Goal: Transaction & Acquisition: Purchase product/service

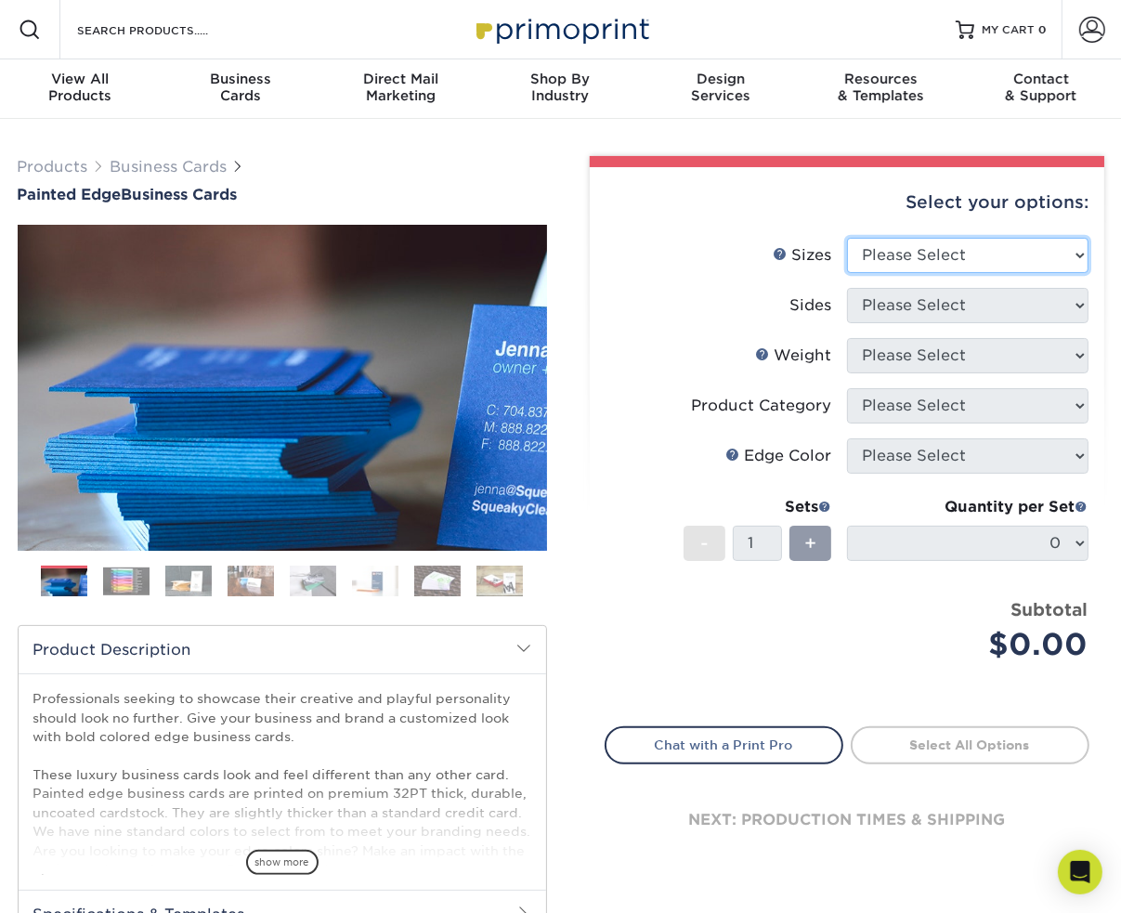
click at [880, 258] on select "Please Select 2" x 3.5" - Standard 2.125" x 3.375" - European 2.5" x 2.5" - Squ…" at bounding box center [967, 255] width 241 height 35
select select "2.00x3.50"
click at [847, 238] on select "Please Select 2" x 3.5" - Standard 2.125" x 3.375" - European 2.5" x 2.5" - Squ…" at bounding box center [967, 255] width 241 height 35
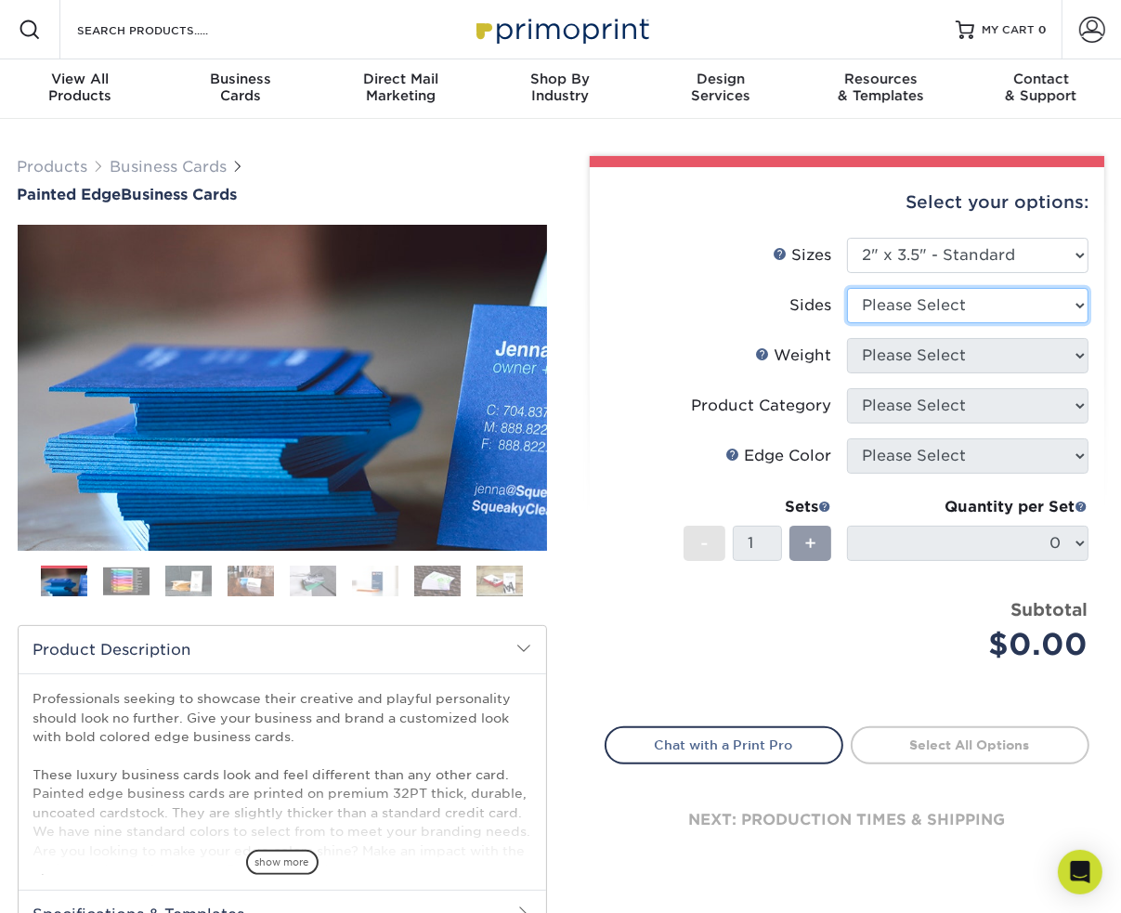
click at [878, 304] on select "Please Select Print Both Sides Print Front Only" at bounding box center [967, 305] width 241 height 35
select select "13abbda7-1d64-4f25-8bb2-c179b224825d"
click at [847, 288] on select "Please Select Print Both Sides Print Front Only" at bounding box center [967, 305] width 241 height 35
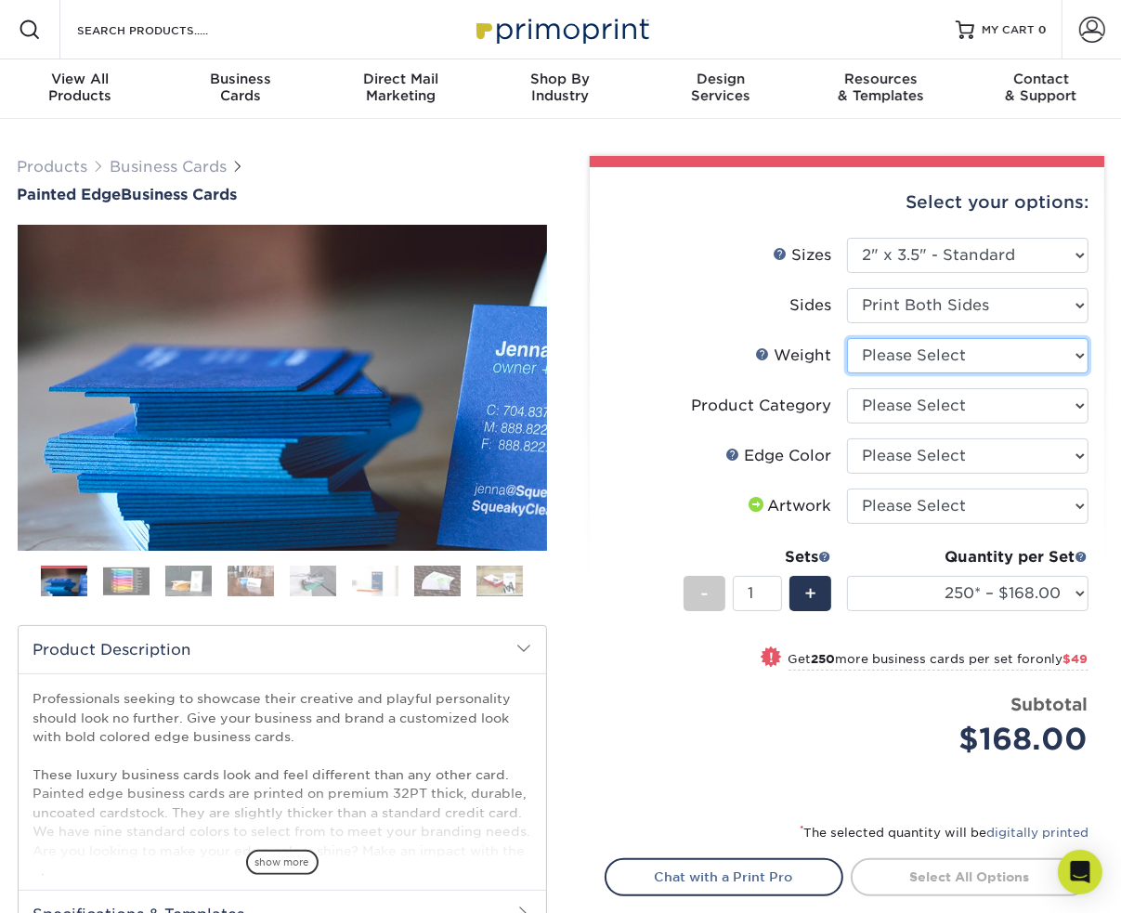
click at [882, 367] on select "Please Select 32PTUC" at bounding box center [967, 355] width 241 height 35
select select "32PTUC"
click at [847, 338] on select "Please Select 32PTUC" at bounding box center [967, 355] width 241 height 35
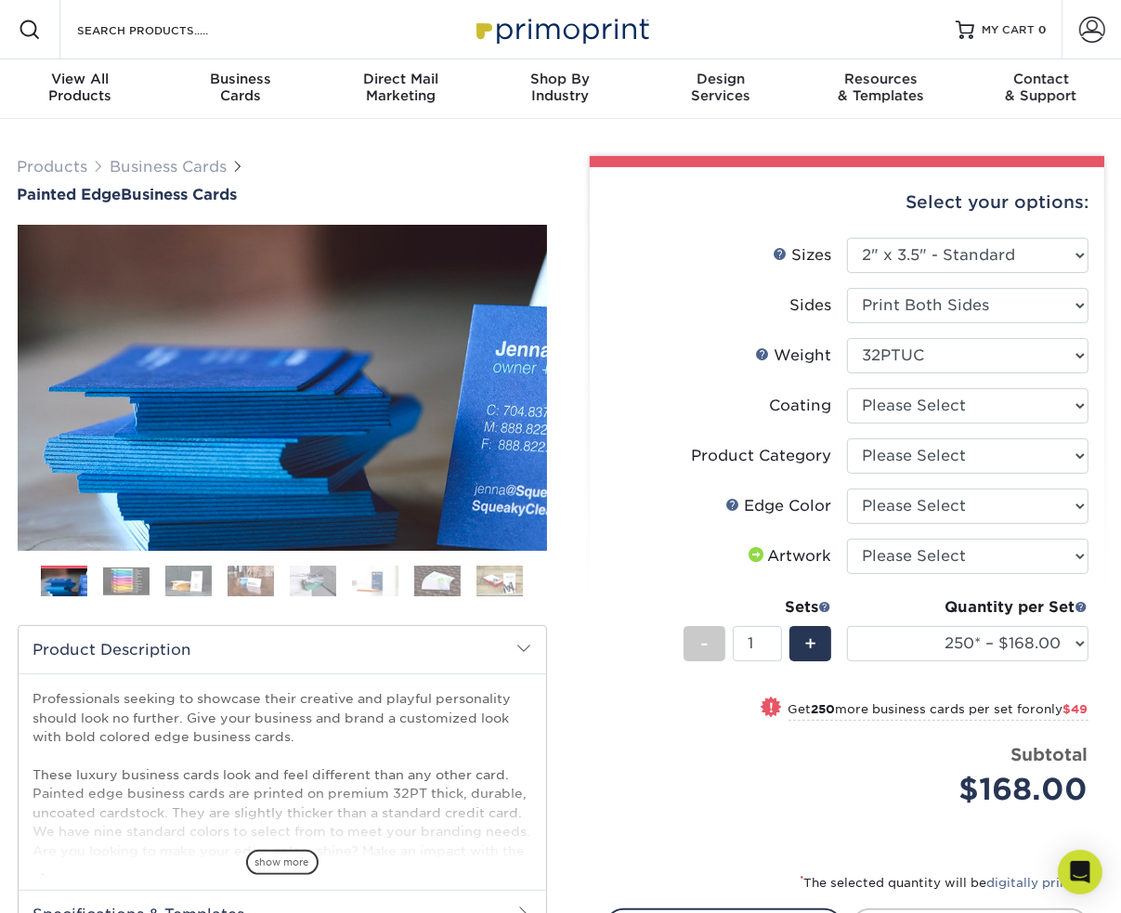
click at [137, 587] on img at bounding box center [126, 581] width 46 height 28
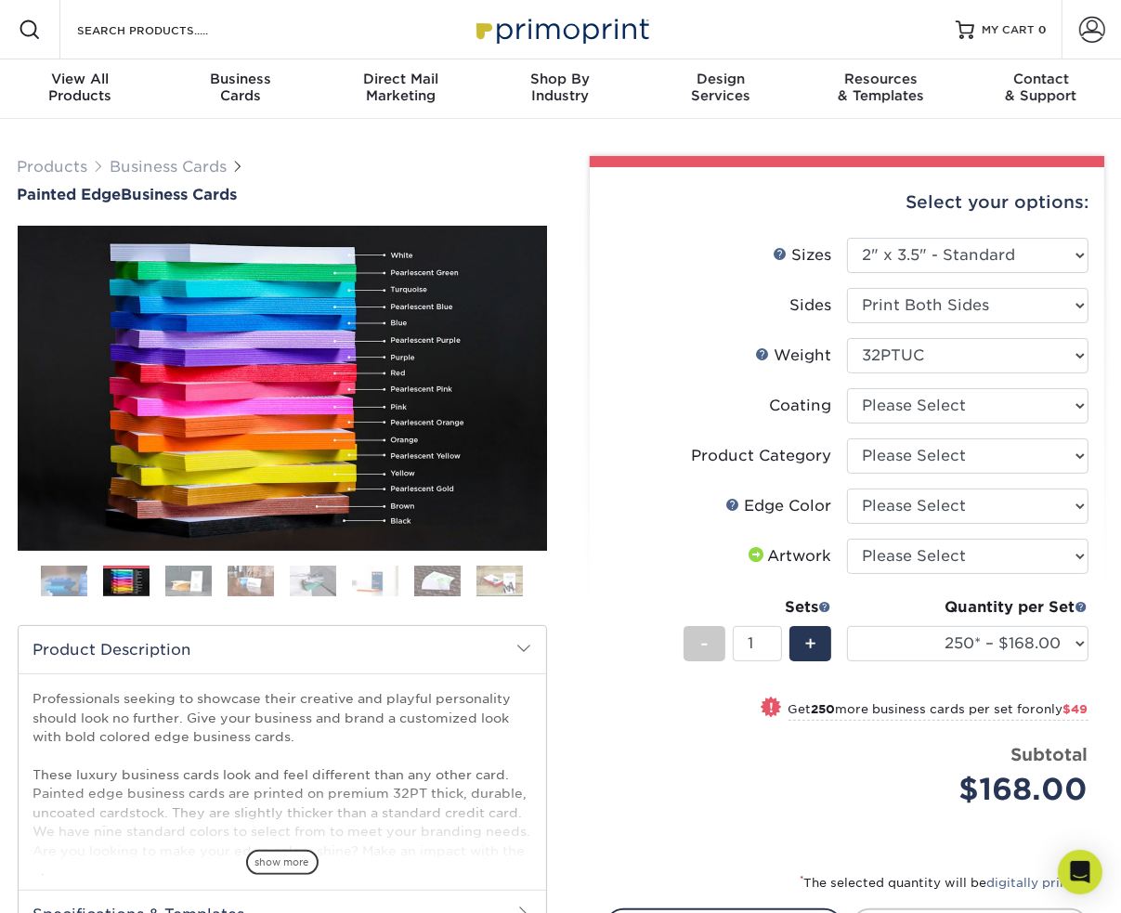
click at [71, 586] on img at bounding box center [64, 581] width 46 height 46
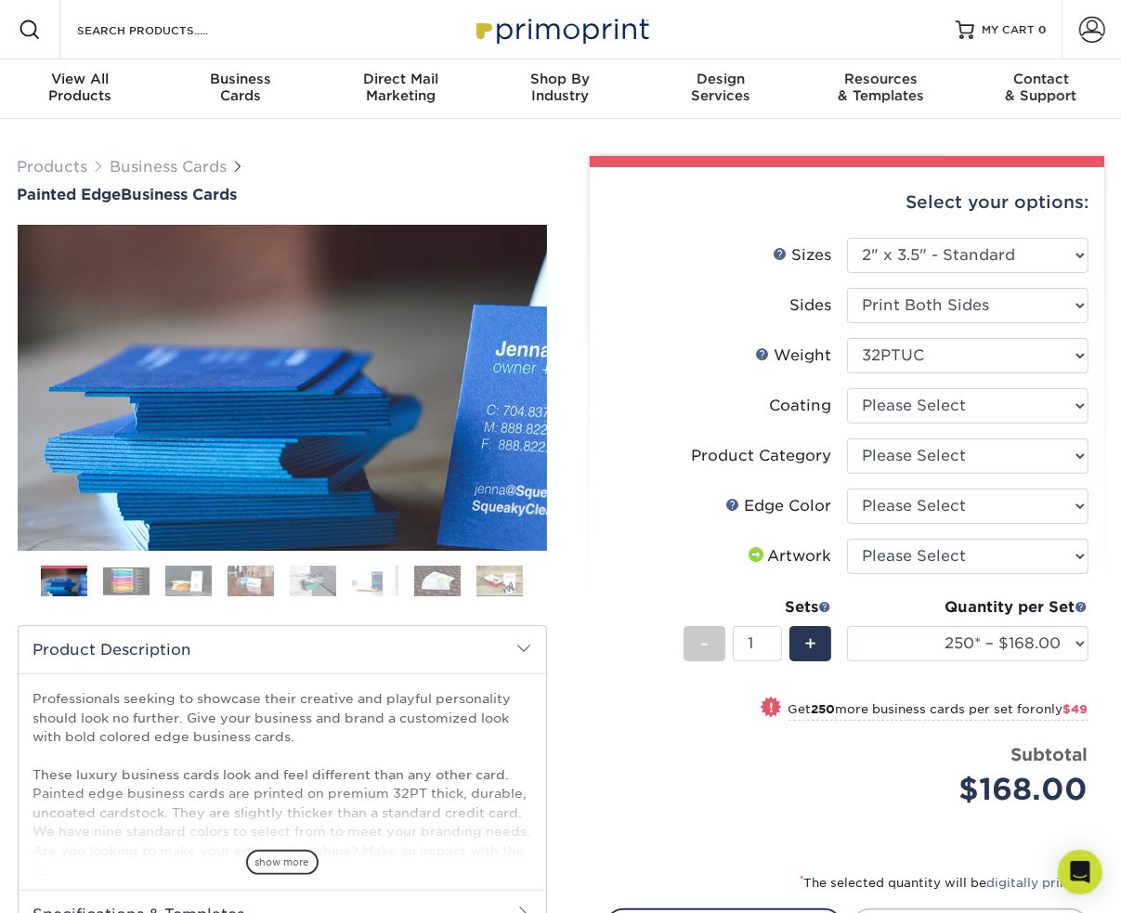
click at [112, 586] on img at bounding box center [126, 581] width 46 height 28
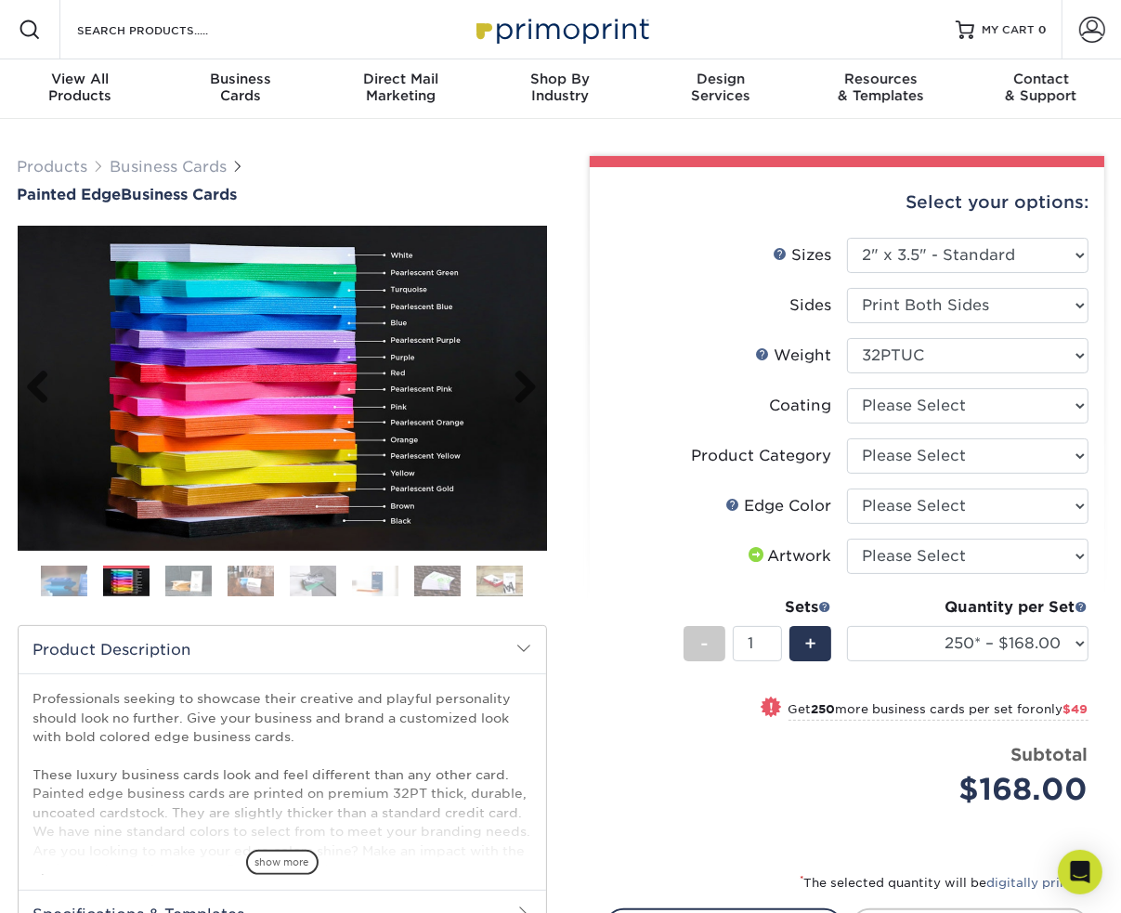
click at [308, 355] on img at bounding box center [282, 388] width 529 height 325
click at [71, 583] on img at bounding box center [64, 581] width 46 height 46
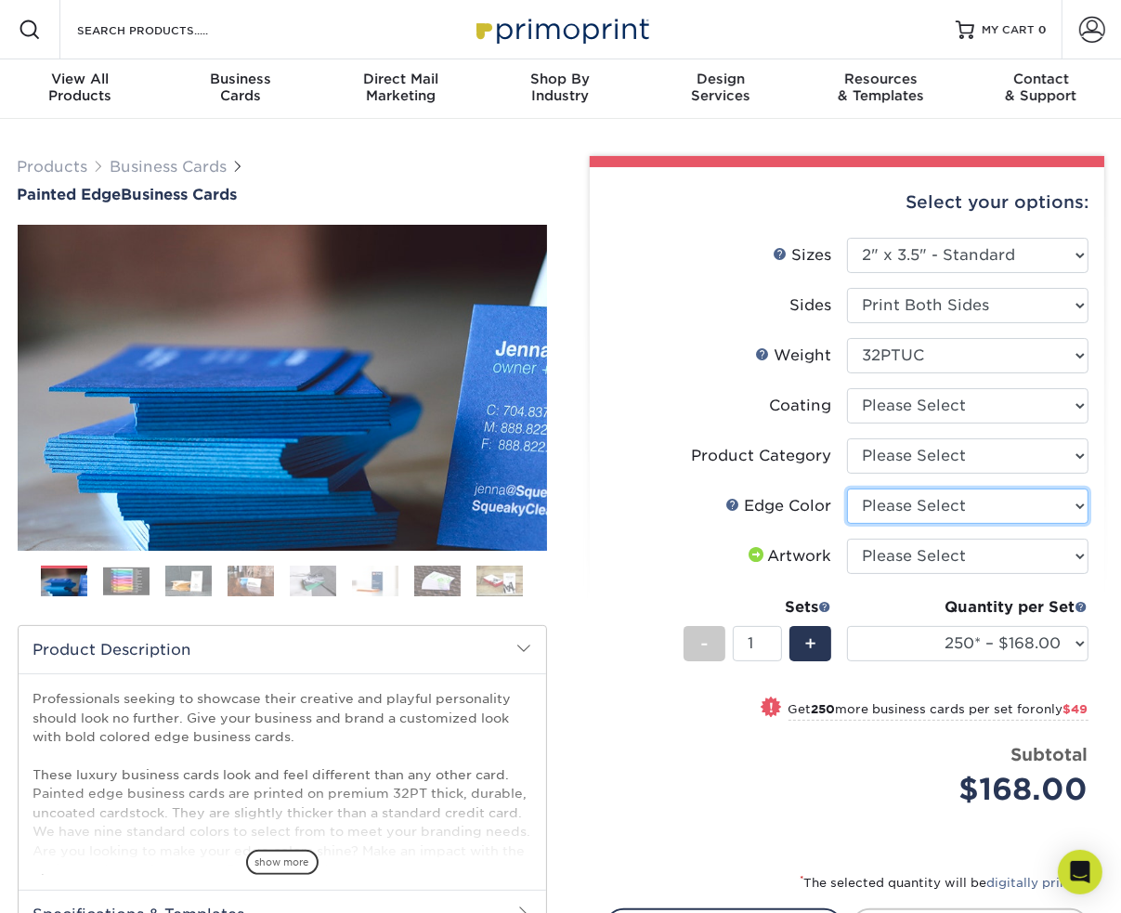
click at [890, 520] on select "Please Select Charcoal Black Brown Blue Pearlescent Blue Pearlescent Gold Pearl…" at bounding box center [967, 505] width 241 height 35
select select "211cd225-22d2-46f5-b9be-c5fa0d34557d"
click at [847, 488] on select "Please Select Charcoal Black Brown Blue Pearlescent Blue Pearlescent Gold Pearl…" at bounding box center [967, 505] width 241 height 35
click at [742, 248] on label "Sizes Help Sizes" at bounding box center [725, 255] width 241 height 35
click at [616, 324] on li "Sides Please Select Print Both Sides Print Front Only" at bounding box center [846, 313] width 483 height 50
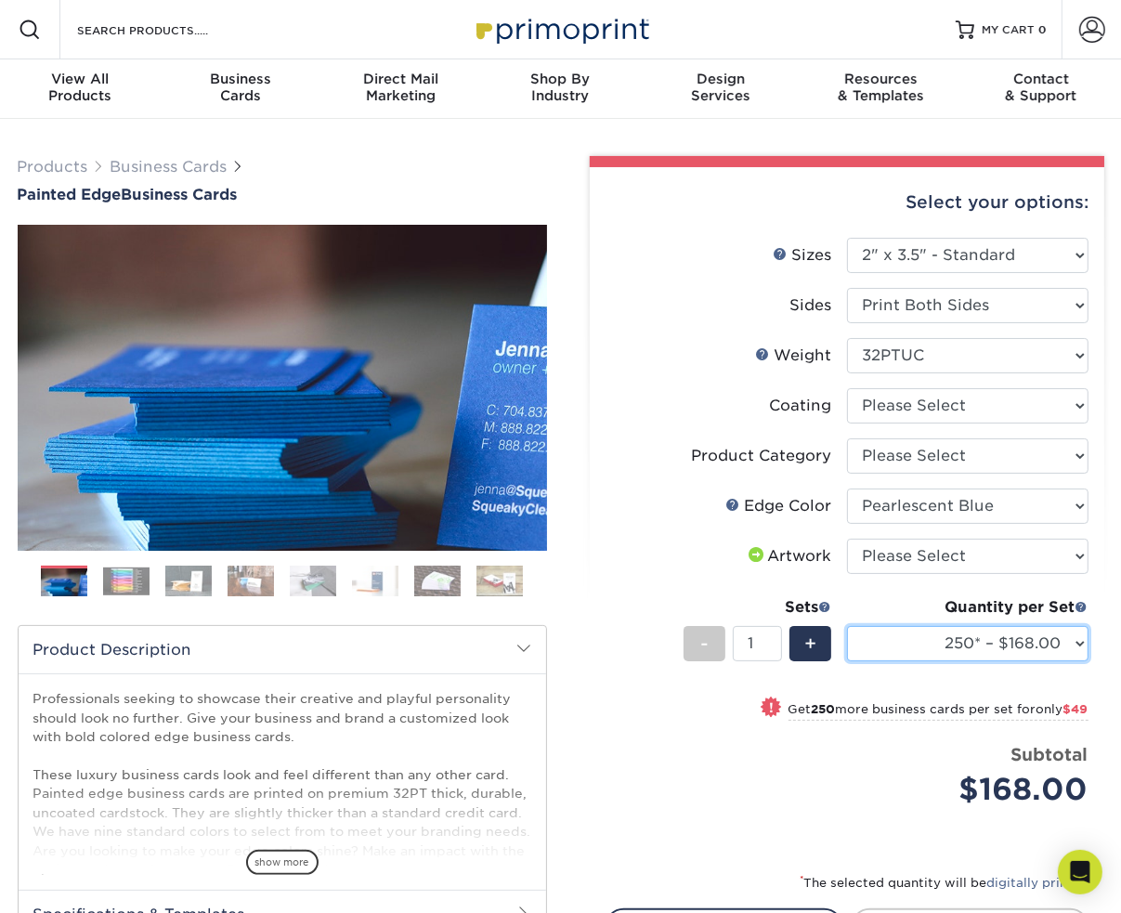
click at [882, 626] on select "250* – $168.00 500* – $217.00 1000* – $339.00" at bounding box center [967, 643] width 241 height 35
click at [847, 626] on select "250* – $168.00 500* – $217.00 1000* – $339.00" at bounding box center [967, 643] width 241 height 35
click at [654, 438] on label "Product Category" at bounding box center [725, 455] width 241 height 35
click at [584, 132] on div "Products Business Cards Painted Edge Business Cards Previous Next" at bounding box center [560, 621] width 1121 height 1005
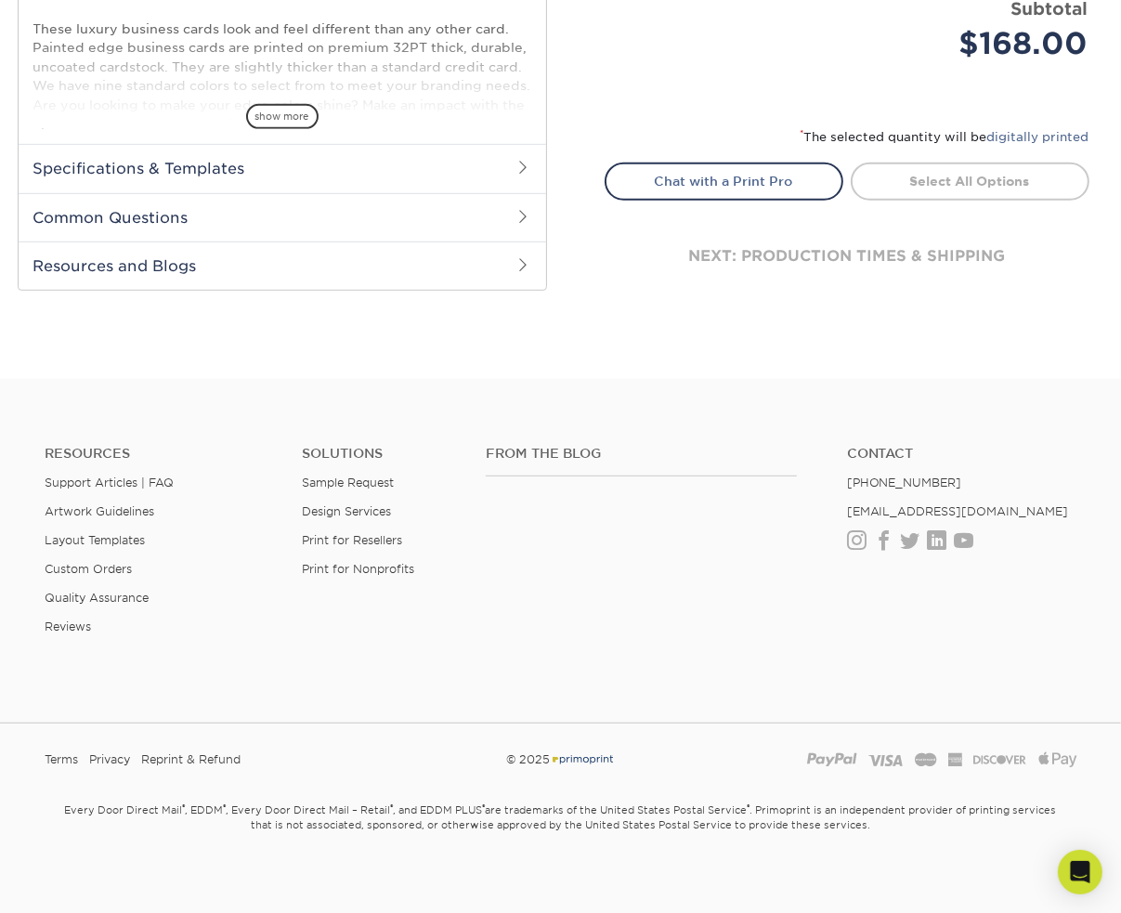
scroll to position [752, 0]
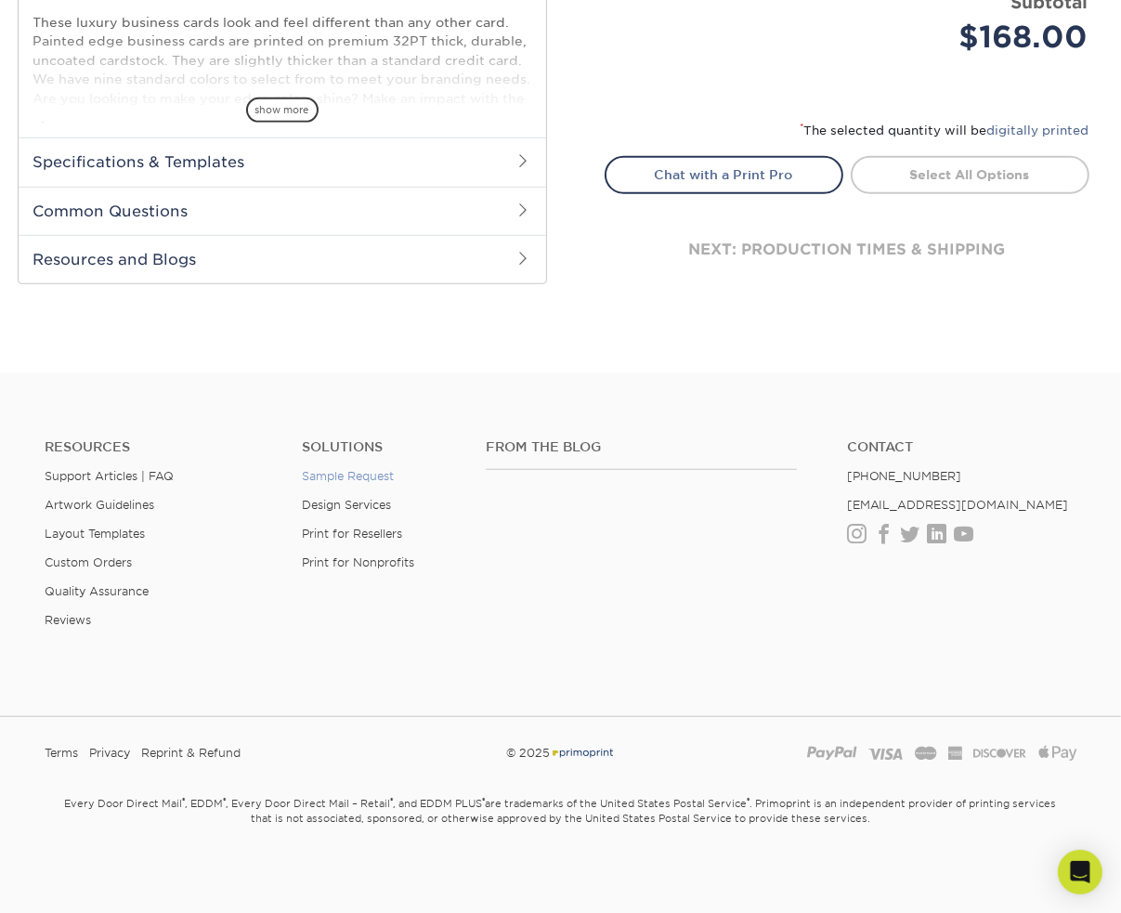
click at [334, 477] on link "Sample Request" at bounding box center [348, 476] width 92 height 14
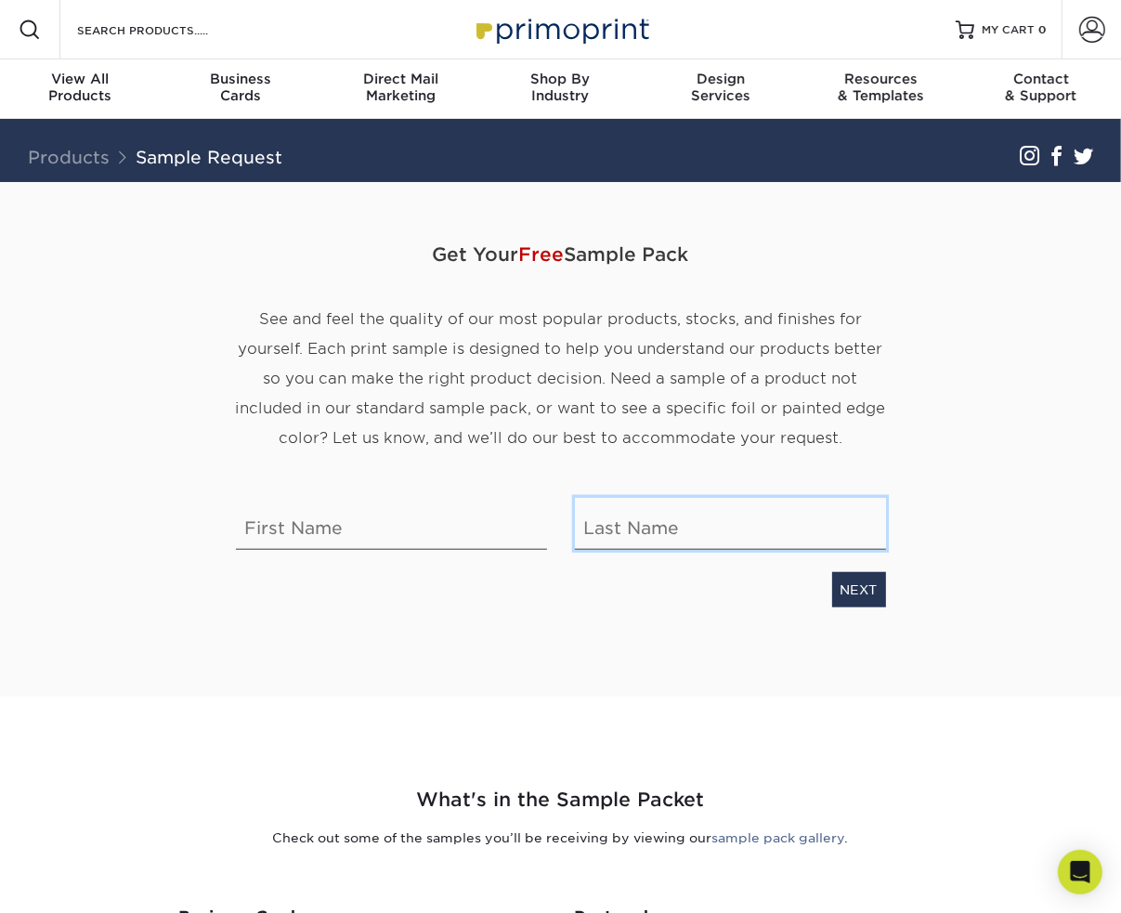
type input "[EMAIL_ADDRESS][DOMAIN_NAME]"
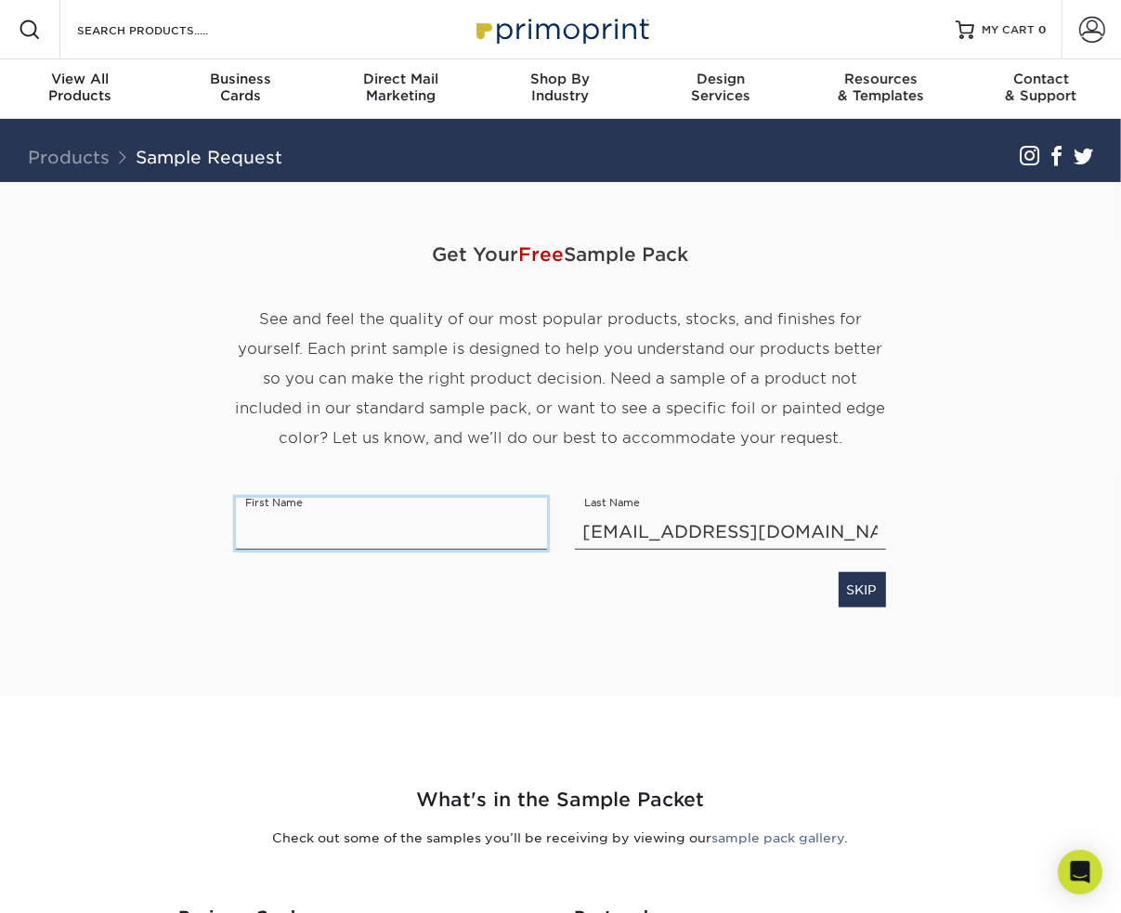
click at [368, 534] on input "text" at bounding box center [391, 524] width 311 height 52
type input "Jennifer"
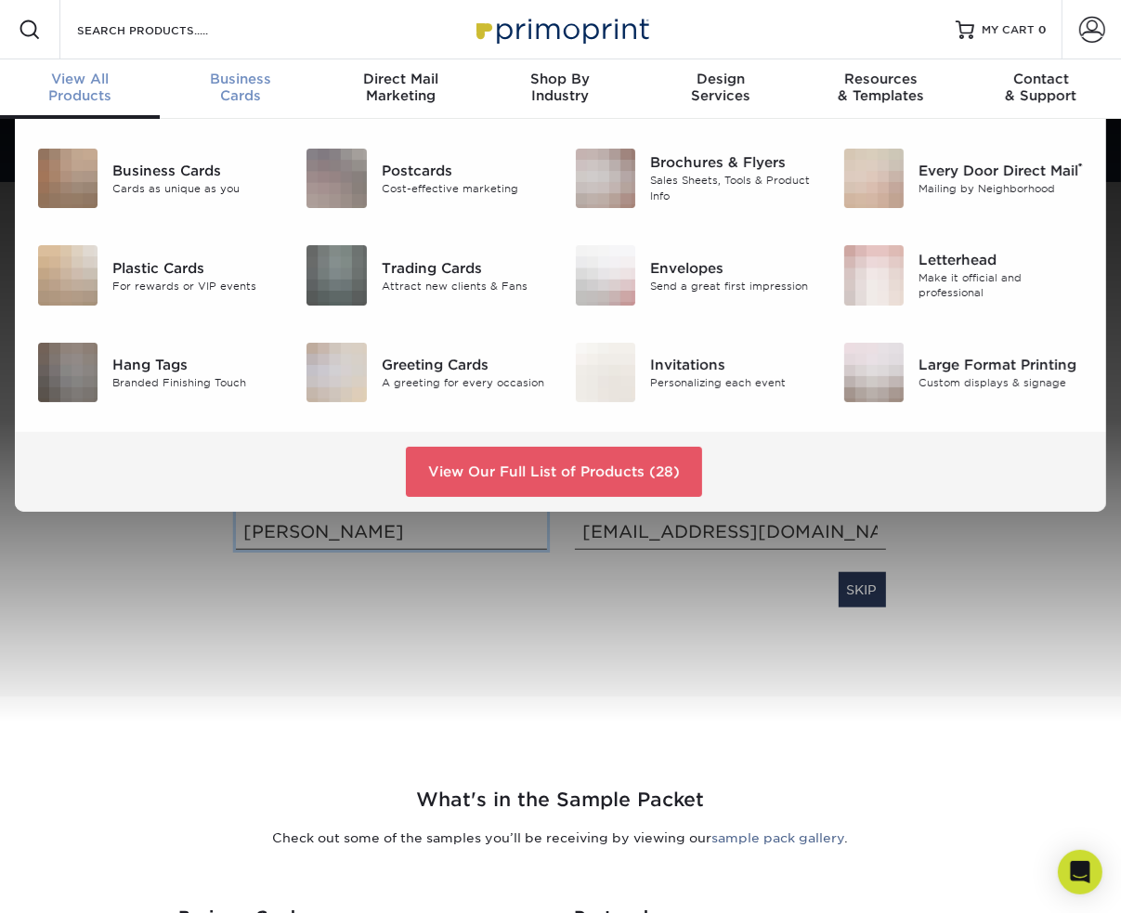
scroll to position [1, 0]
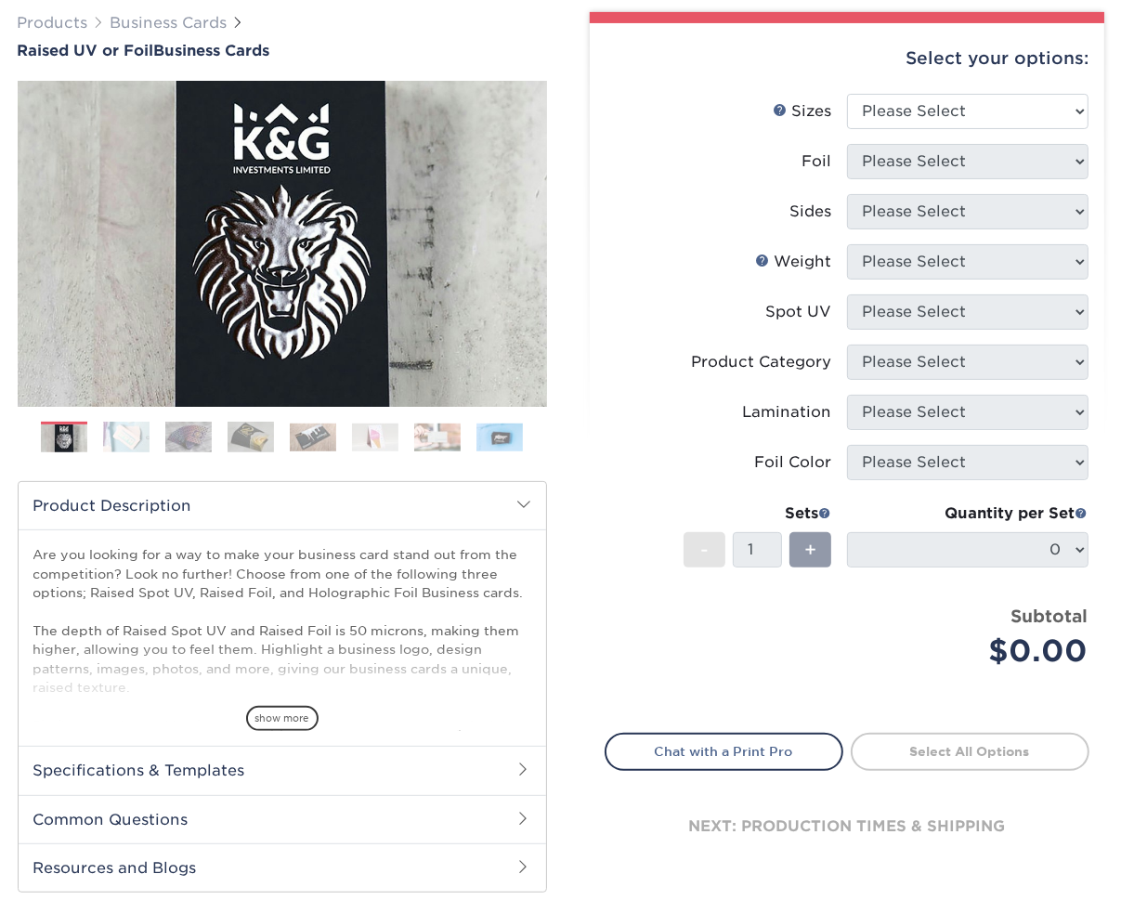
scroll to position [279, 0]
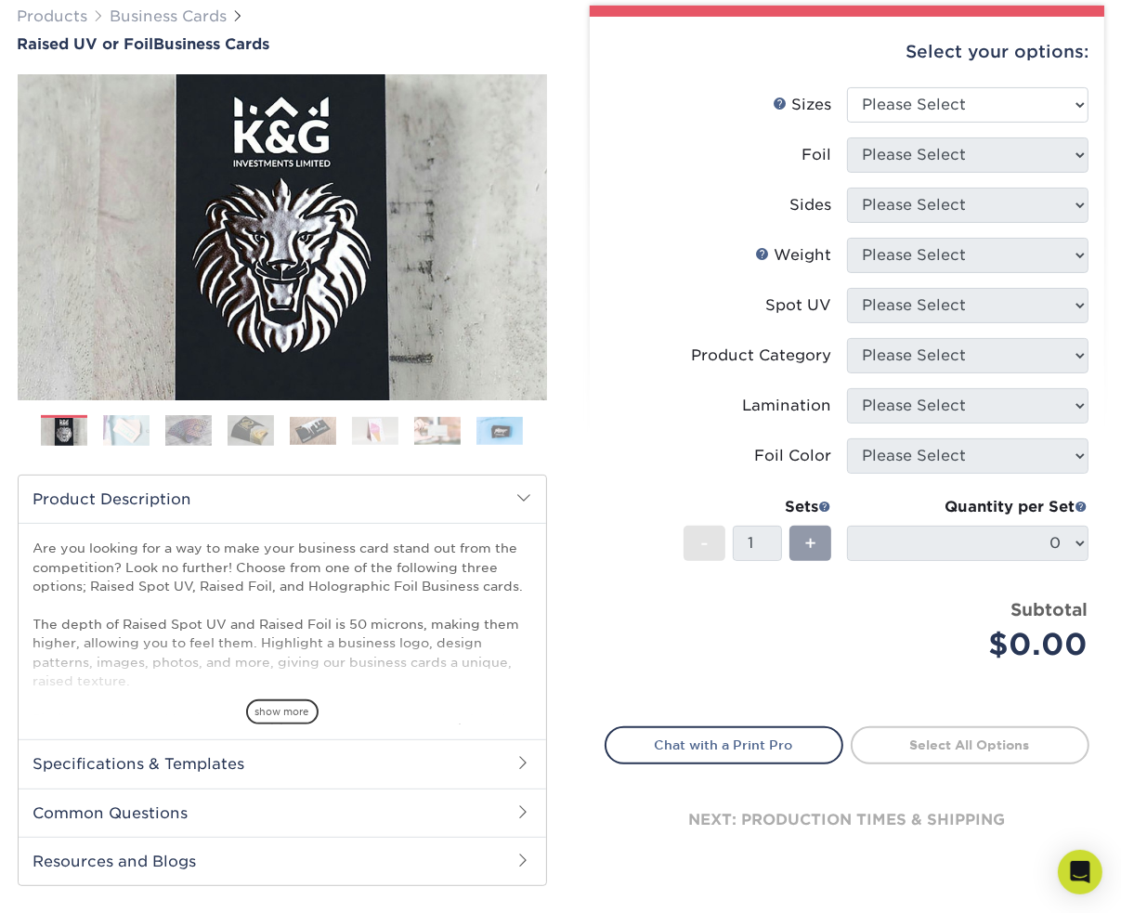
click at [128, 434] on img at bounding box center [126, 431] width 46 height 32
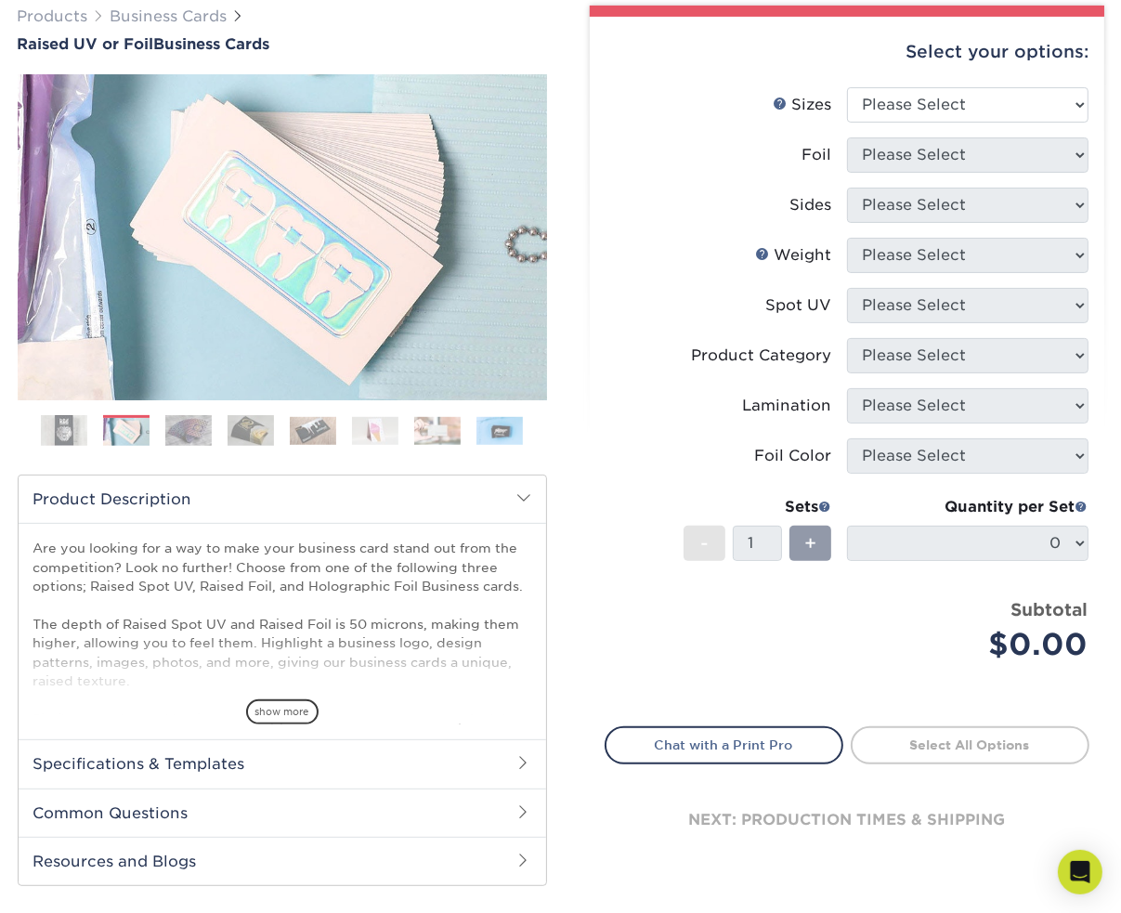
click at [180, 430] on img at bounding box center [188, 431] width 46 height 32
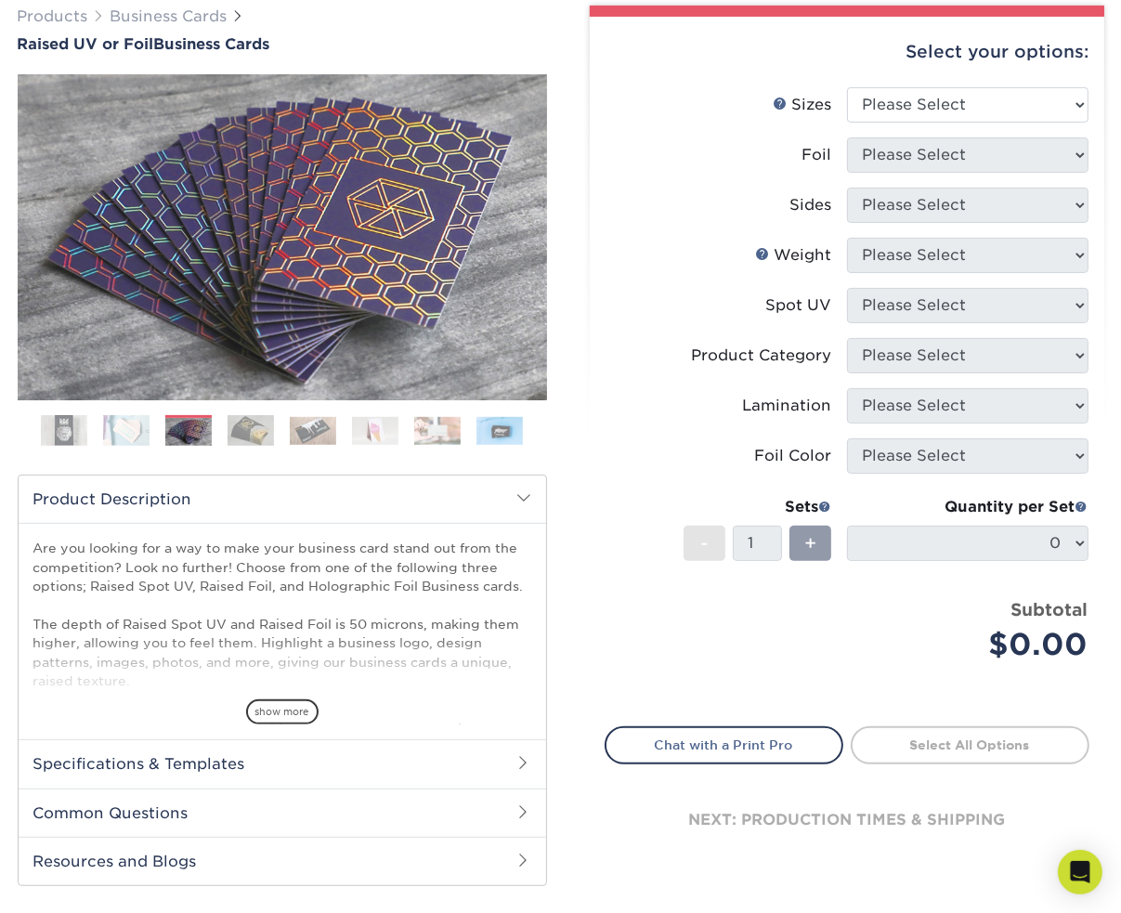
click at [252, 426] on img at bounding box center [250, 431] width 46 height 32
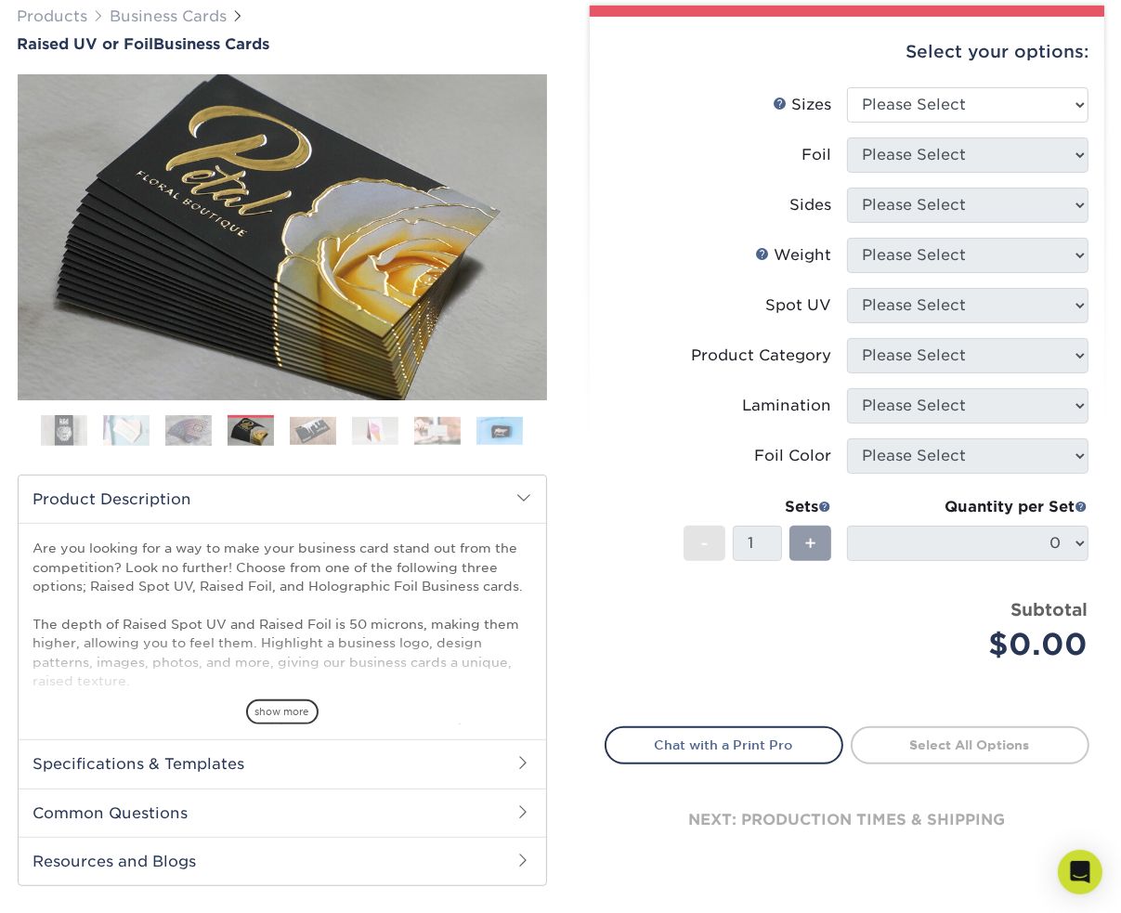
click at [318, 437] on img at bounding box center [313, 431] width 46 height 28
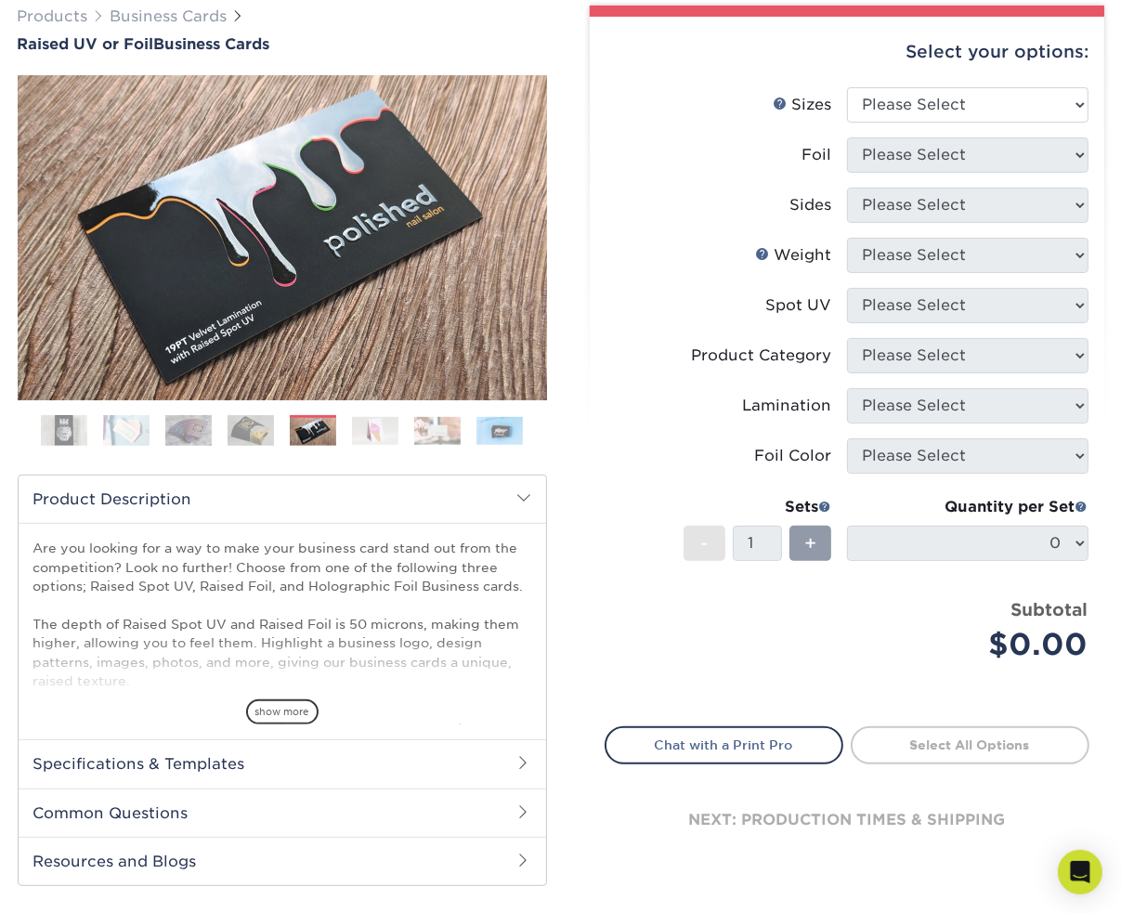
click at [375, 434] on img at bounding box center [375, 431] width 46 height 28
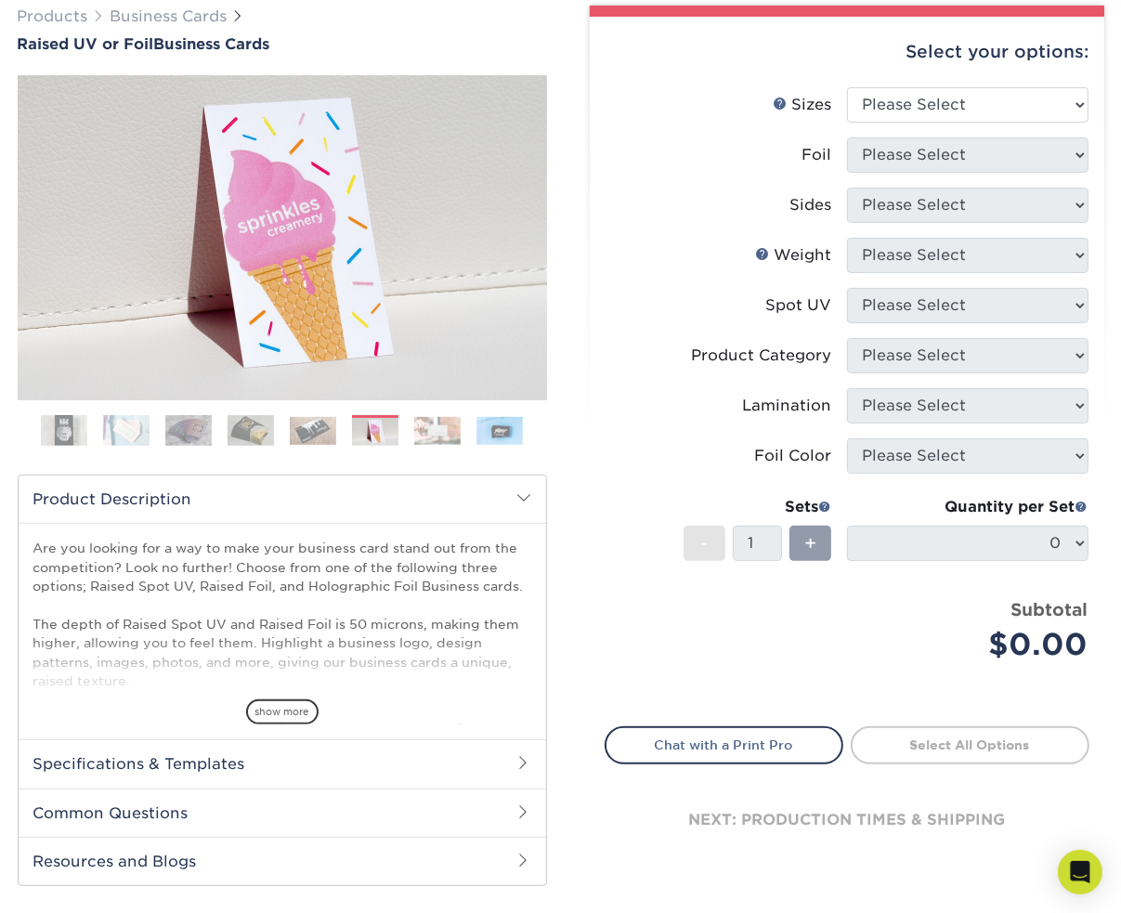
click at [310, 431] on img at bounding box center [313, 431] width 46 height 28
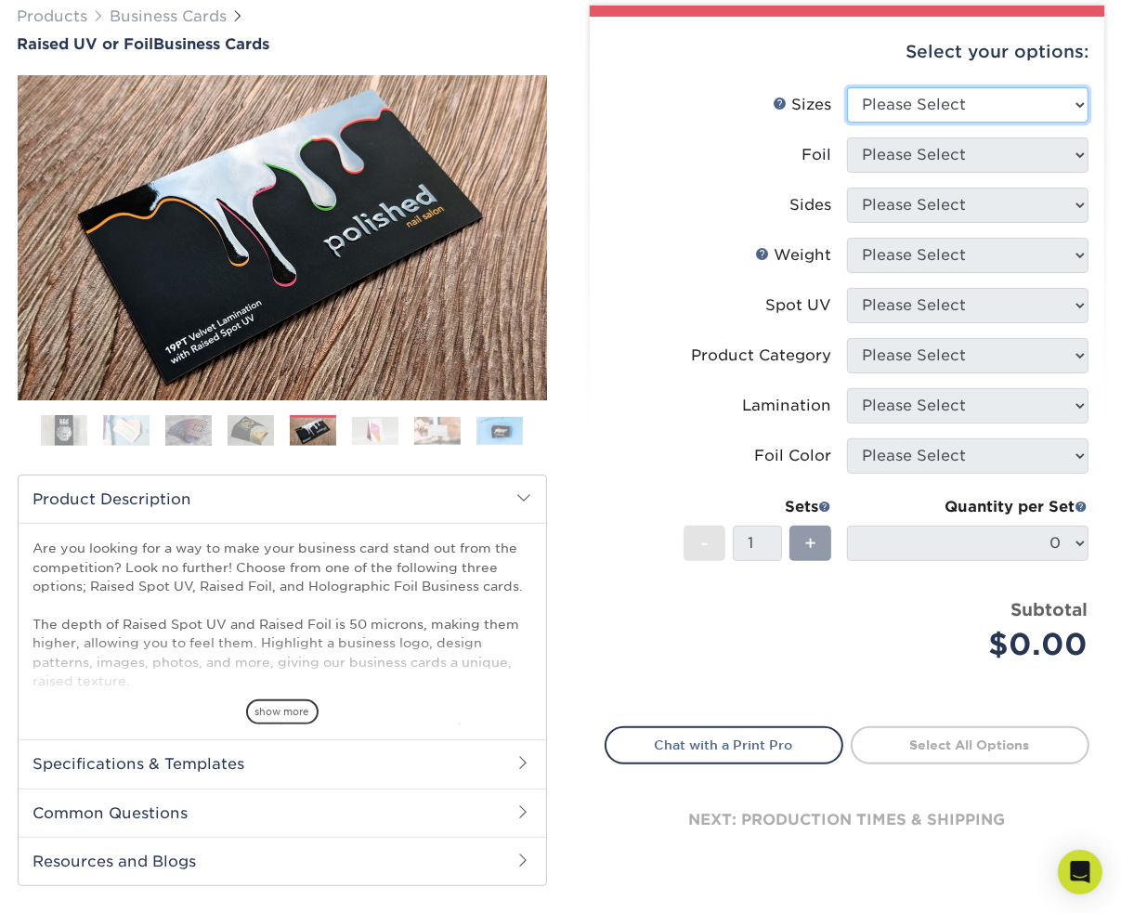
click at [951, 106] on select "Please Select 2" x 3.5" - Standard" at bounding box center [967, 104] width 241 height 35
select select "2.00x3.50"
click at [847, 87] on select "Please Select 2" x 3.5" - Standard" at bounding box center [967, 104] width 241 height 35
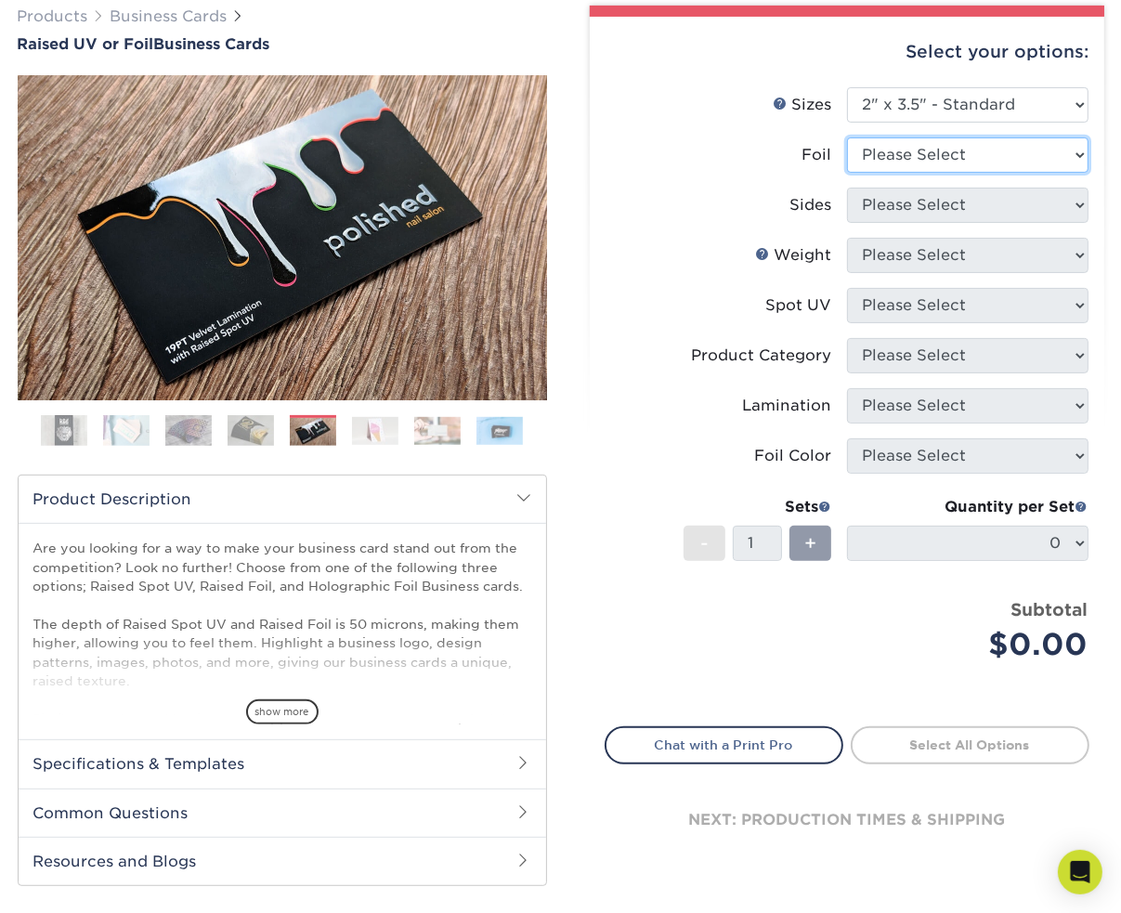
drag, startPoint x: 914, startPoint y: 154, endPoint x: 893, endPoint y: 161, distance: 21.4
click at [914, 154] on select "Please Select No Yes" at bounding box center [967, 154] width 241 height 35
select select "0"
click at [847, 137] on select "Please Select No Yes" at bounding box center [967, 154] width 241 height 35
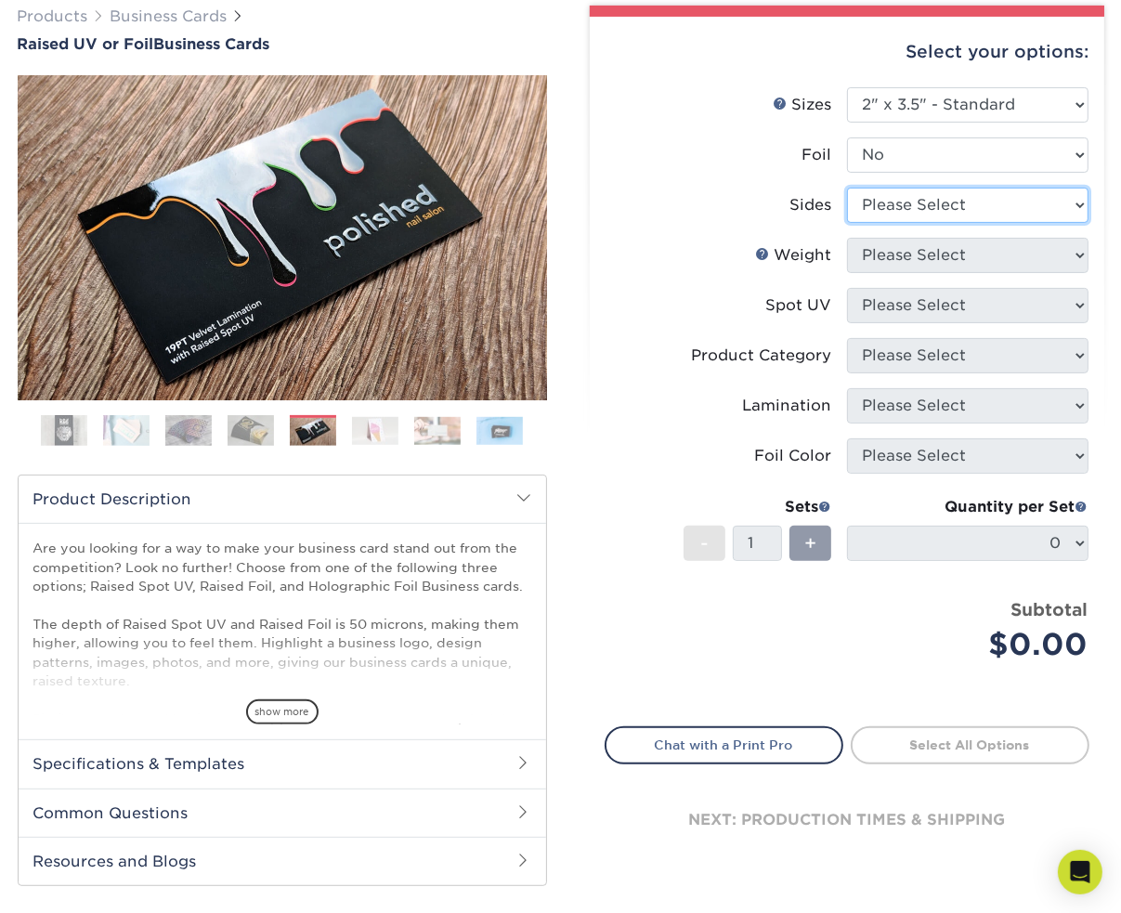
click at [858, 211] on select "Please Select Print Both Sides Print Front Only" at bounding box center [967, 205] width 241 height 35
select select "13abbda7-1d64-4f25-8bb2-c179b224825d"
click at [847, 188] on select "Please Select Print Both Sides Print Front Only" at bounding box center [967, 205] width 241 height 35
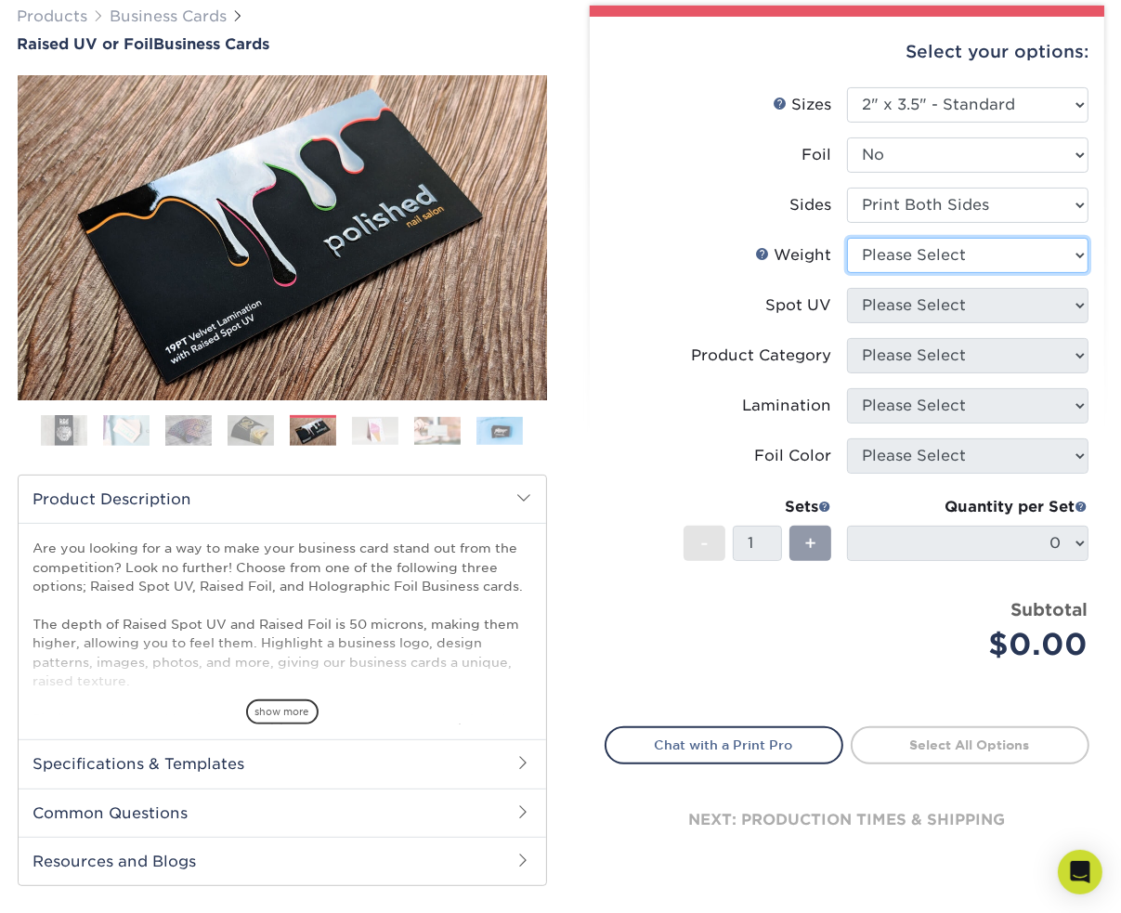
click at [904, 266] on select "Please Select 16PT" at bounding box center [967, 255] width 241 height 35
select select "16PT"
click at [847, 238] on select "Please Select 16PT" at bounding box center [967, 255] width 241 height 35
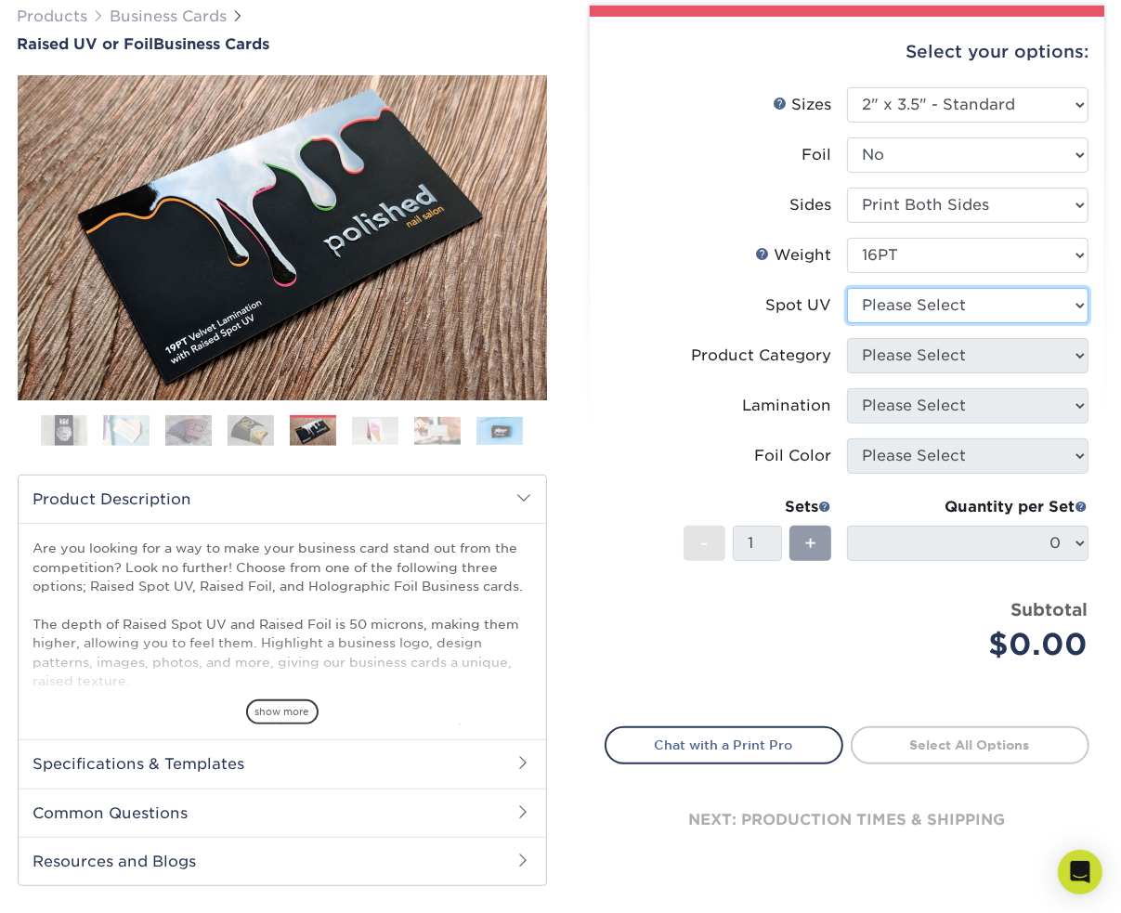
click at [887, 308] on select "Please Select No Spot UV Front Only" at bounding box center [967, 305] width 241 height 35
select select "1"
click at [847, 288] on select "Please Select No Spot UV Front Only" at bounding box center [967, 305] width 241 height 35
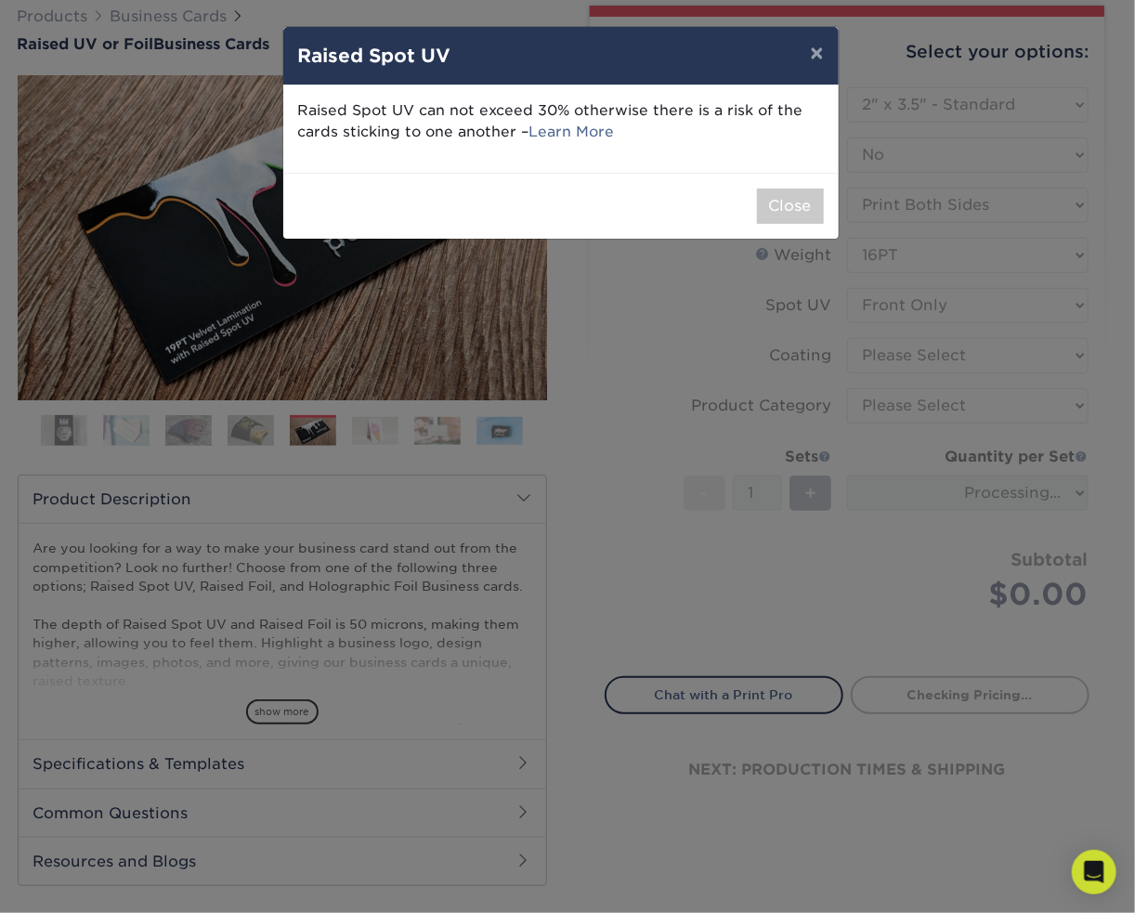
click at [651, 161] on div "Raised Spot UV can not exceed 30% otherwise there is a risk of the cards sticki…" at bounding box center [560, 128] width 555 height 87
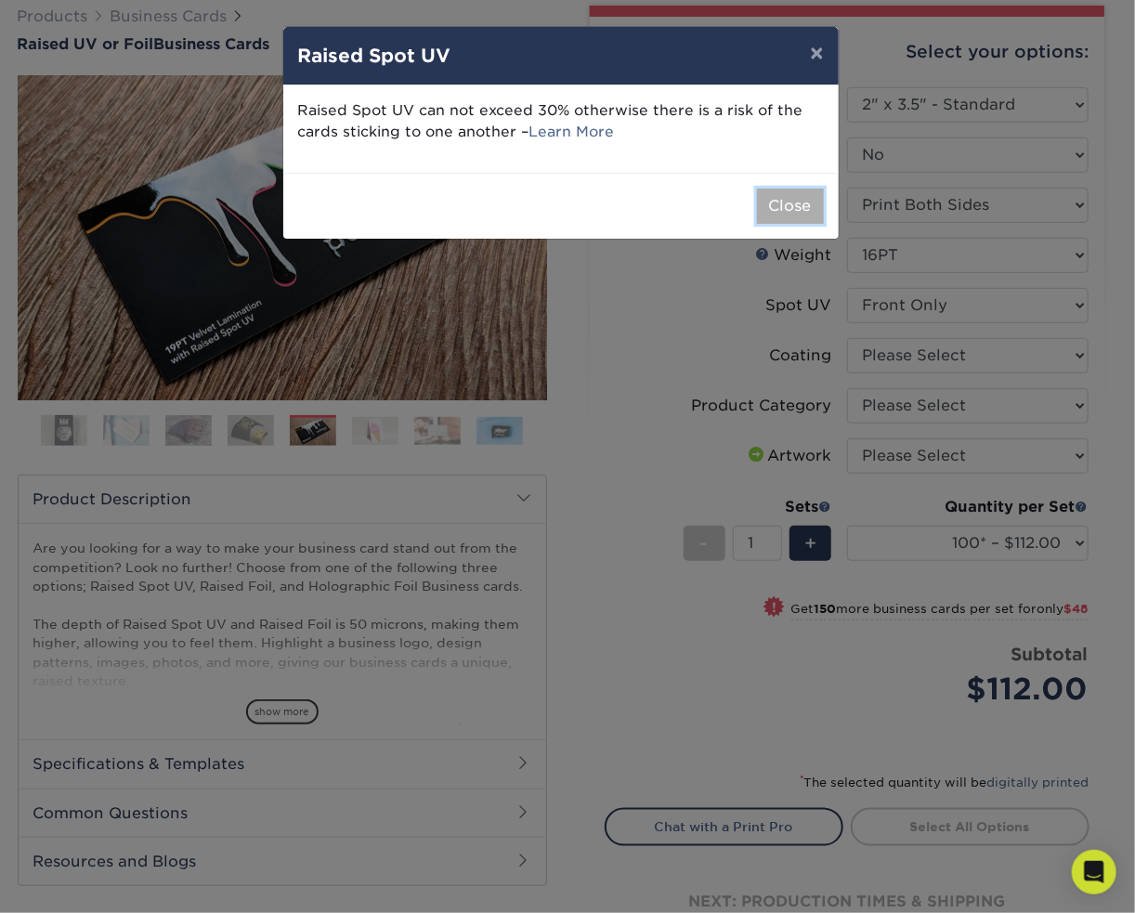
click at [793, 215] on button "Close" at bounding box center [790, 205] width 67 height 35
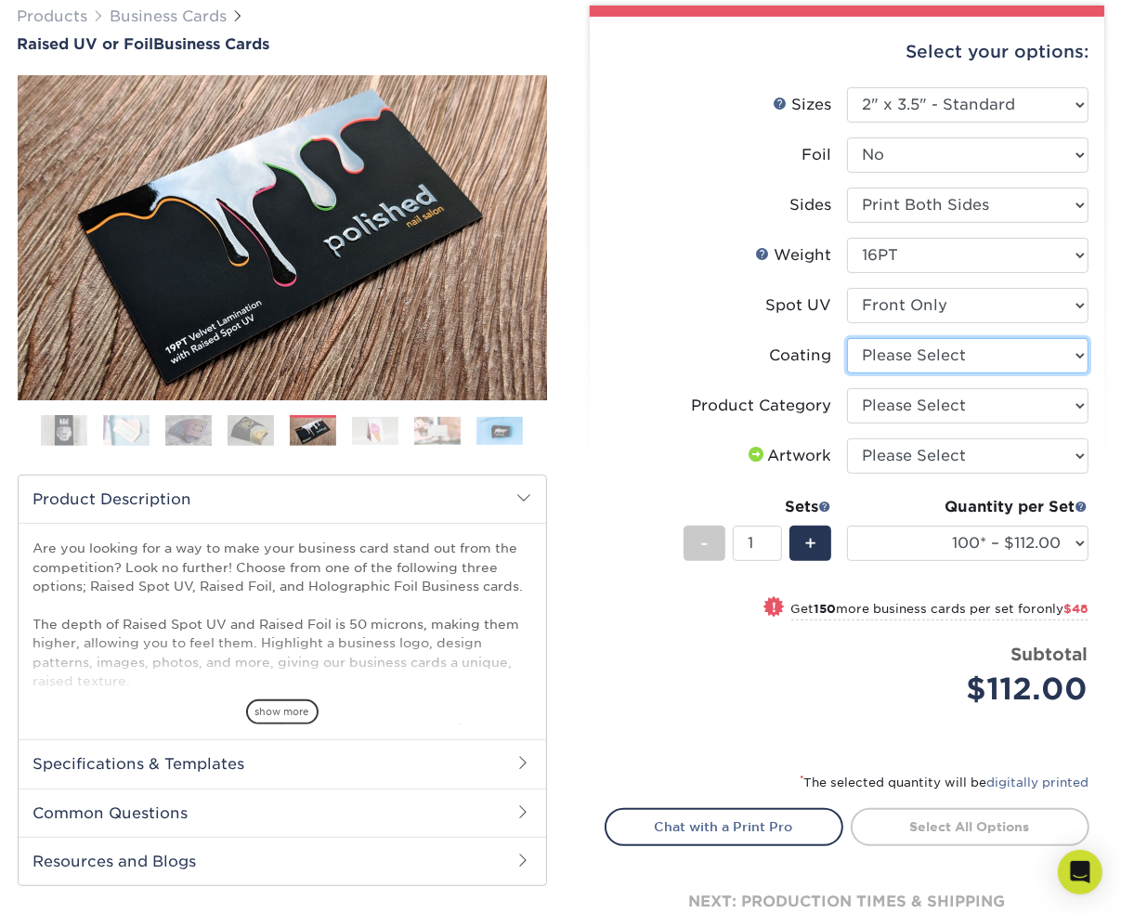
click at [885, 357] on select at bounding box center [967, 355] width 241 height 35
select select "3e7618de-abca-4bda-9f97-8b9129e913d8"
click at [847, 338] on select at bounding box center [967, 355] width 241 height 35
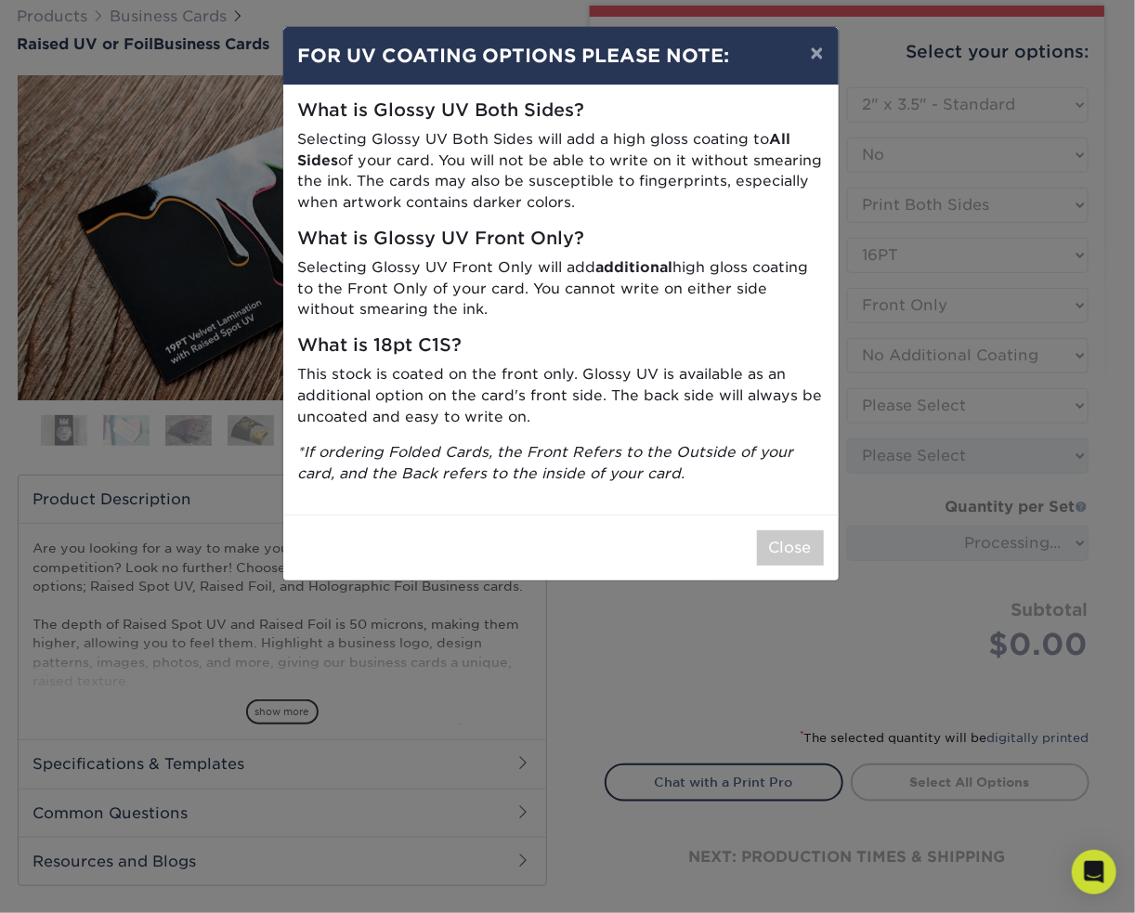
click at [879, 403] on div "× FOR UV COATING OPTIONS PLEASE NOTE: What is Glossy UV Both Sides? Selecting G…" at bounding box center [567, 456] width 1135 height 913
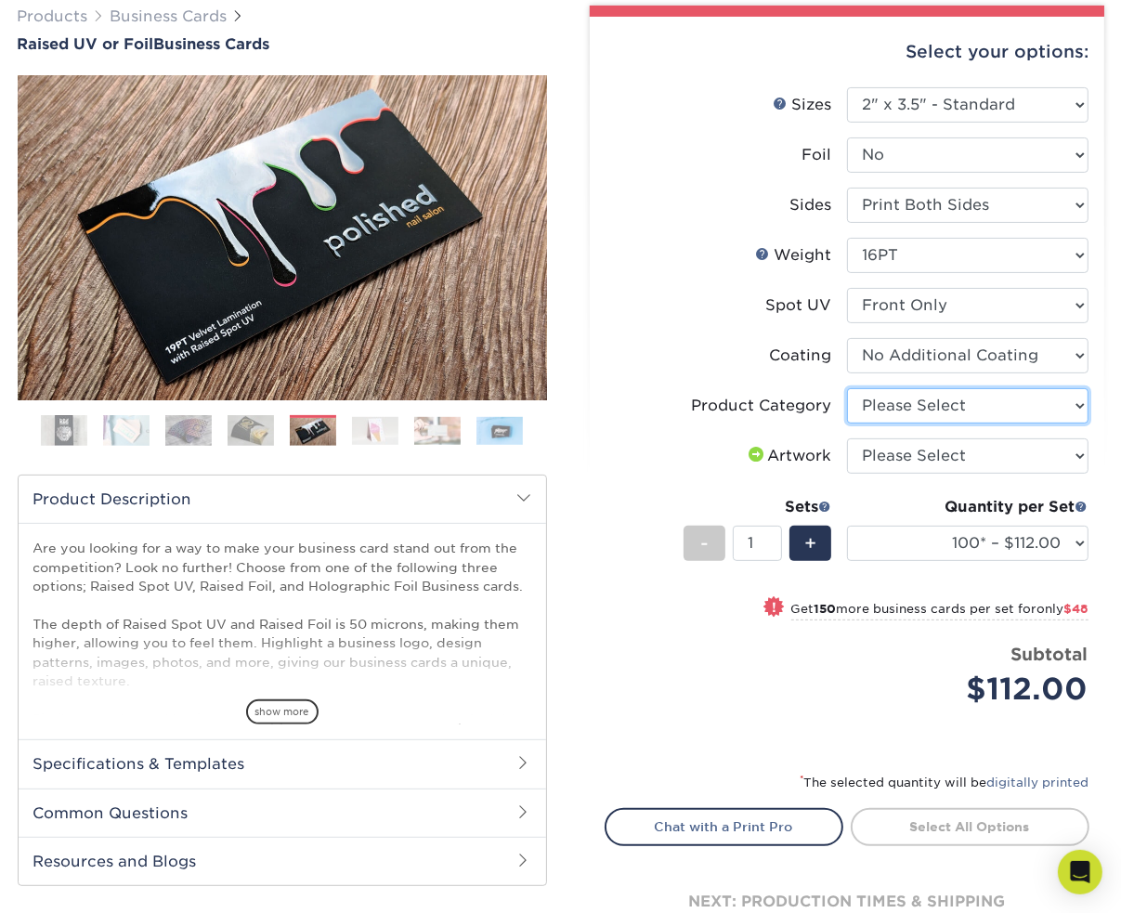
click at [895, 404] on select "Please Select Business Cards" at bounding box center [967, 405] width 241 height 35
select select "3b5148f1-0588-4f88-a218-97bcfdce65c1"
click at [847, 388] on select "Please Select Business Cards" at bounding box center [967, 405] width 241 height 35
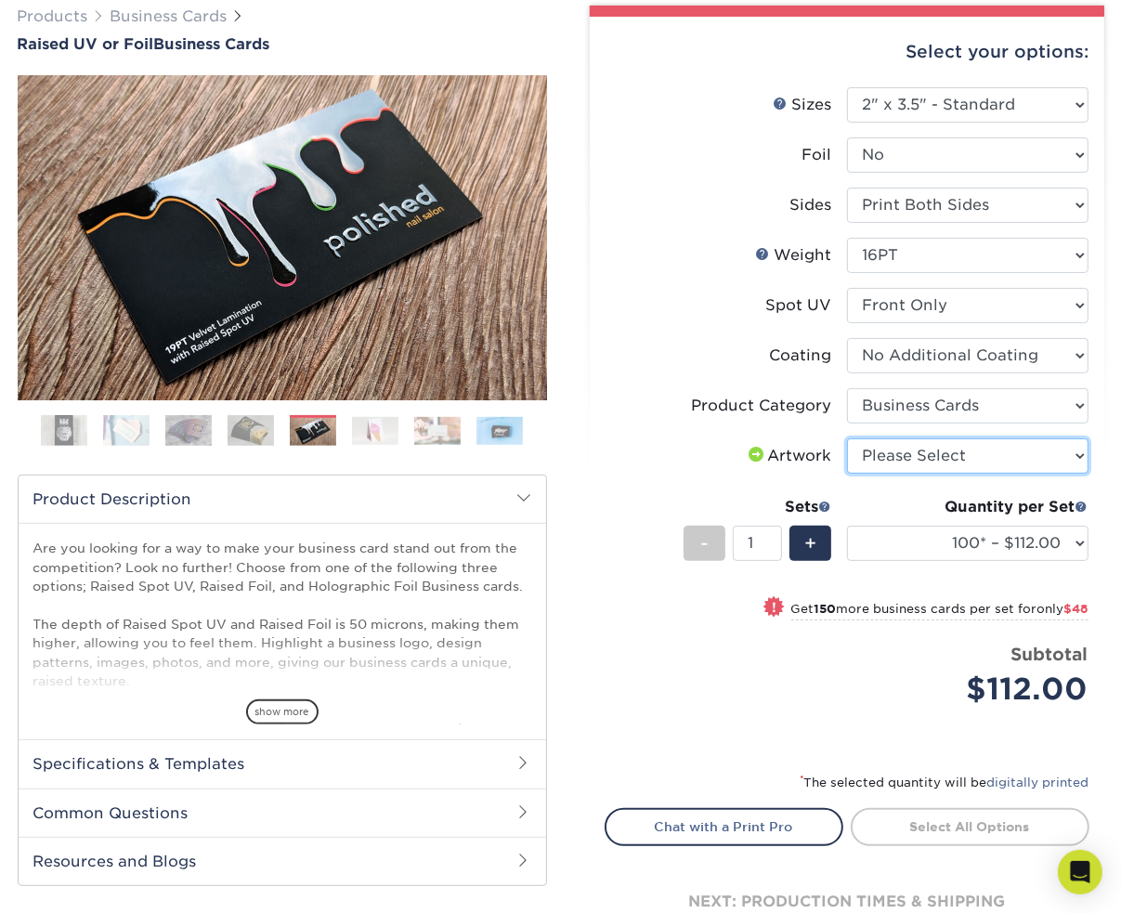
click at [878, 457] on select "Please Select I will upload files I need a design - $100" at bounding box center [967, 455] width 241 height 35
select select "upload"
click at [847, 438] on select "Please Select I will upload files I need a design - $100" at bounding box center [967, 455] width 241 height 35
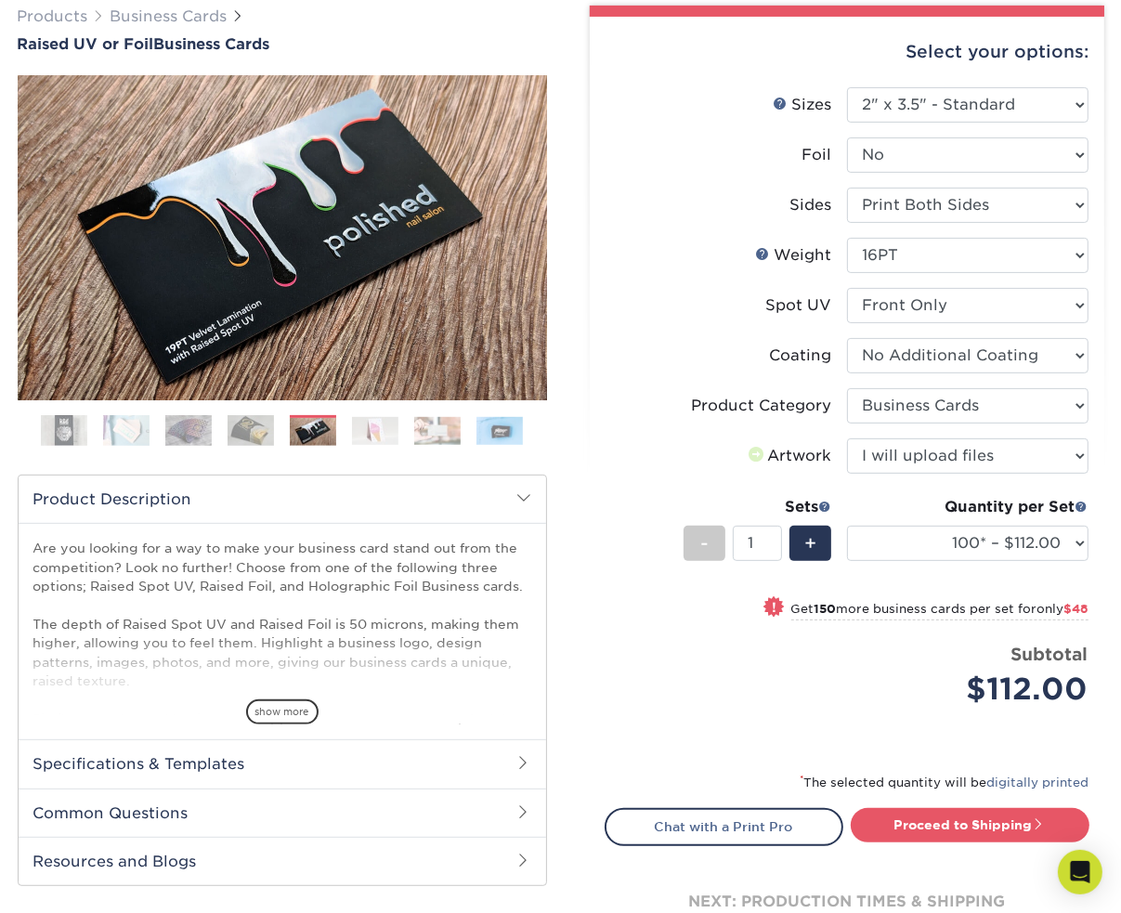
click at [605, 441] on label "Artwork" at bounding box center [725, 455] width 241 height 35
click at [932, 531] on select "100* – $112.00 250* – $160.00 500* – $216.00" at bounding box center [967, 542] width 241 height 35
click at [847, 525] on select "100* – $112.00 250* – $160.00 500* – $216.00" at bounding box center [967, 542] width 241 height 35
click at [776, 678] on div "Price per set $160.00" at bounding box center [725, 677] width 241 height 71
click at [950, 548] on select "100* – $112.00 250* – $160.00 500* – $216.00" at bounding box center [967, 542] width 241 height 35
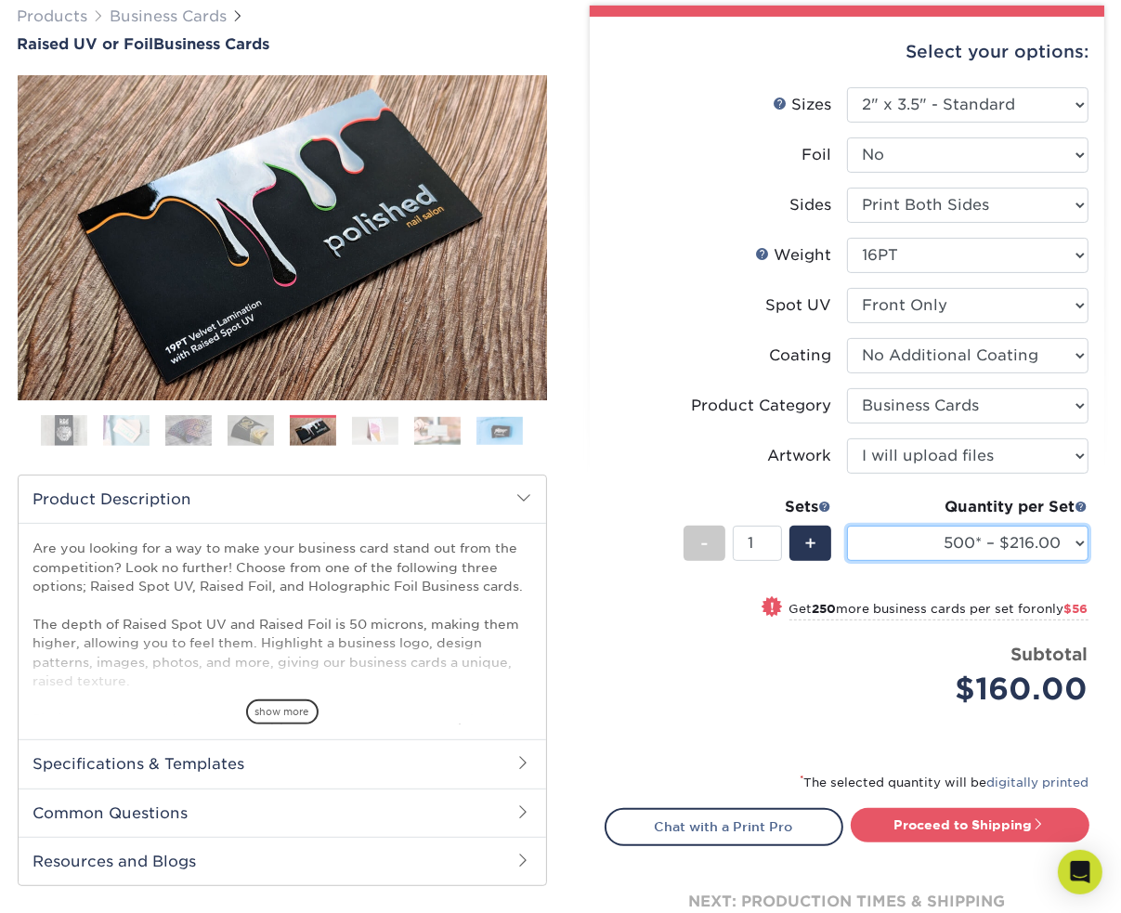
click at [847, 525] on select "100* – $112.00 250* – $160.00 500* – $216.00" at bounding box center [967, 542] width 241 height 35
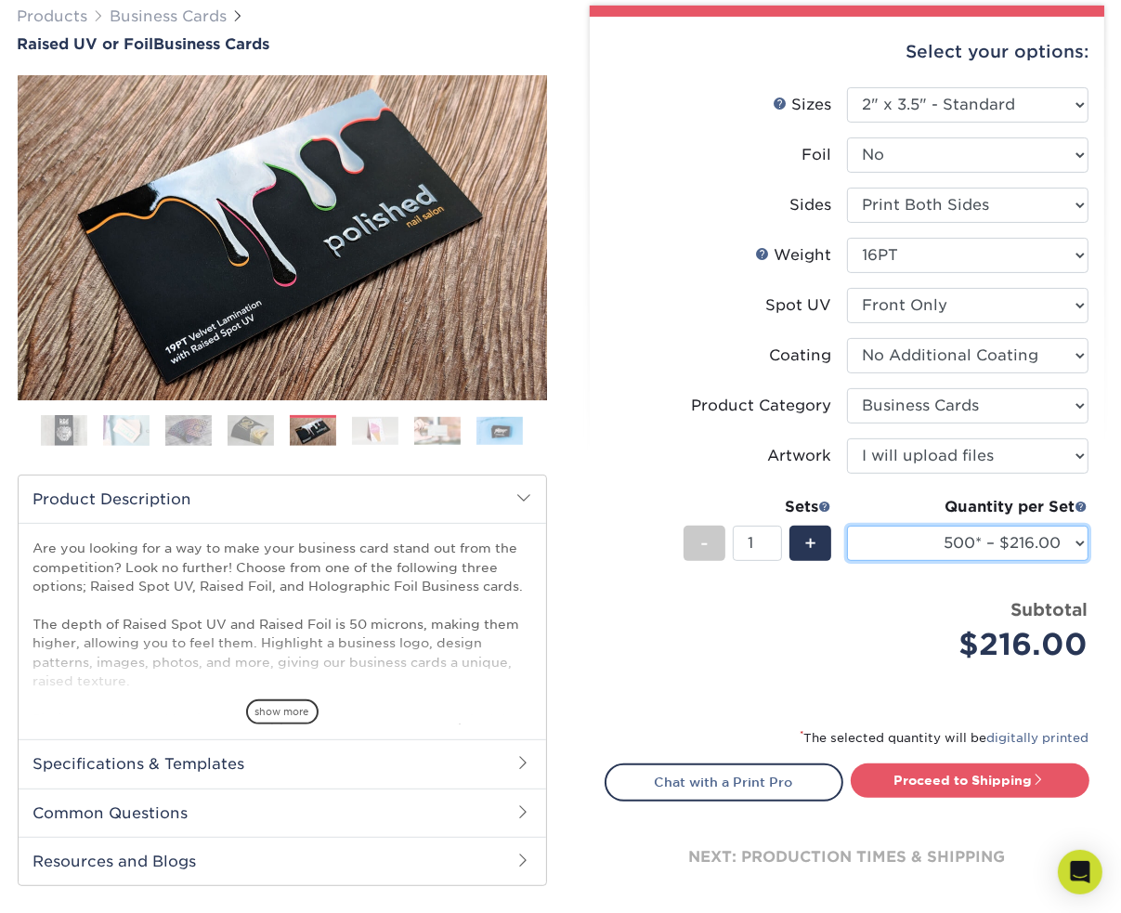
click at [941, 537] on select "100* – $112.00 250* – $160.00 500* – $216.00" at bounding box center [967, 542] width 241 height 35
click at [847, 525] on select "100* – $112.00 250* – $160.00 500* – $216.00" at bounding box center [967, 542] width 241 height 35
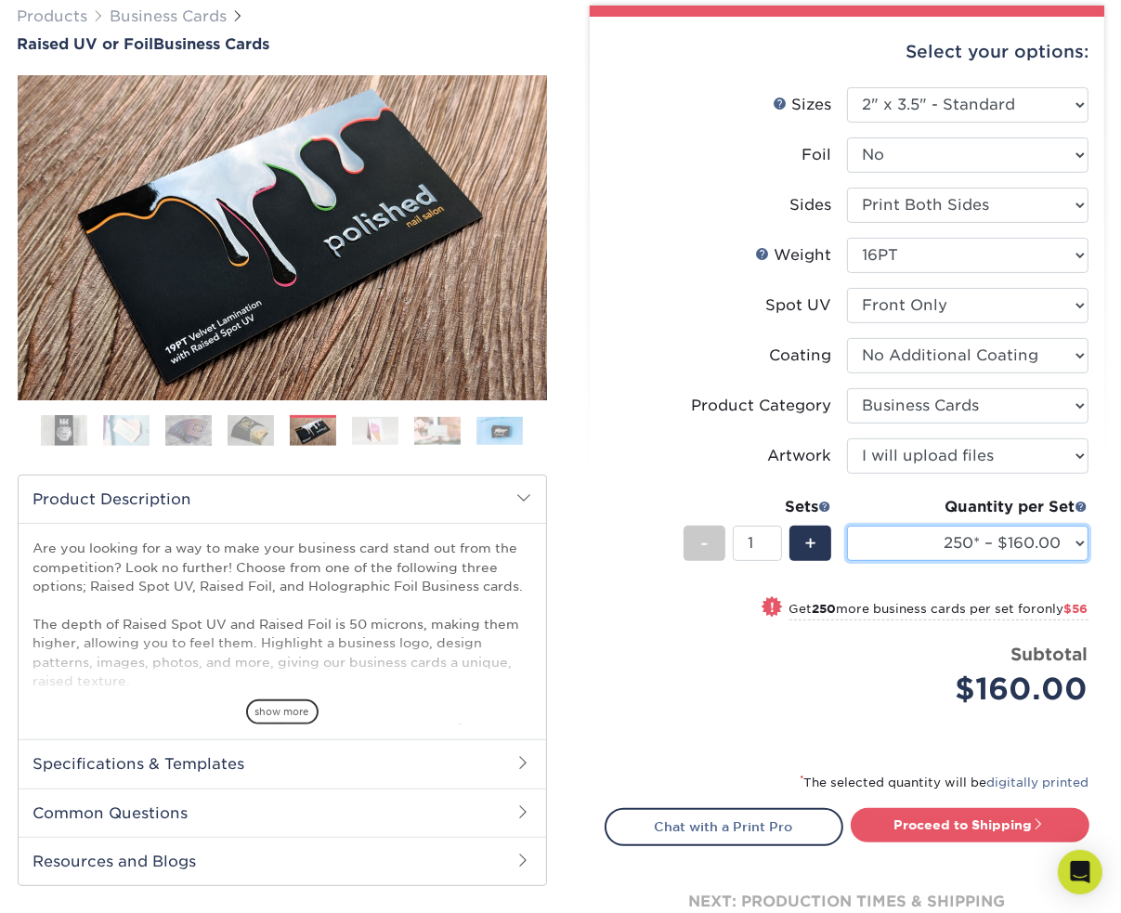
click at [929, 542] on select "100* – $112.00 250* – $160.00 500* – $216.00" at bounding box center [967, 542] width 241 height 35
select select "100* – $112.00"
click at [847, 525] on select "100* – $112.00 250* – $160.00 500* – $216.00" at bounding box center [967, 542] width 241 height 35
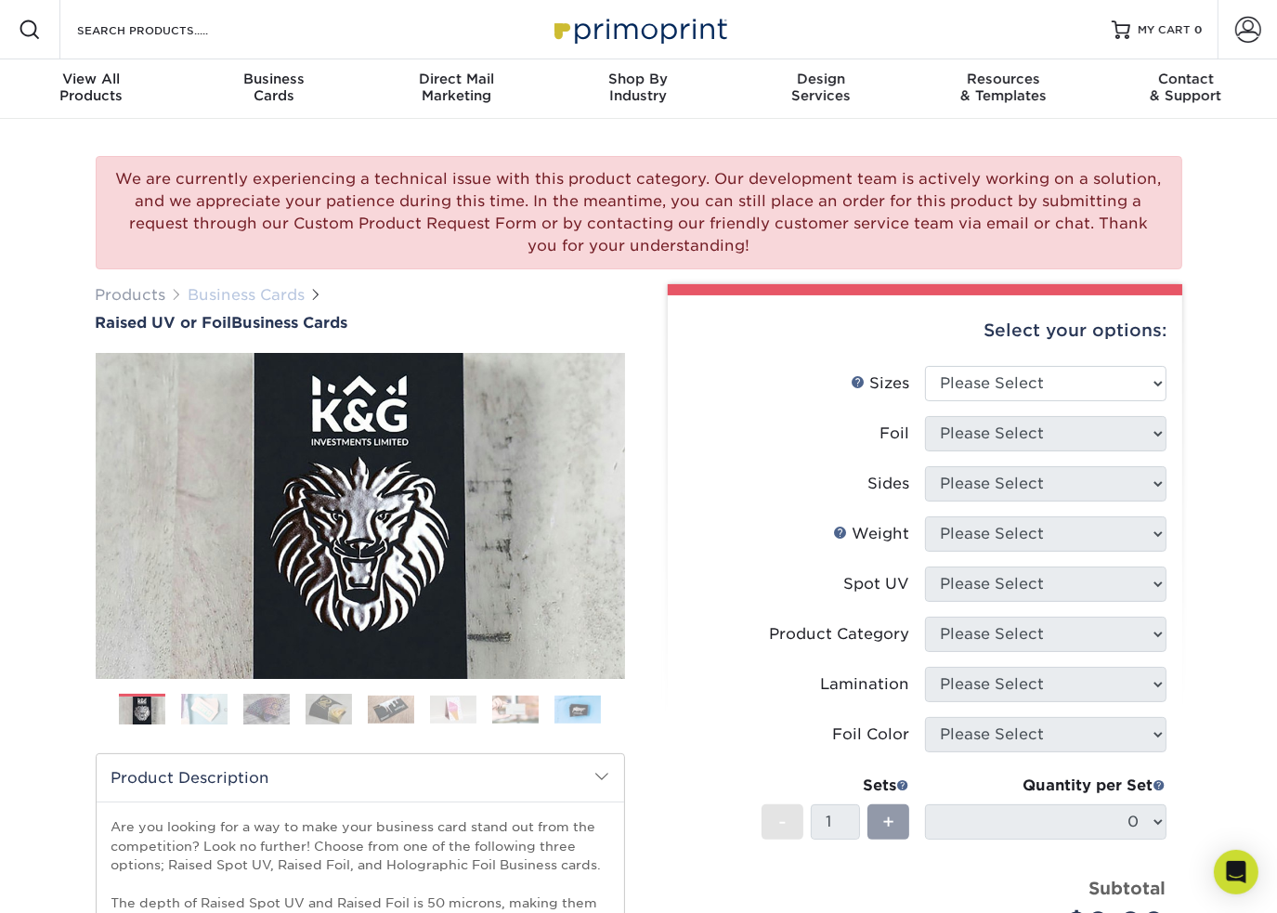
click at [218, 294] on link "Business Cards" at bounding box center [246, 295] width 117 height 18
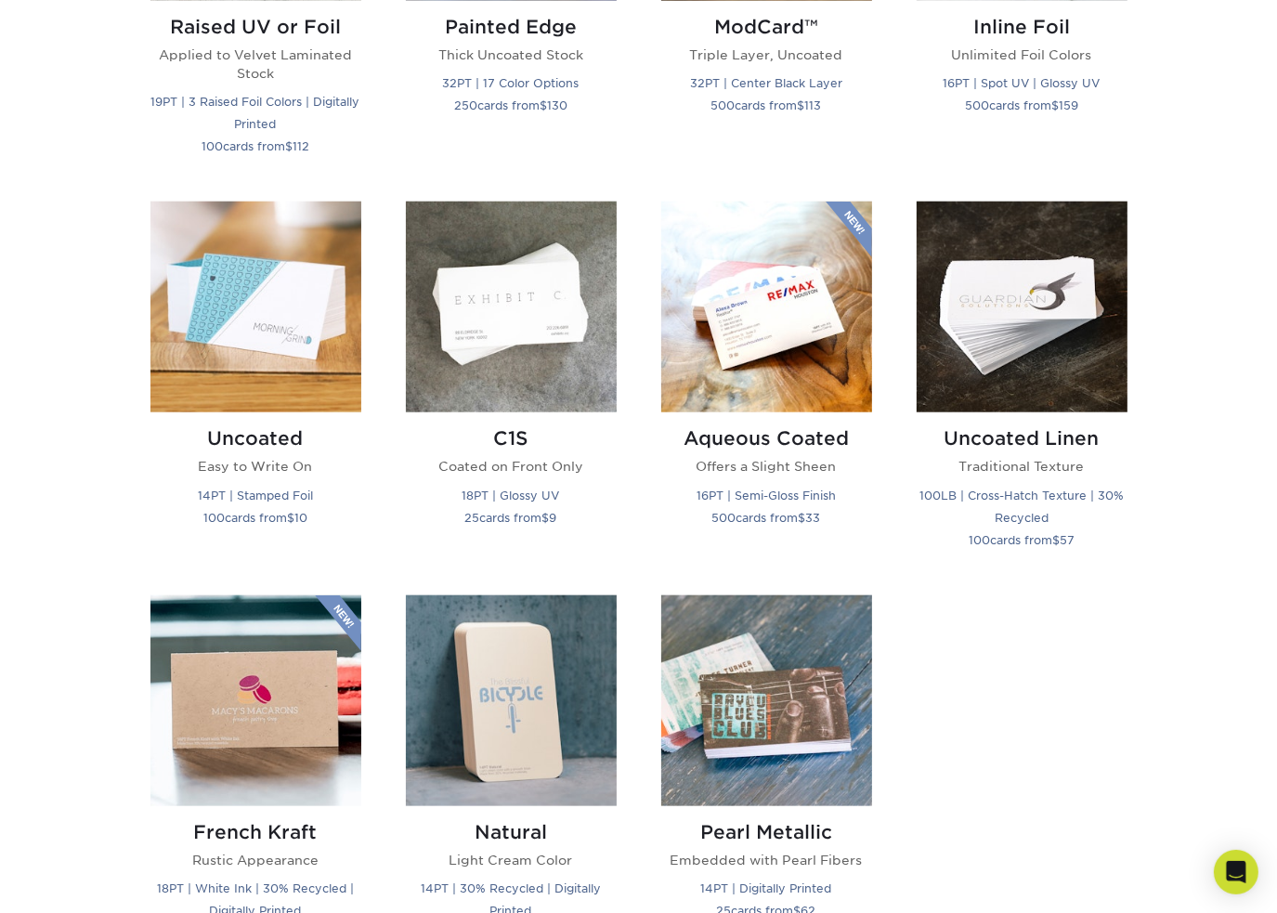
scroll to position [1393, 0]
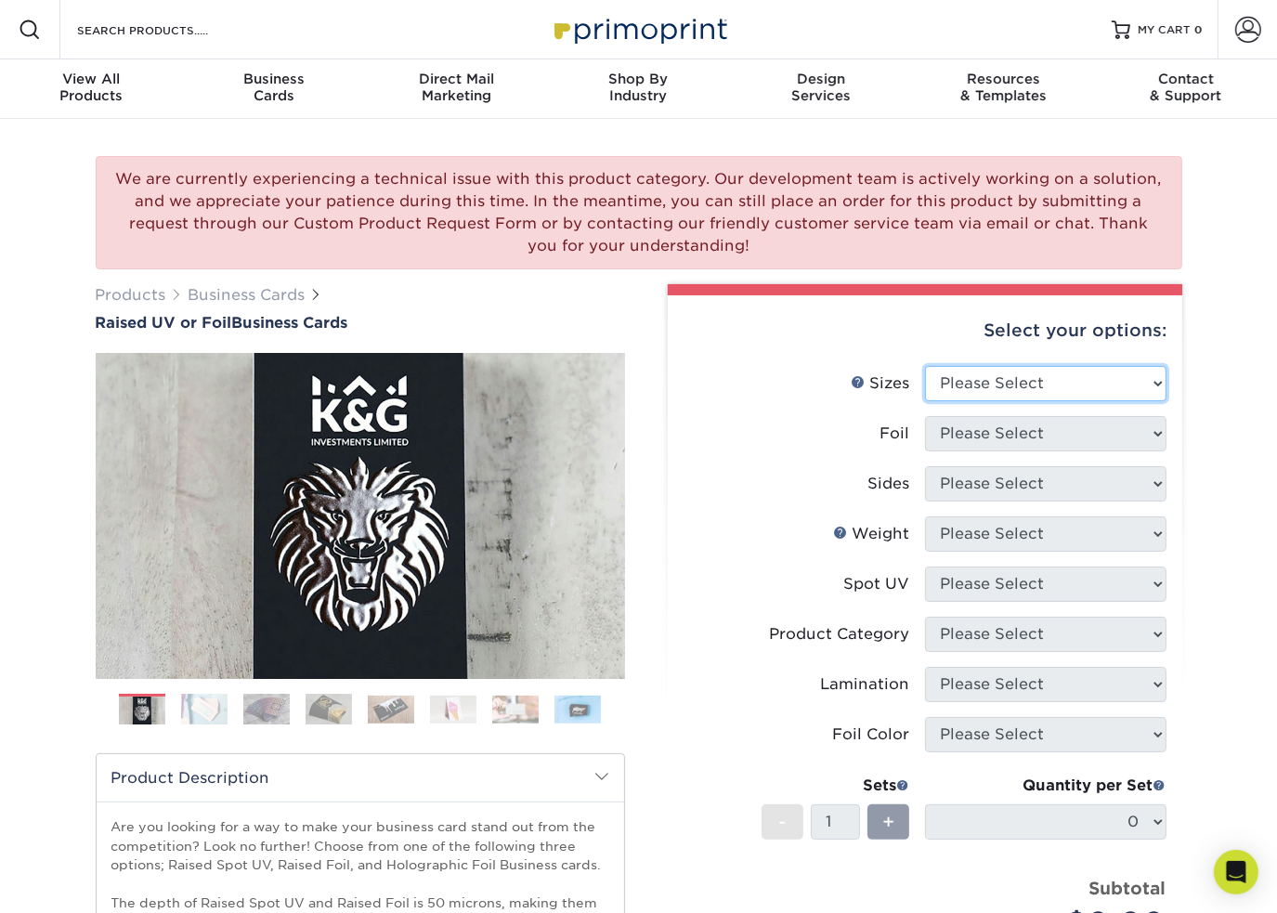
click at [1003, 397] on select "Please Select 2" x 3.5" - Standard" at bounding box center [1045, 383] width 241 height 35
select select "2.00x3.50"
click at [925, 366] on select "Please Select 2" x 3.5" - Standard" at bounding box center [1045, 383] width 241 height 35
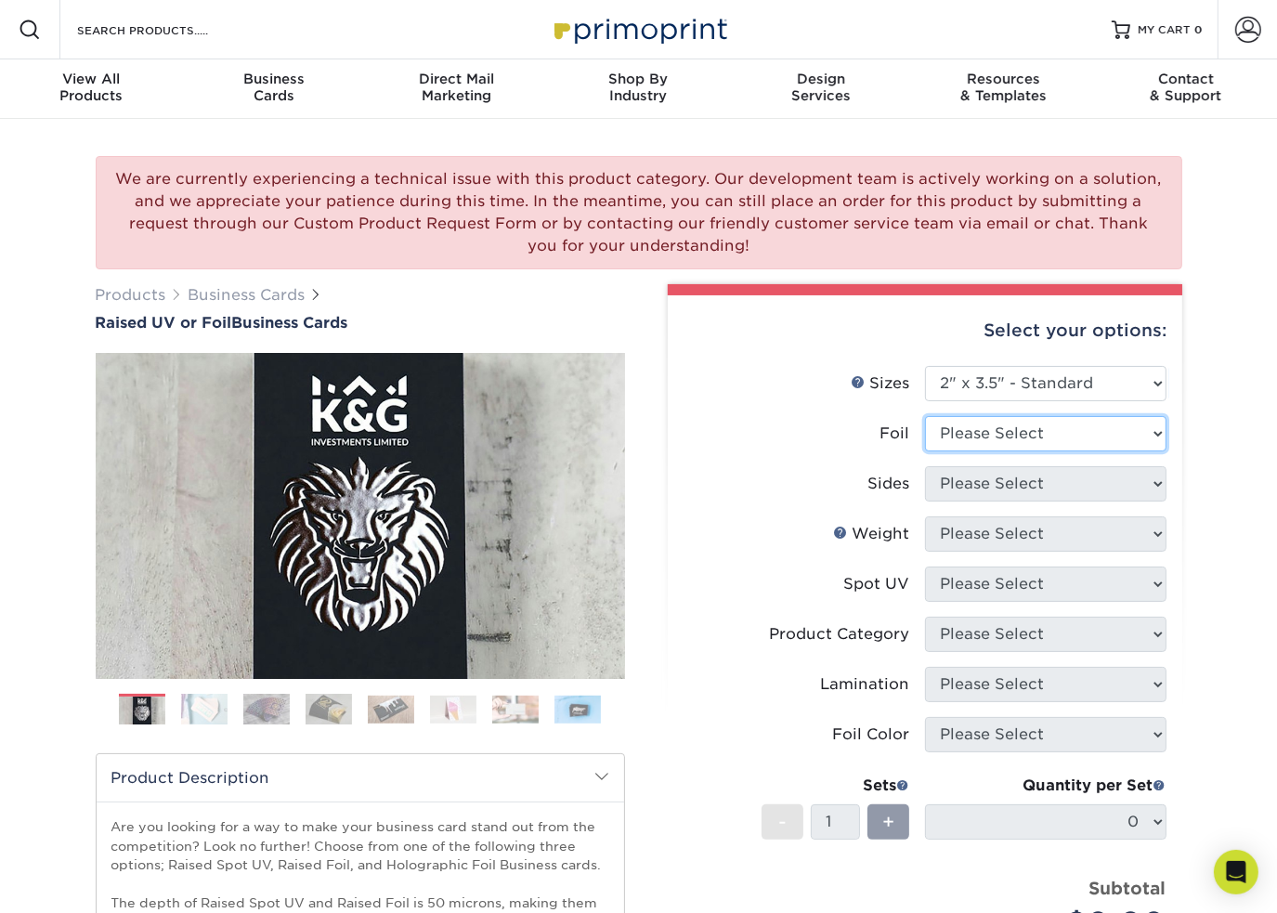
drag, startPoint x: 992, startPoint y: 430, endPoint x: 992, endPoint y: 439, distance: 9.3
click at [992, 430] on select "Please Select No Yes" at bounding box center [1045, 433] width 241 height 35
select select "0"
click at [925, 416] on select "Please Select No Yes" at bounding box center [1045, 433] width 241 height 35
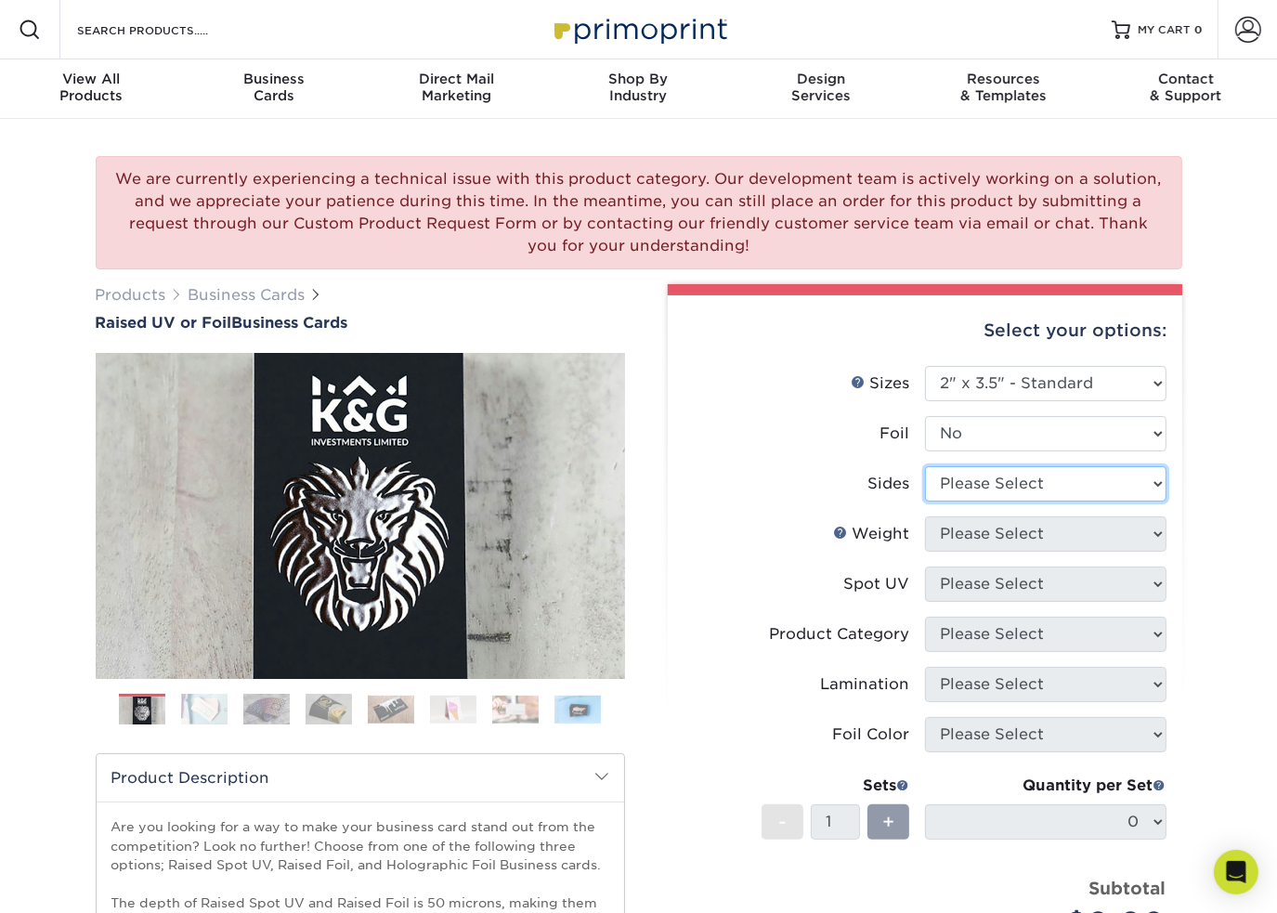
click at [962, 495] on select "Please Select Print Both Sides Print Front Only" at bounding box center [1045, 483] width 241 height 35
select select "13abbda7-1d64-4f25-8bb2-c179b224825d"
click at [925, 466] on select "Please Select Print Both Sides Print Front Only" at bounding box center [1045, 483] width 241 height 35
click at [961, 538] on select "Please Select 16PT" at bounding box center [1045, 533] width 241 height 35
select select "16PT"
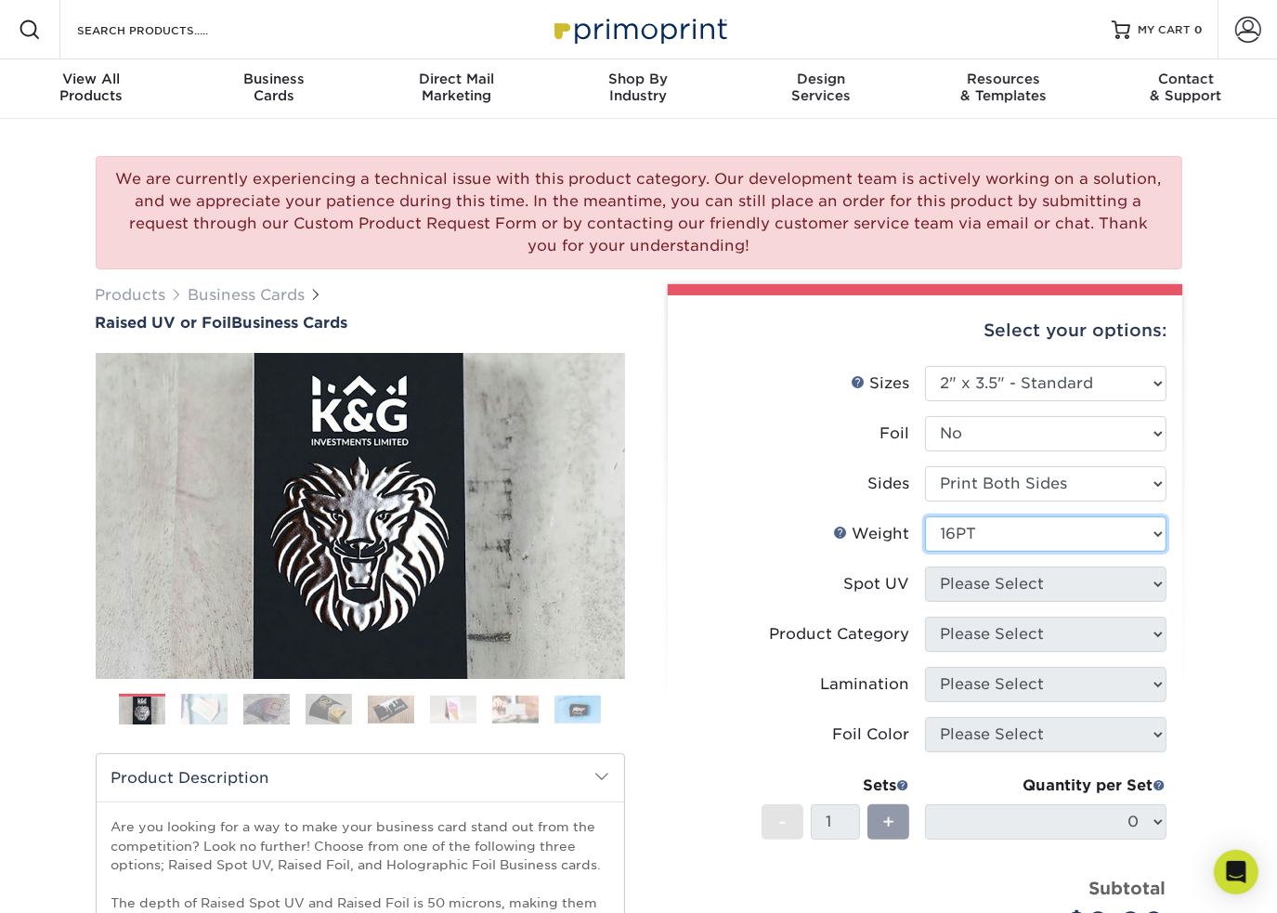
click at [925, 516] on select "Please Select 16PT" at bounding box center [1045, 533] width 241 height 35
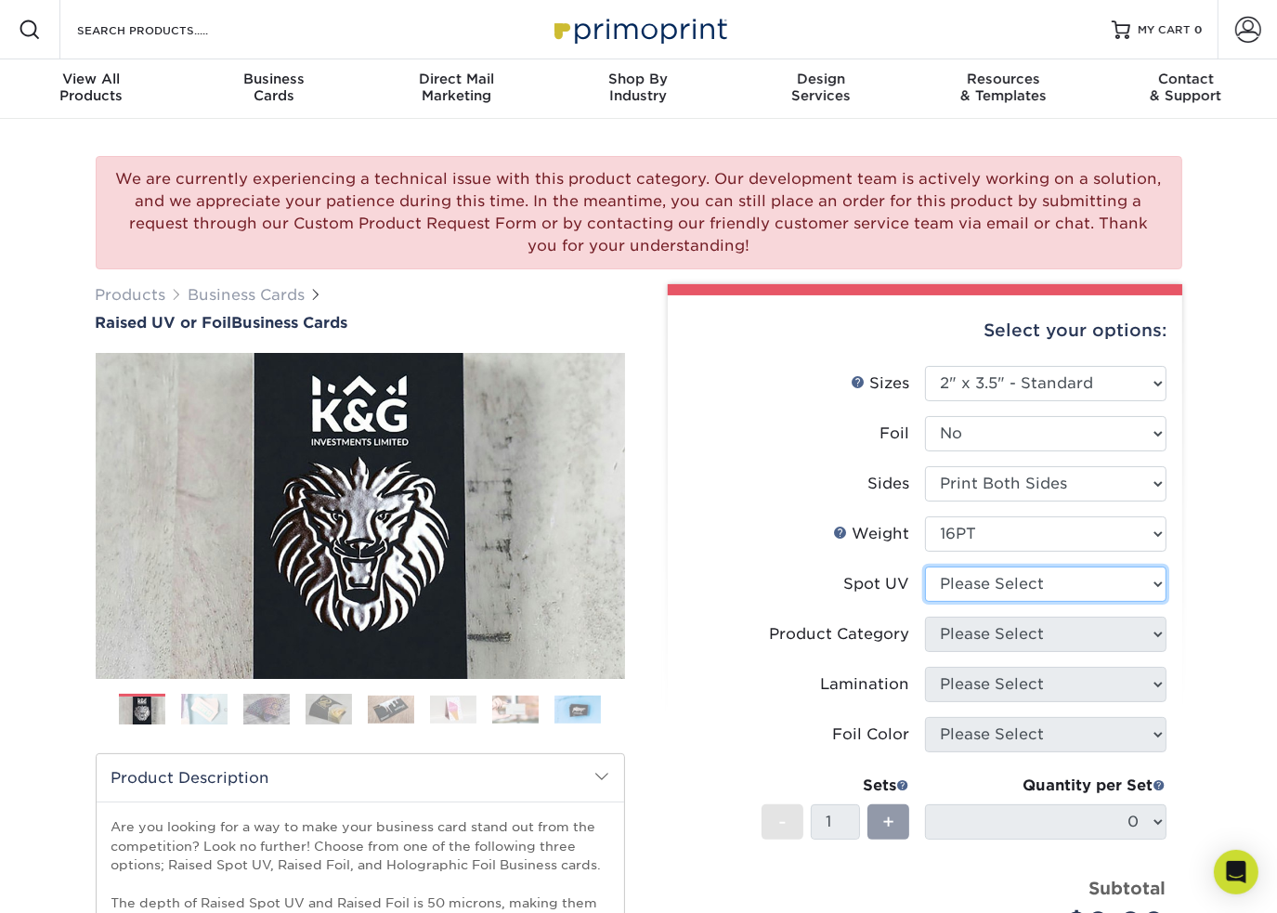
click at [966, 586] on select "Please Select No Spot UV Front Only" at bounding box center [1045, 583] width 241 height 35
select select "1"
click at [925, 566] on select "Please Select No Spot UV Front Only" at bounding box center [1045, 583] width 241 height 35
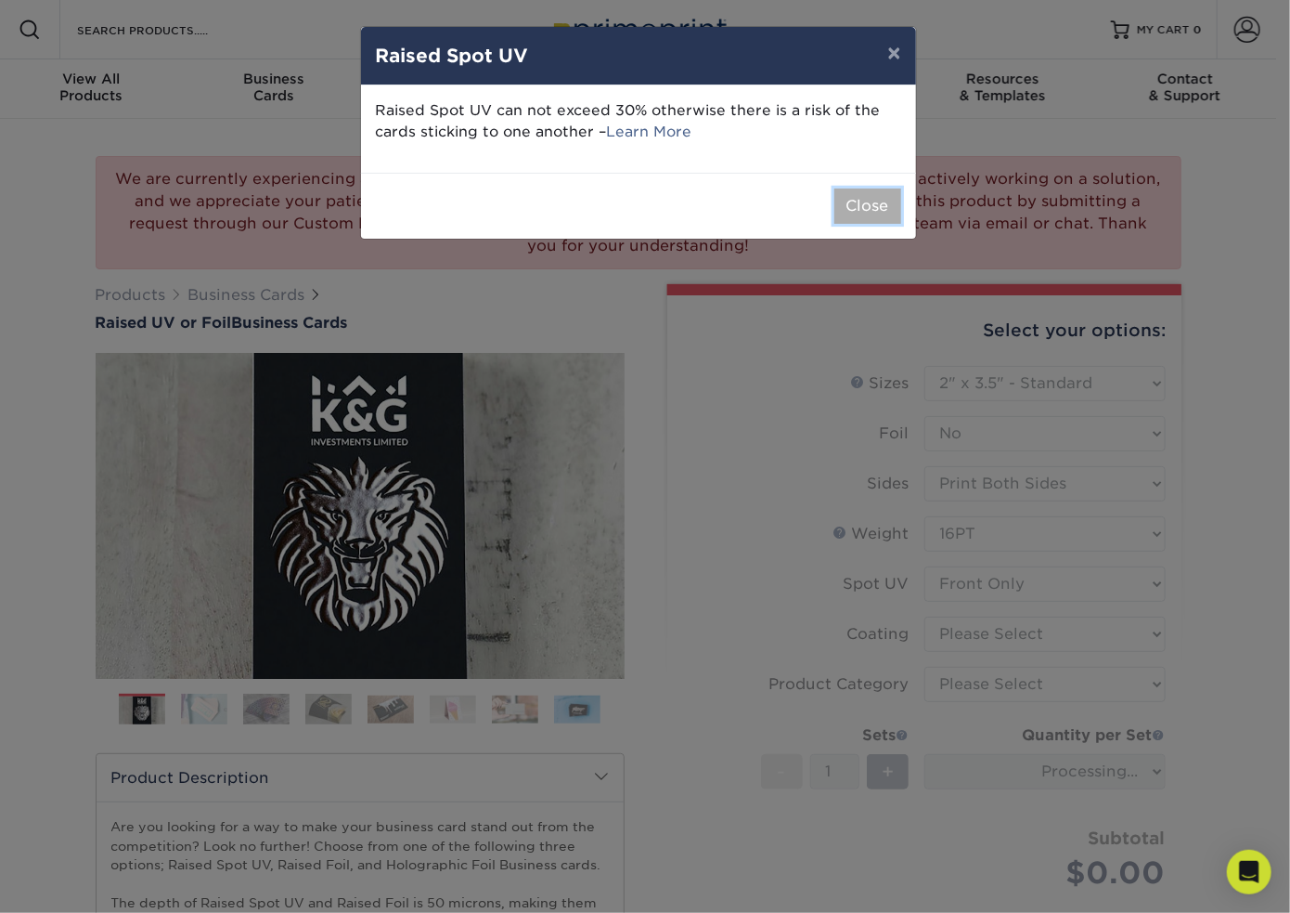
click at [856, 200] on button "Close" at bounding box center [868, 205] width 67 height 35
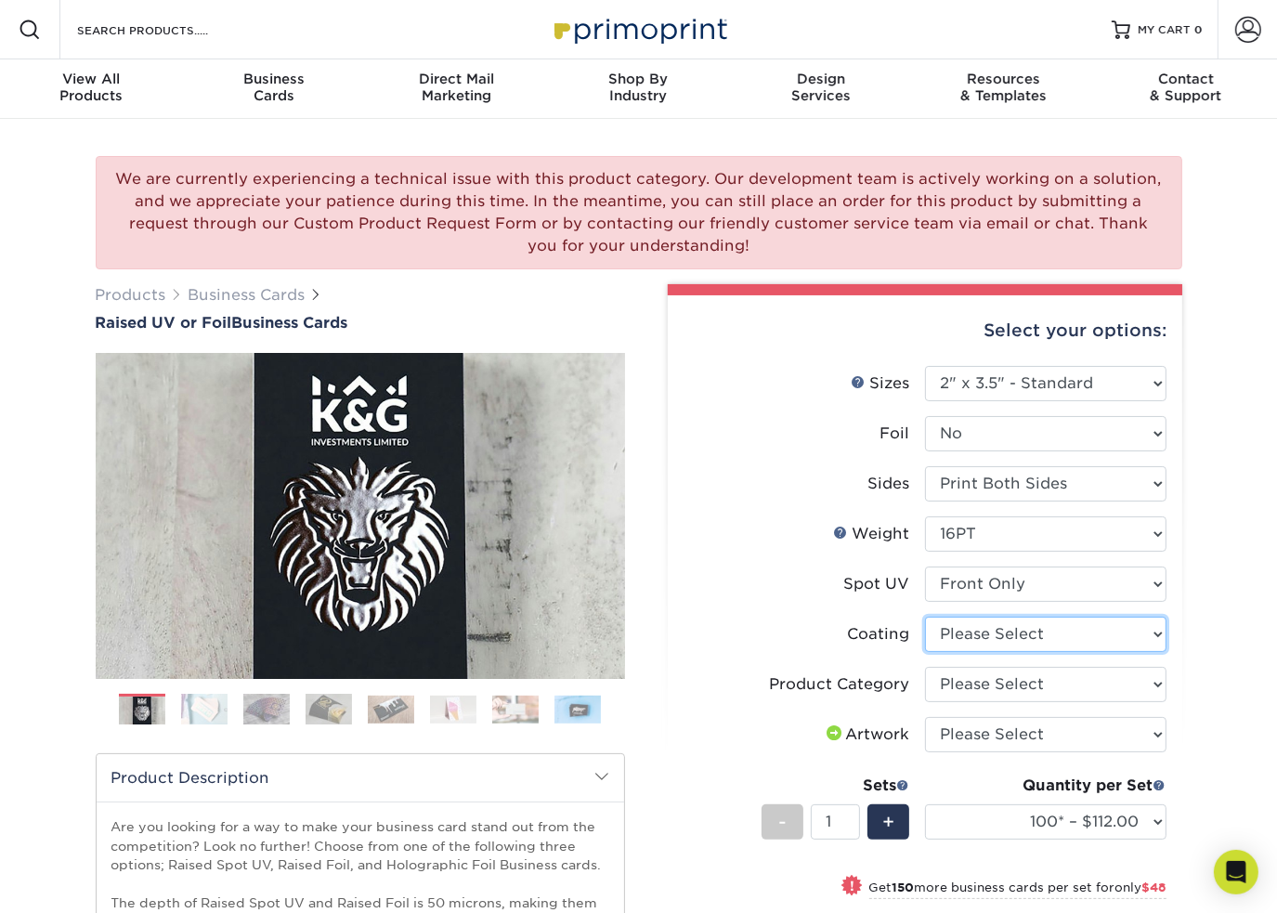
click at [959, 629] on select at bounding box center [1045, 633] width 241 height 35
select select "3e7618de-abca-4bda-9f97-8b9129e913d8"
click at [925, 616] on select at bounding box center [1045, 633] width 241 height 35
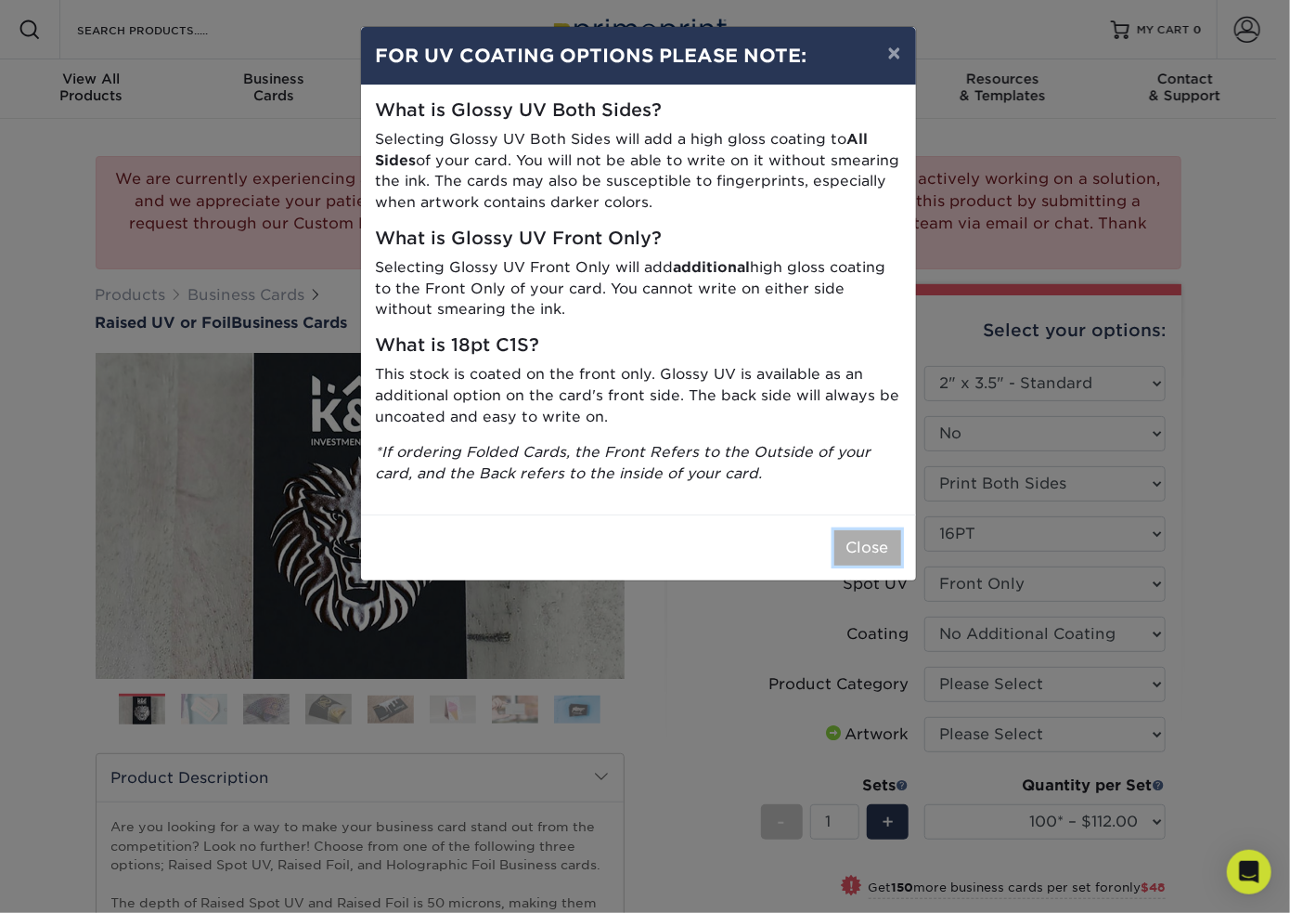
click at [849, 538] on button "Close" at bounding box center [868, 547] width 67 height 35
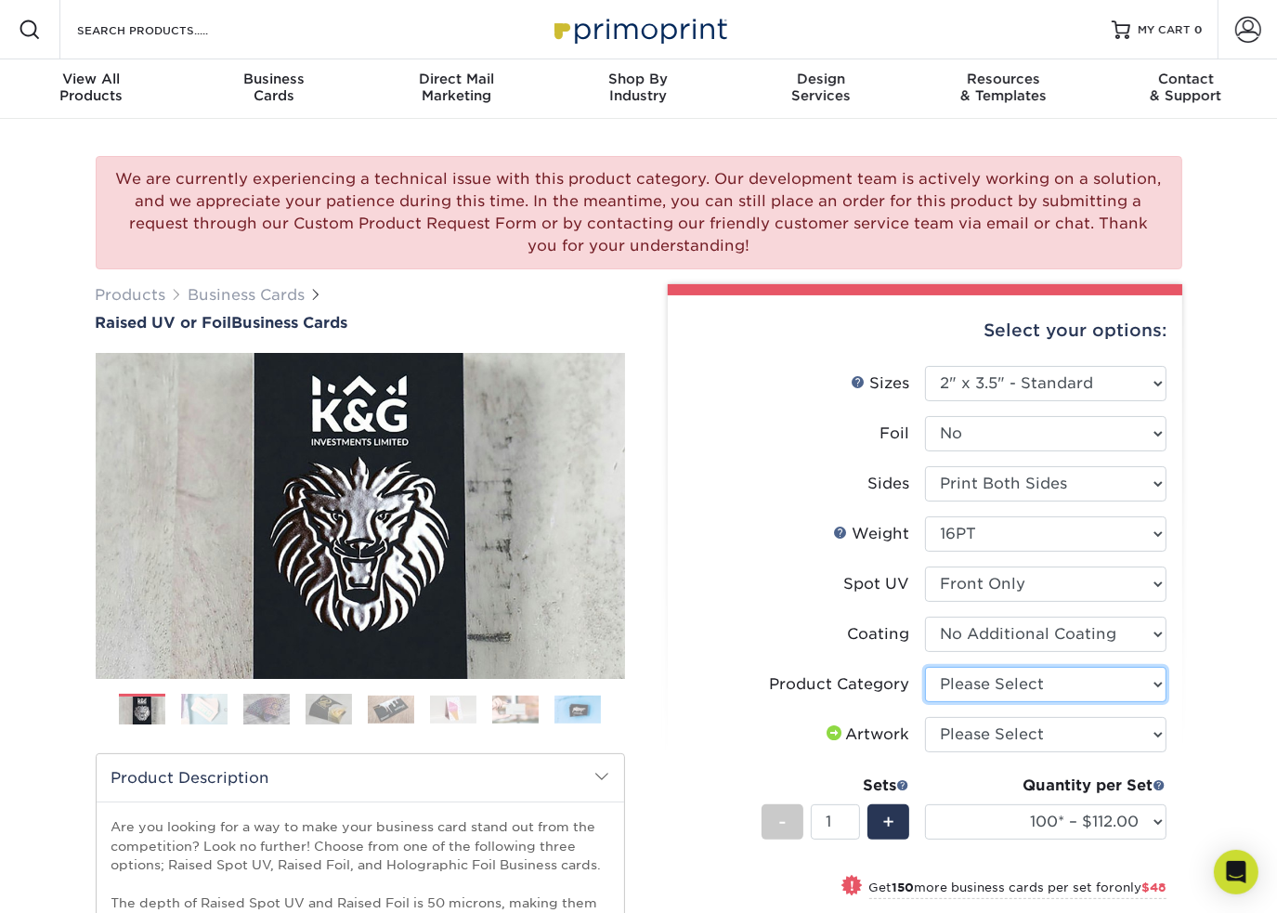
click at [941, 681] on select "Please Select Business Cards" at bounding box center [1045, 684] width 241 height 35
select select "3b5148f1-0588-4f88-a218-97bcfdce65c1"
click at [925, 667] on select "Please Select Business Cards" at bounding box center [1045, 684] width 241 height 35
click at [962, 741] on select "Please Select I will upload files I need a design - $100" at bounding box center [1045, 734] width 241 height 35
select select "upload"
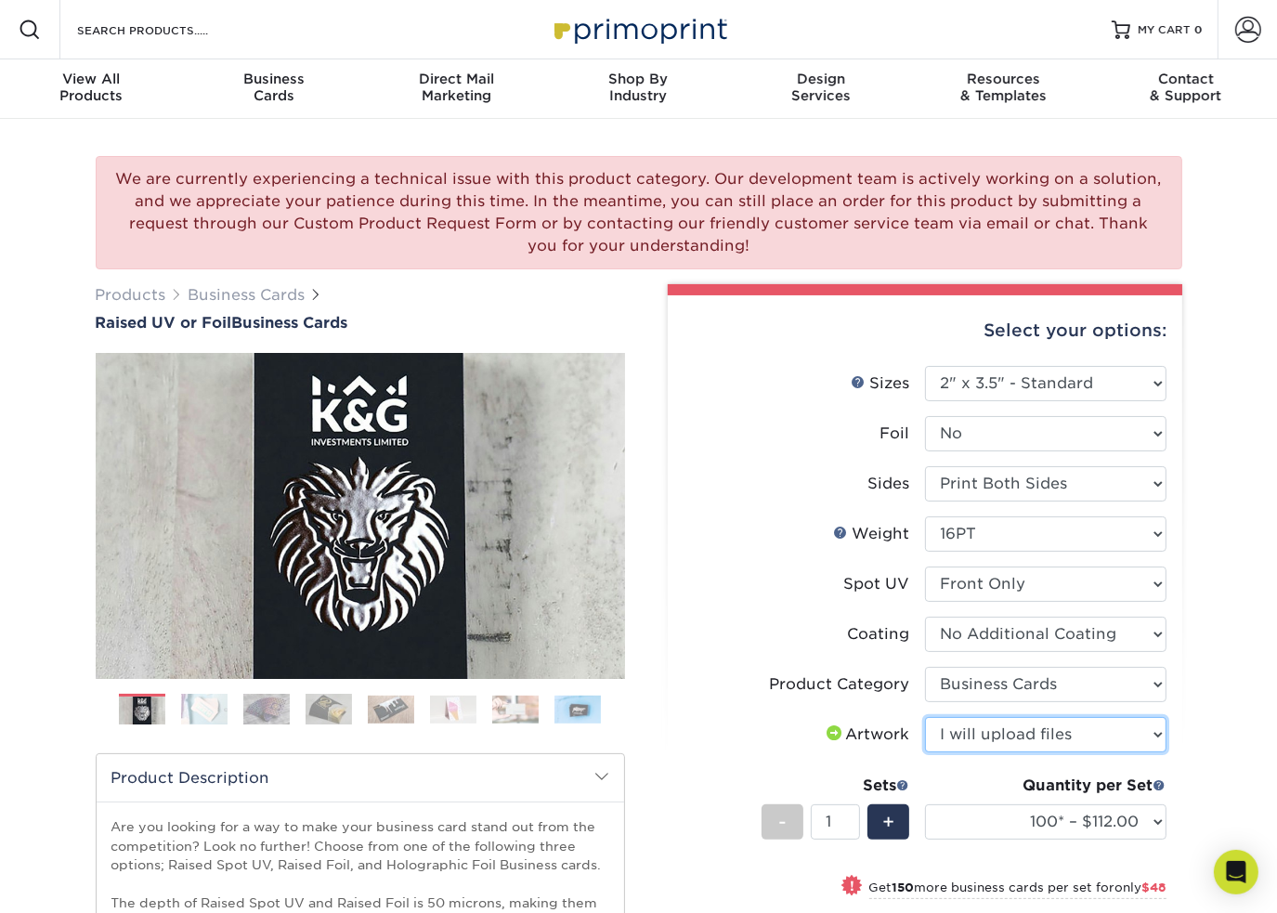
click at [925, 717] on select "Please Select I will upload files I need a design - $100" at bounding box center [1045, 734] width 241 height 35
click at [762, 616] on label "Coating" at bounding box center [803, 633] width 241 height 35
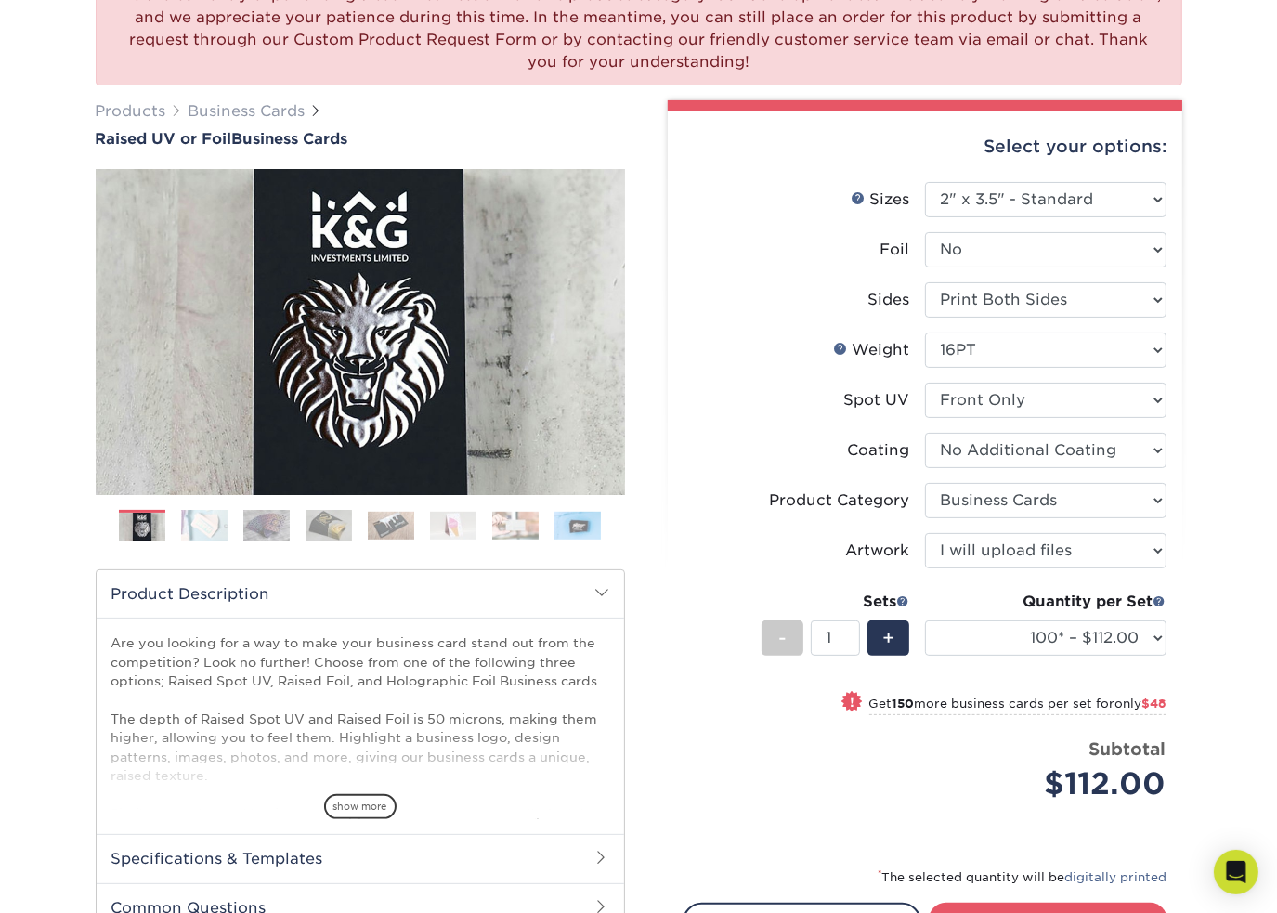
scroll to position [186, 0]
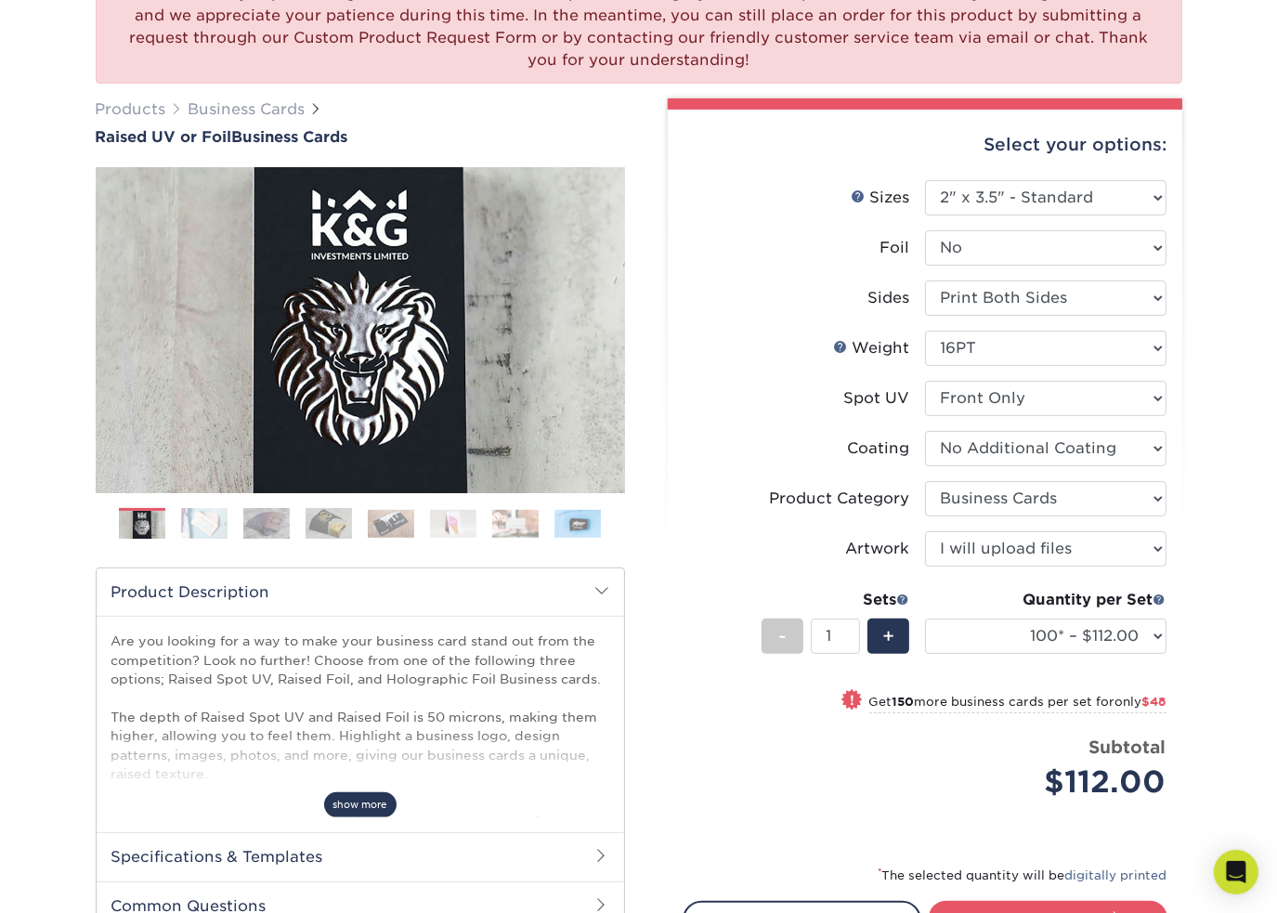
click at [351, 792] on span "show more" at bounding box center [360, 804] width 72 height 25
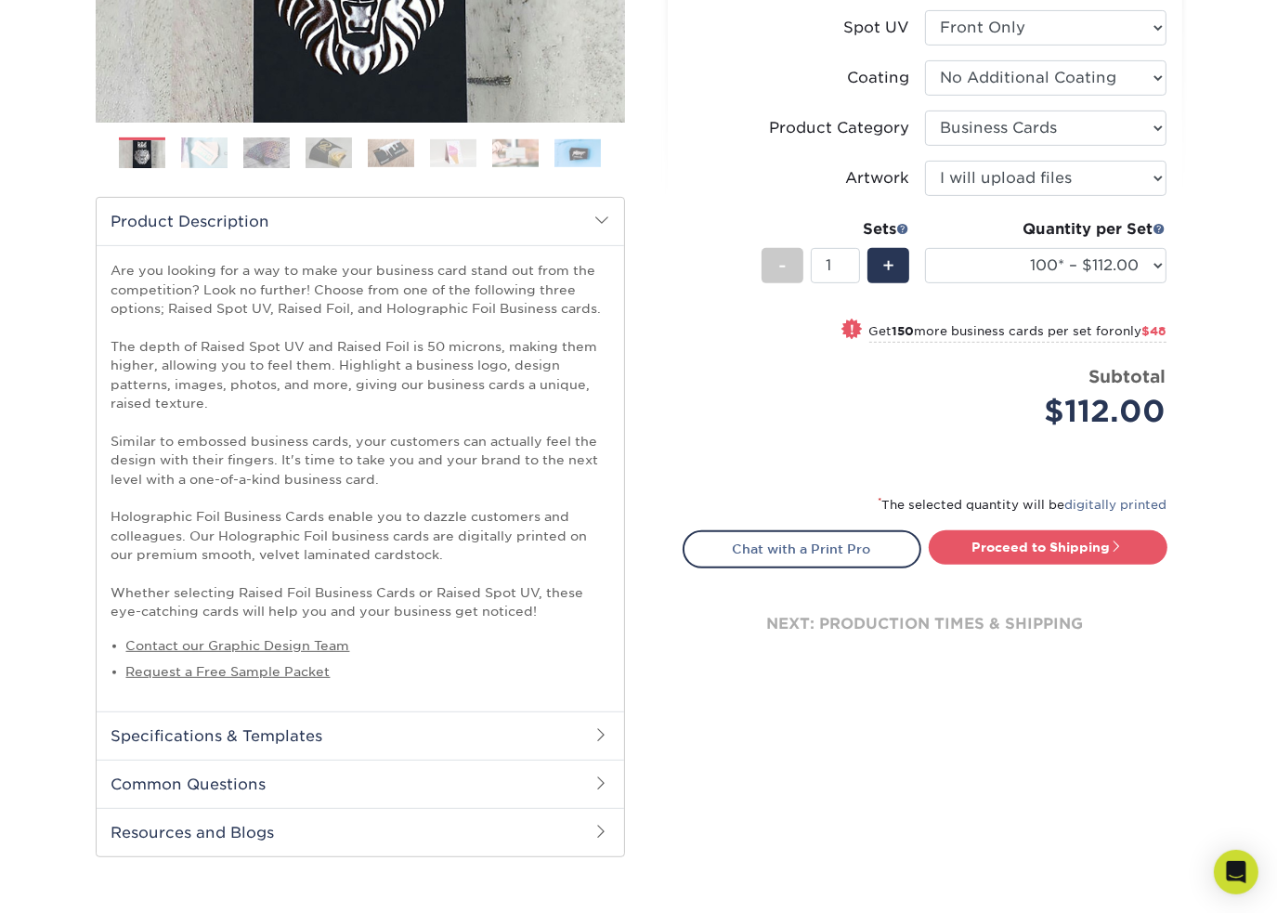
scroll to position [557, 0]
click at [1035, 266] on select "100* – $112.00 250* – $160.00 500* – $216.00" at bounding box center [1045, 264] width 241 height 35
click at [925, 247] on select "100* – $112.00 250* – $160.00 500* – $216.00" at bounding box center [1045, 264] width 241 height 35
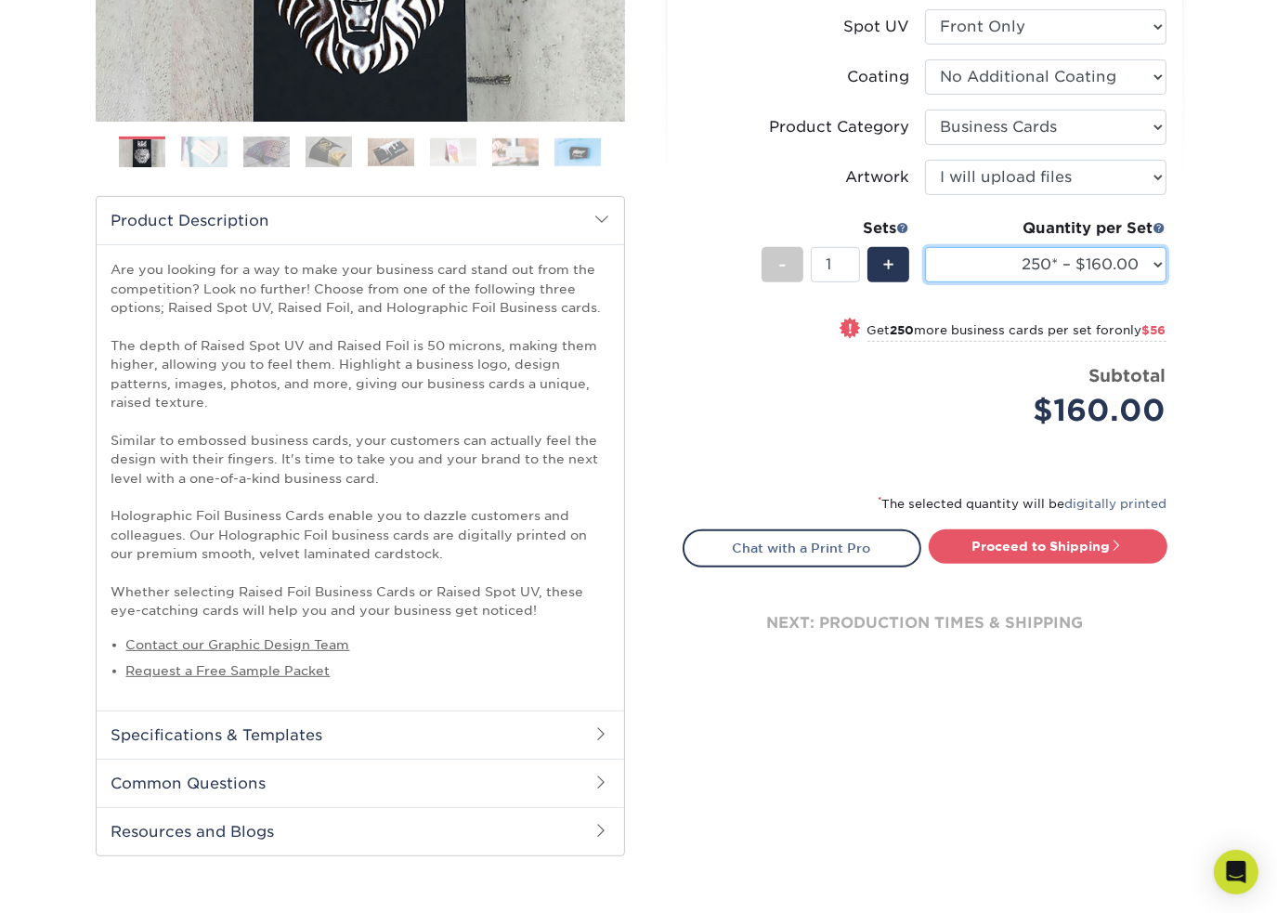
drag, startPoint x: 1088, startPoint y: 252, endPoint x: 1066, endPoint y: 262, distance: 24.5
click at [1088, 252] on select "100* – $112.00 250* – $160.00 500* – $216.00" at bounding box center [1045, 264] width 241 height 35
select select "500* – $216.00"
click at [925, 247] on select "100* – $112.00 250* – $160.00 500* – $216.00" at bounding box center [1045, 264] width 241 height 35
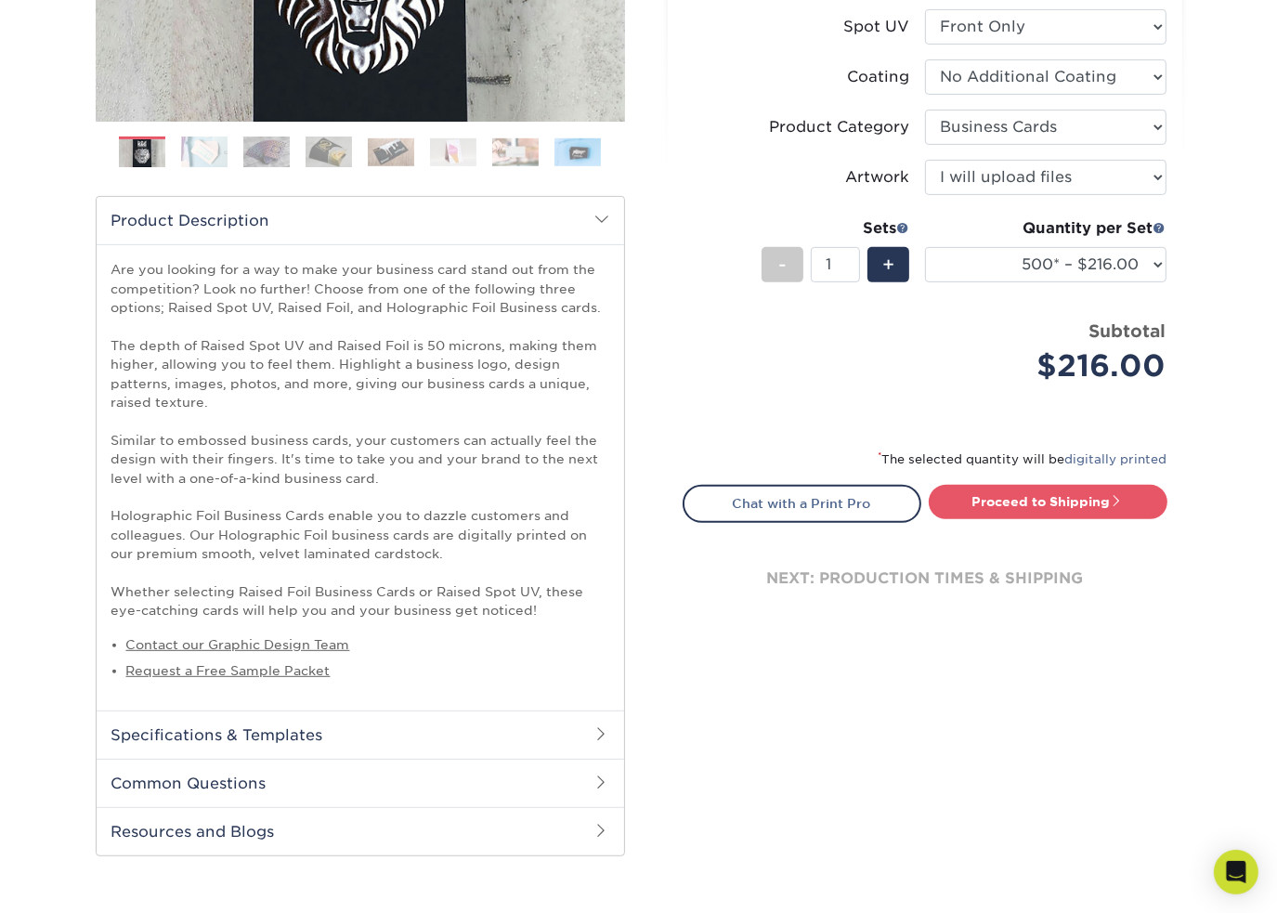
click at [474, 382] on p "Are you looking for a way to make your business card stand out from the competi…" at bounding box center [360, 439] width 498 height 359
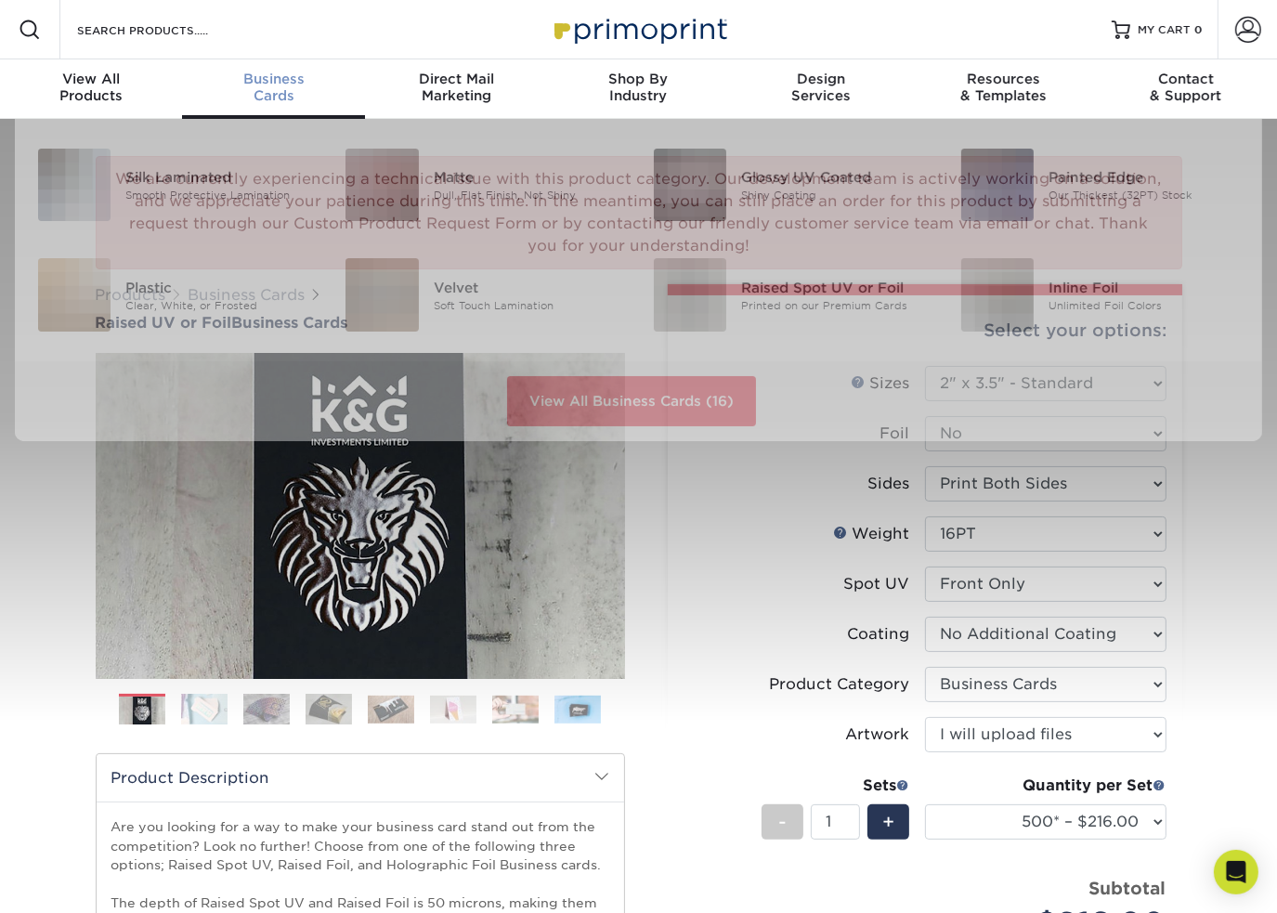
scroll to position [0, 0]
click at [267, 98] on div "Business Cards" at bounding box center [273, 87] width 182 height 33
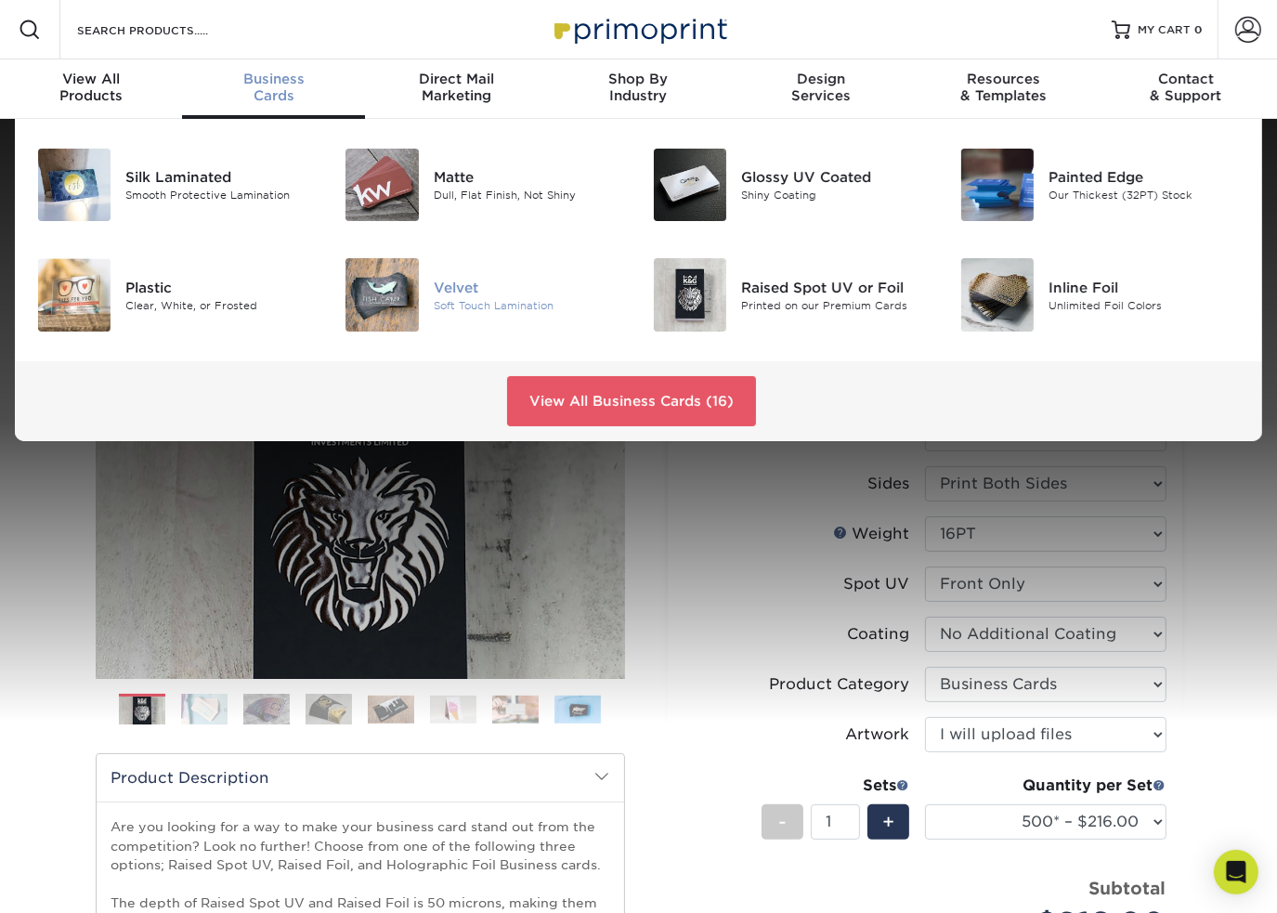
click at [390, 277] on img at bounding box center [381, 294] width 72 height 72
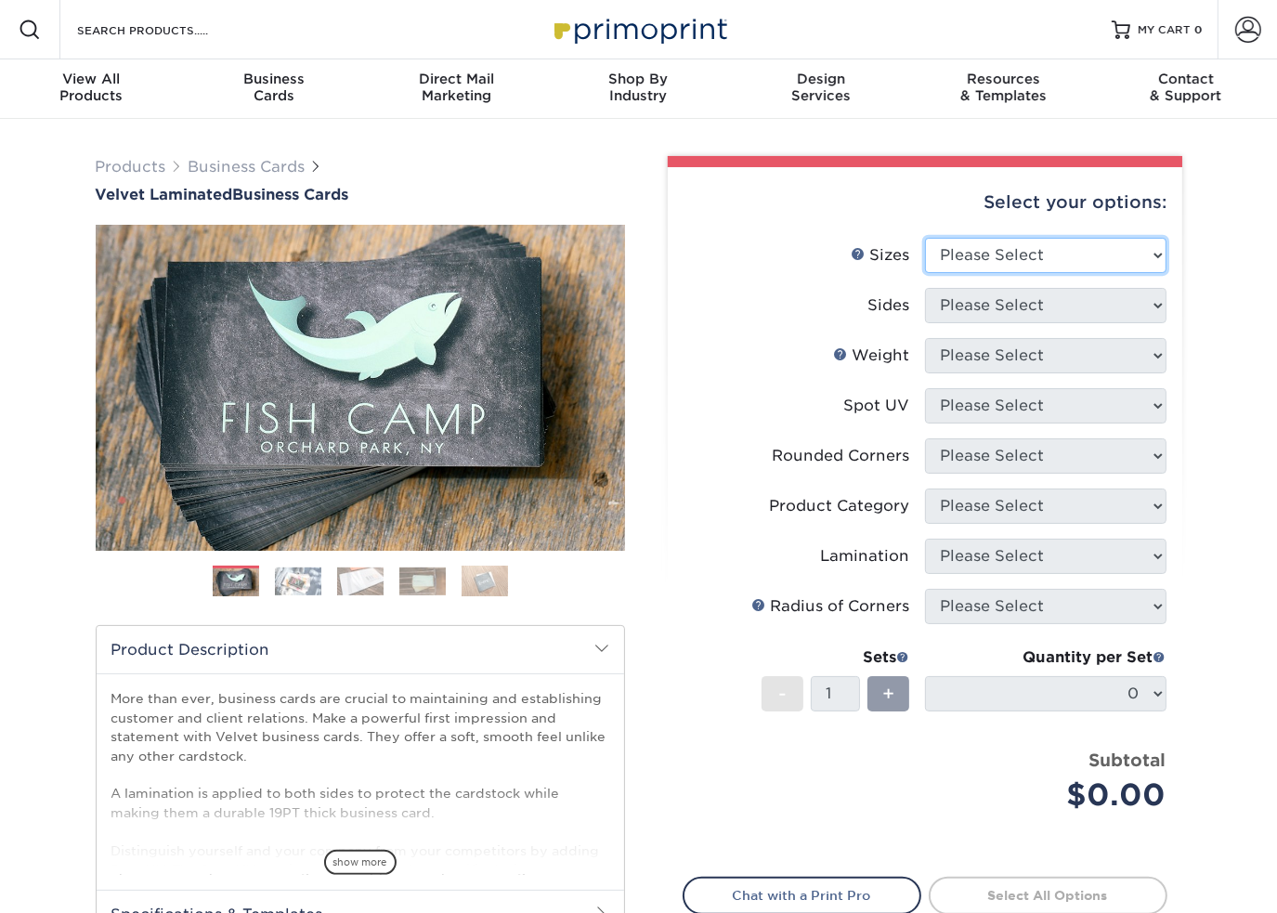
click at [966, 252] on select "Please Select 1.5" x 3.5" - Mini 1.75" x 3.5" - Mini 2" x 2" - Square 2" x 3" -…" at bounding box center [1045, 255] width 241 height 35
select select "2.00x3.50"
click at [925, 238] on select "Please Select 1.5" x 3.5" - Mini 1.75" x 3.5" - Mini 2" x 2" - Square 2" x 3" -…" at bounding box center [1045, 255] width 241 height 35
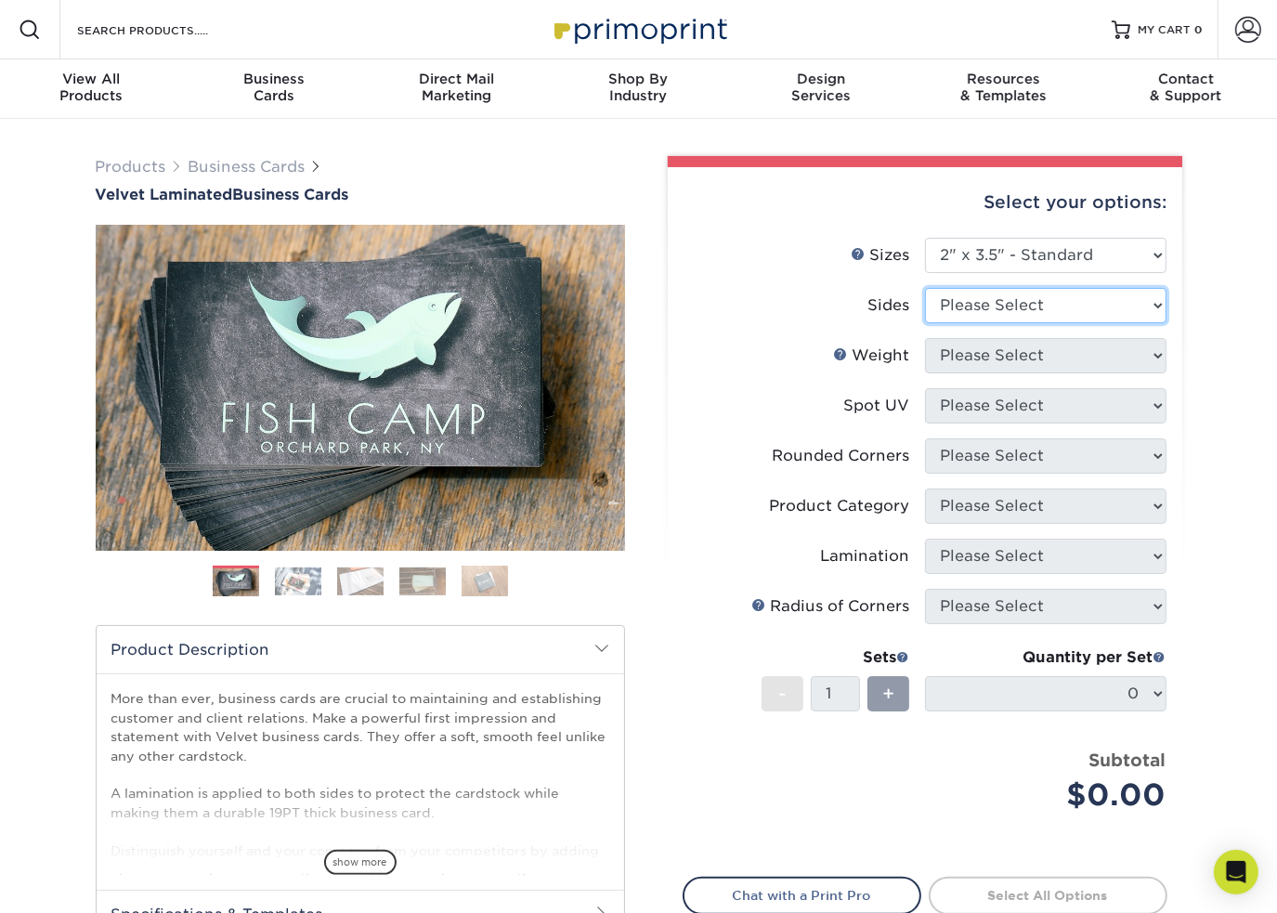
click at [953, 311] on select "Please Select Print Both Sides Print Front Only" at bounding box center [1045, 305] width 241 height 35
select select "13abbda7-1d64-4f25-8bb2-c179b224825d"
click at [925, 288] on select "Please Select Print Both Sides Print Front Only" at bounding box center [1045, 305] width 241 height 35
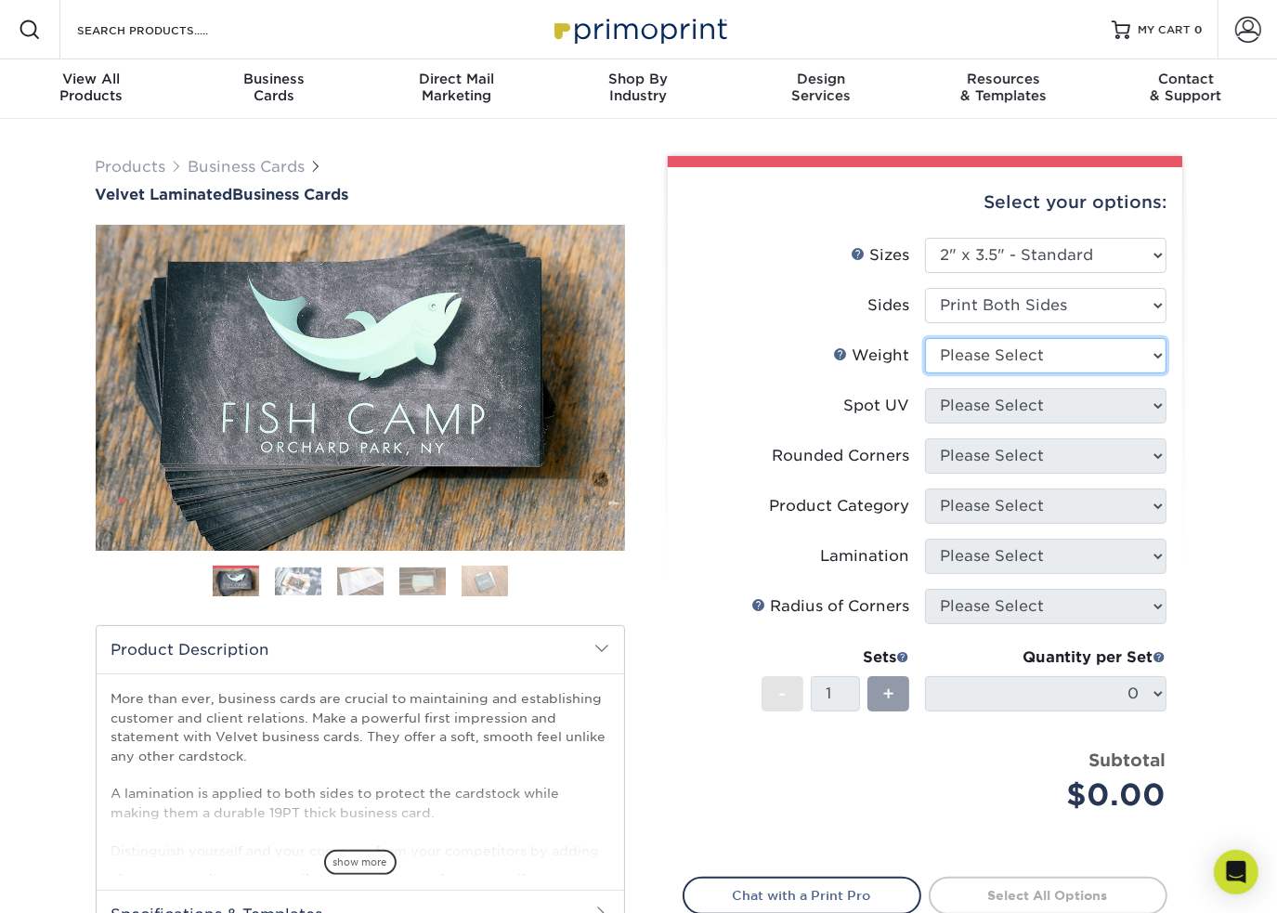
click at [953, 363] on select "Please Select 16PT" at bounding box center [1045, 355] width 241 height 35
select select "16PT"
click at [925, 338] on select "Please Select 16PT" at bounding box center [1045, 355] width 241 height 35
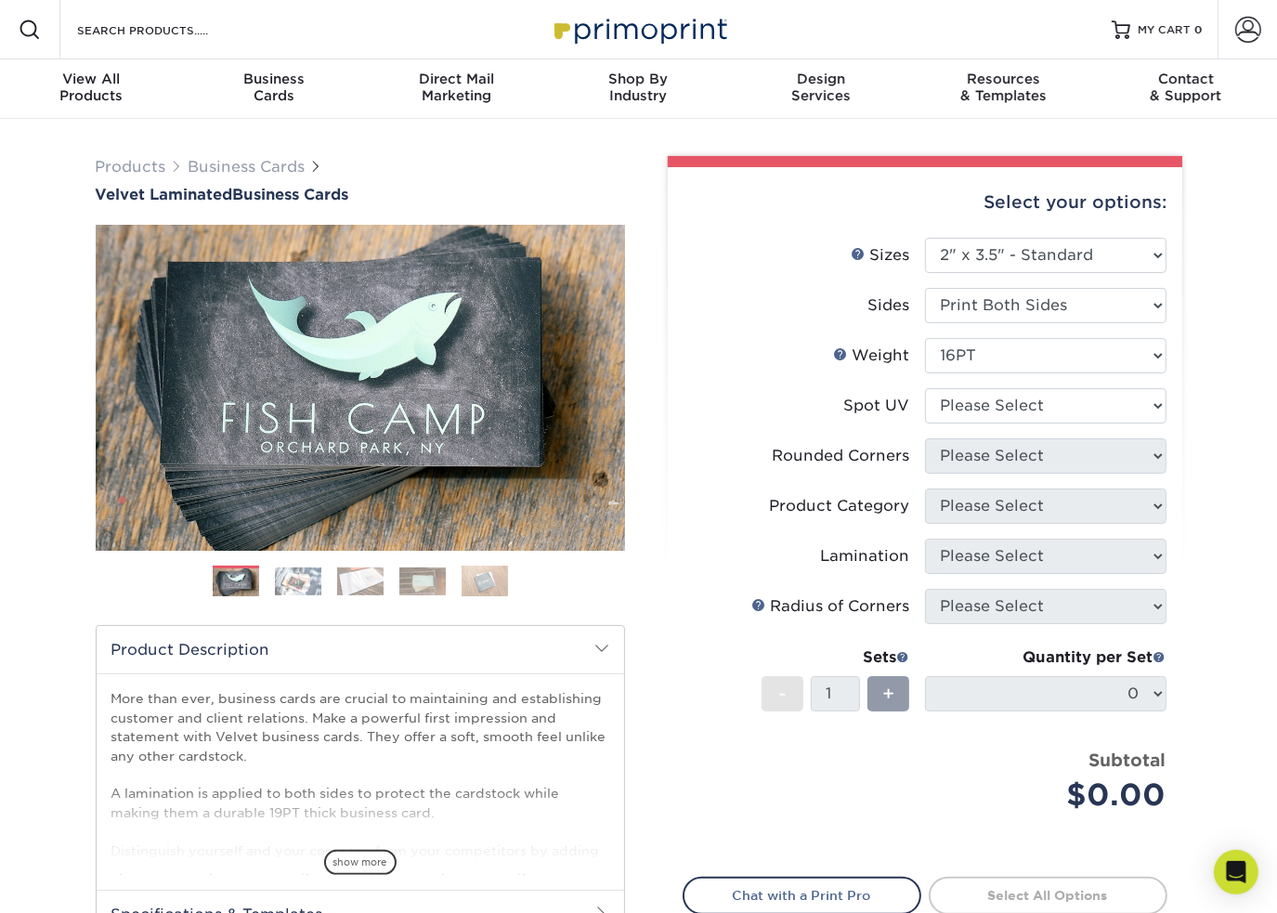
click at [676, 341] on div "Select your options: Sizes Help Sizes Please Select 1.5" x 3.5" - Mini 1.75" x …" at bounding box center [925, 604] width 514 height 874
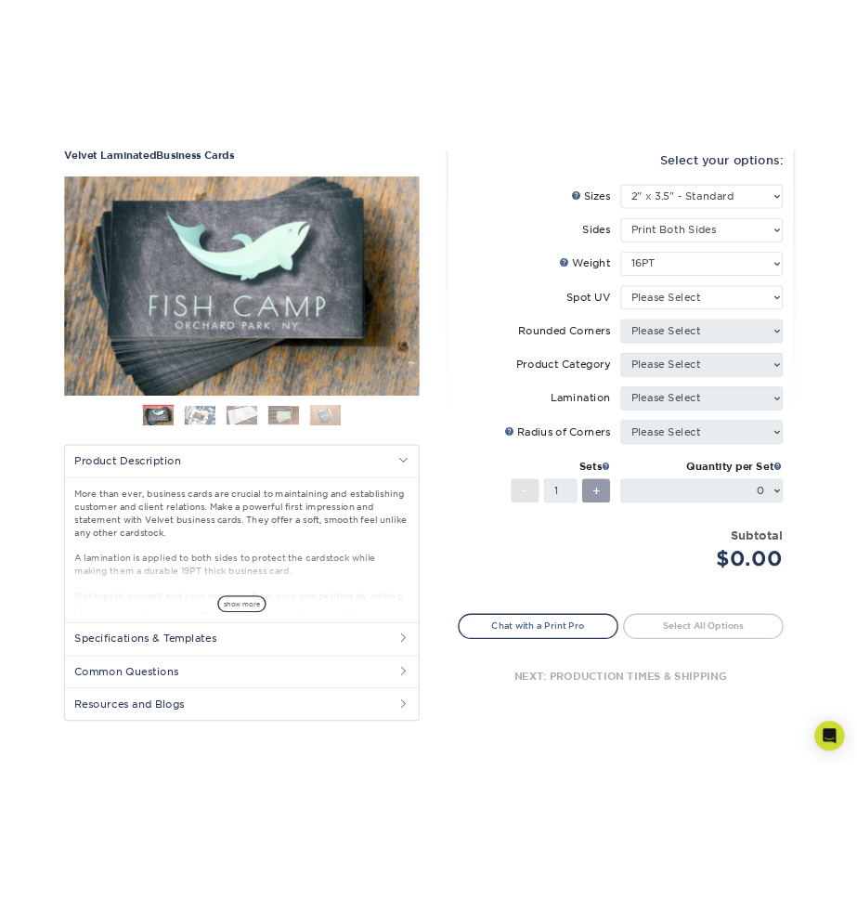
scroll to position [186, 0]
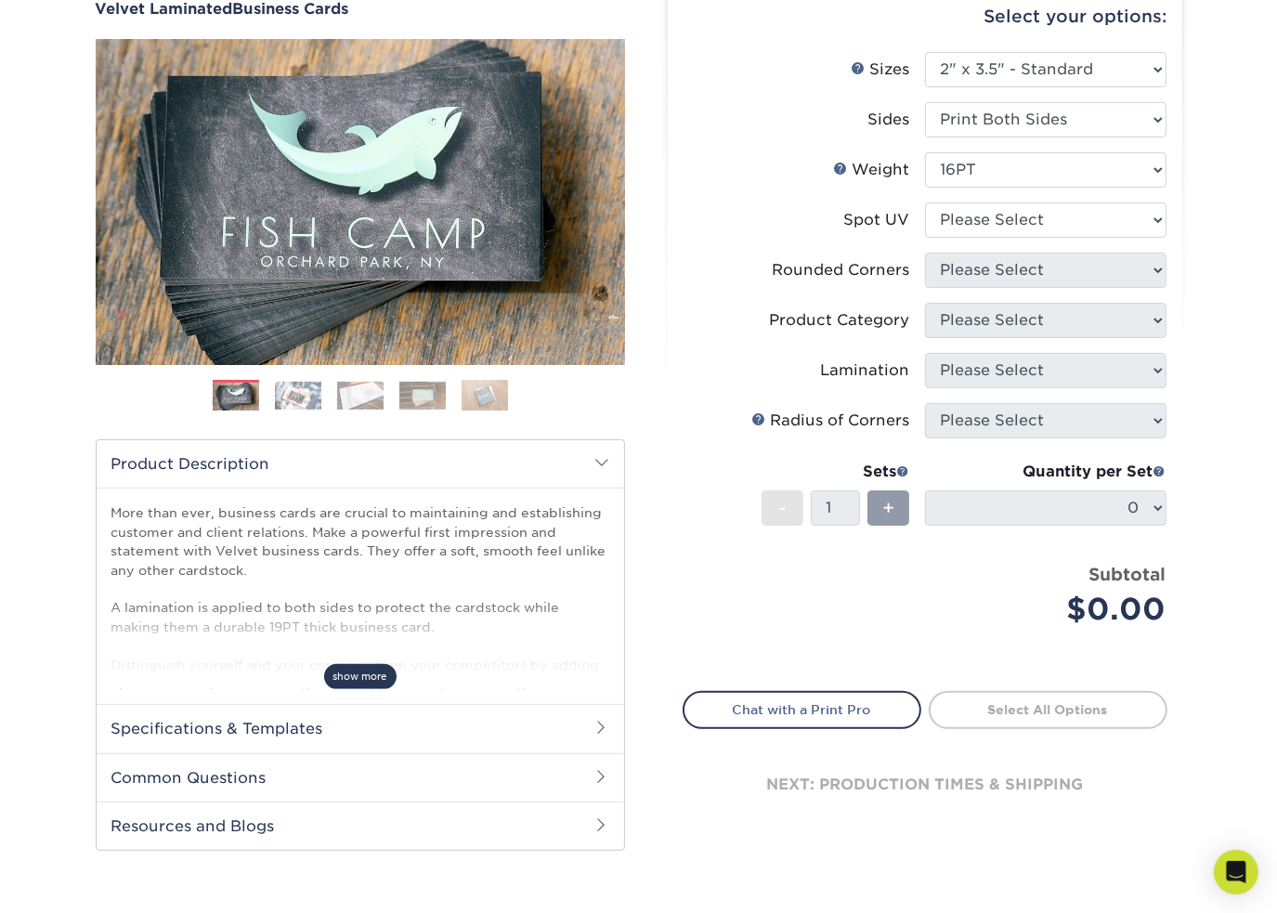
click at [375, 672] on span "show more" at bounding box center [360, 676] width 72 height 25
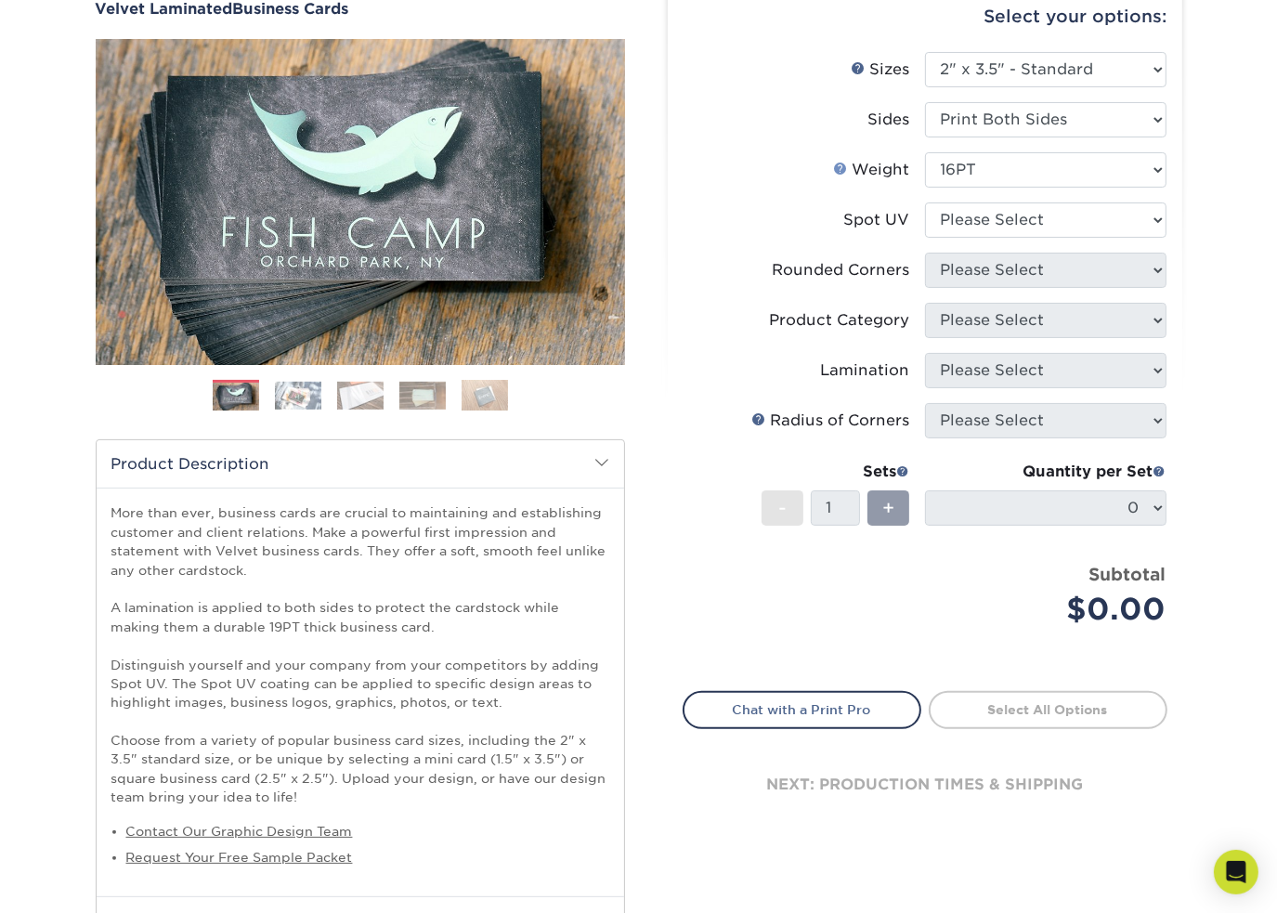
click at [840, 165] on link "Weight Help" at bounding box center [841, 168] width 15 height 15
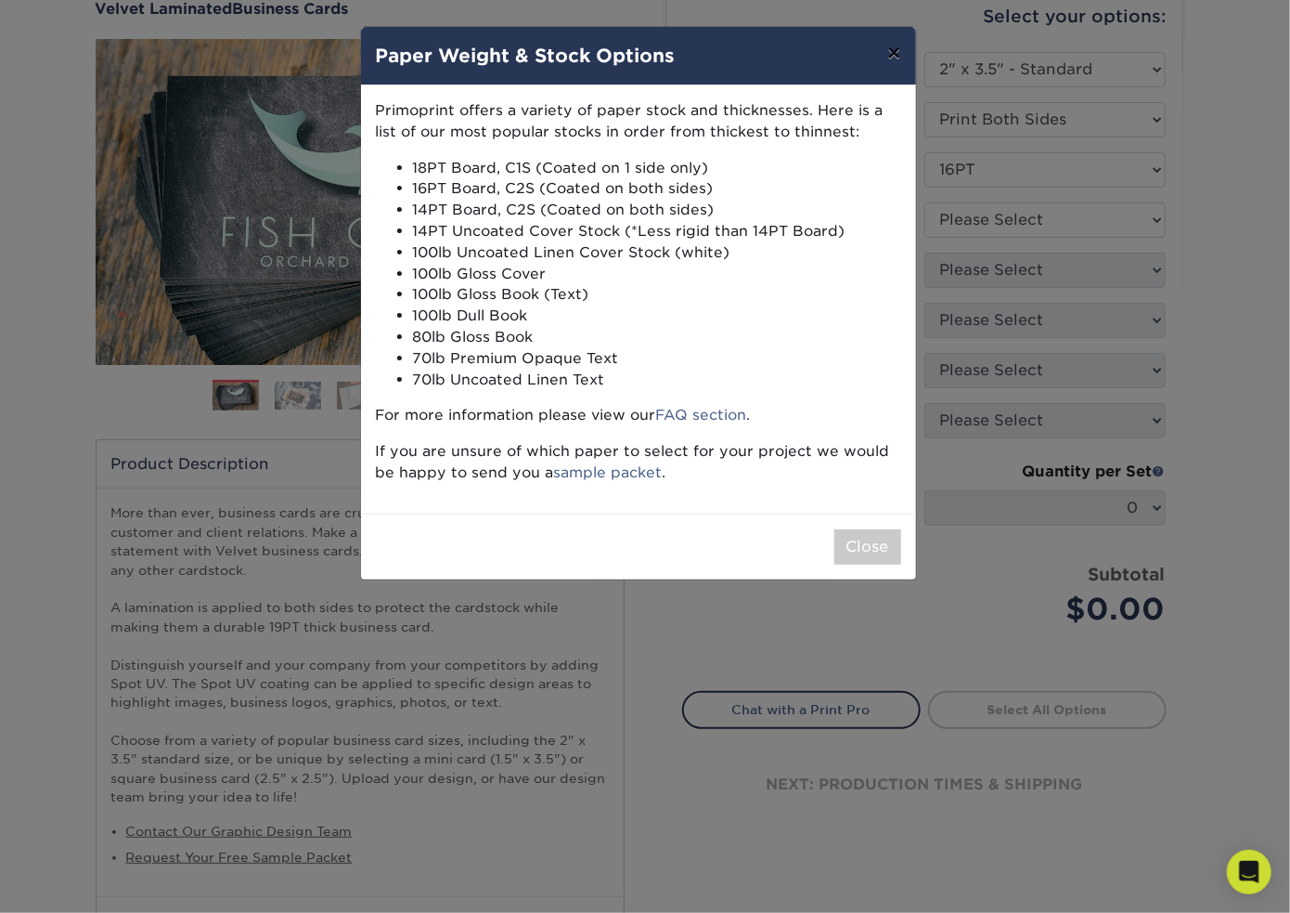
click at [888, 58] on button "×" at bounding box center [894, 53] width 43 height 52
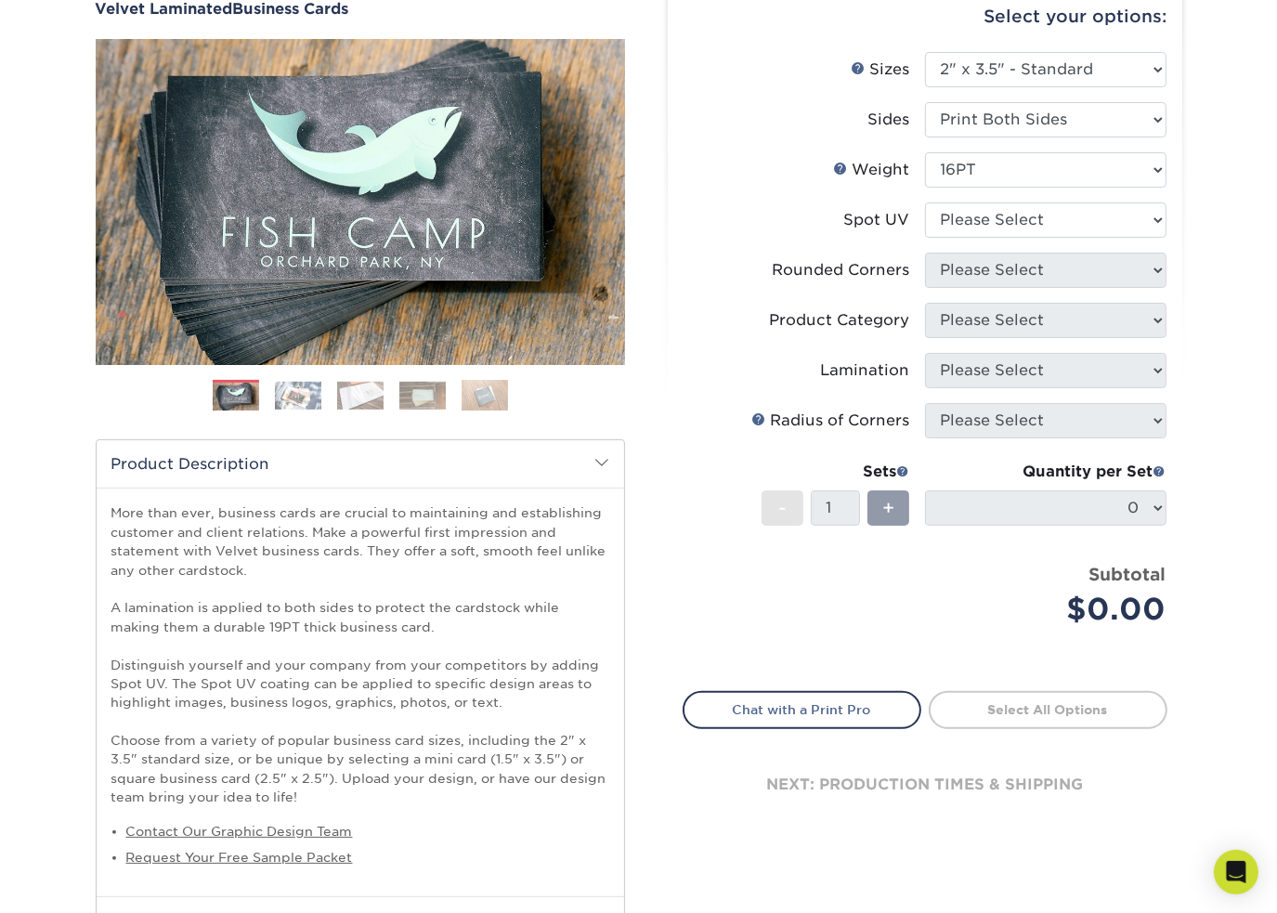
click at [769, 608] on div "Price per set $0.00" at bounding box center [803, 597] width 241 height 71
